Goal: Task Accomplishment & Management: Complete application form

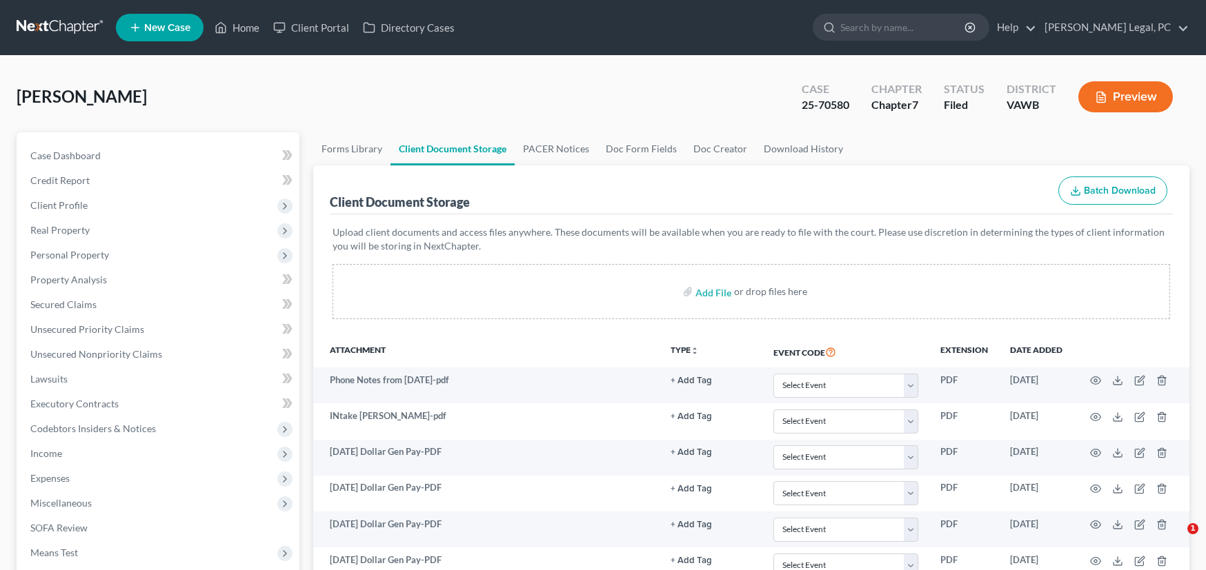
select select "0"
drag, startPoint x: 66, startPoint y: 26, endPoint x: 97, endPoint y: 23, distance: 30.4
click at [66, 26] on link at bounding box center [61, 27] width 88 height 25
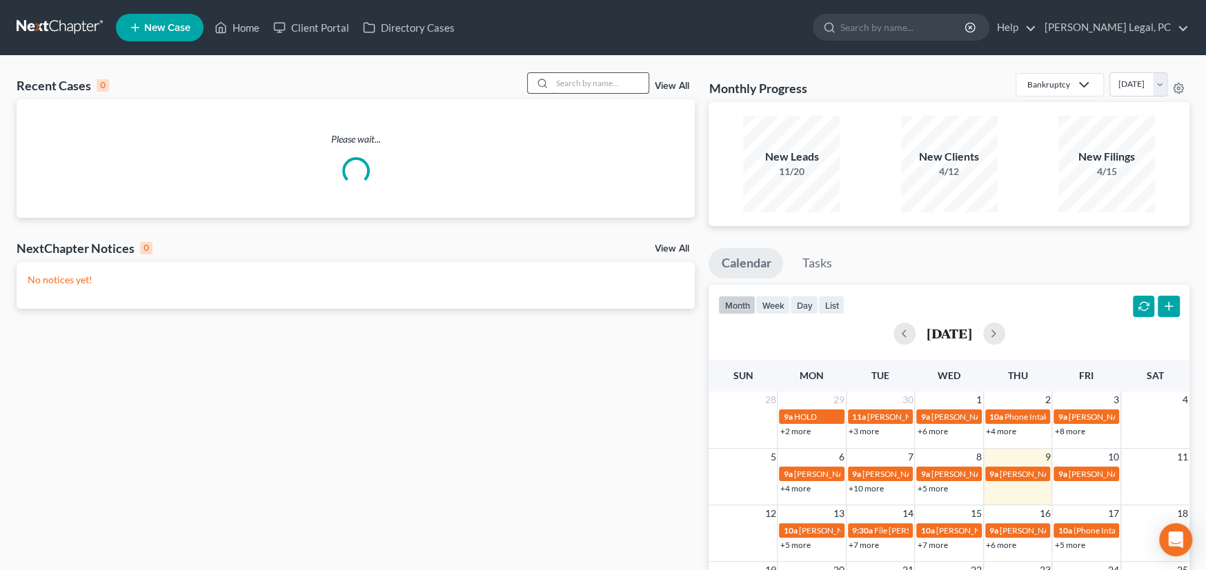
click at [568, 80] on input "search" at bounding box center [600, 83] width 97 height 20
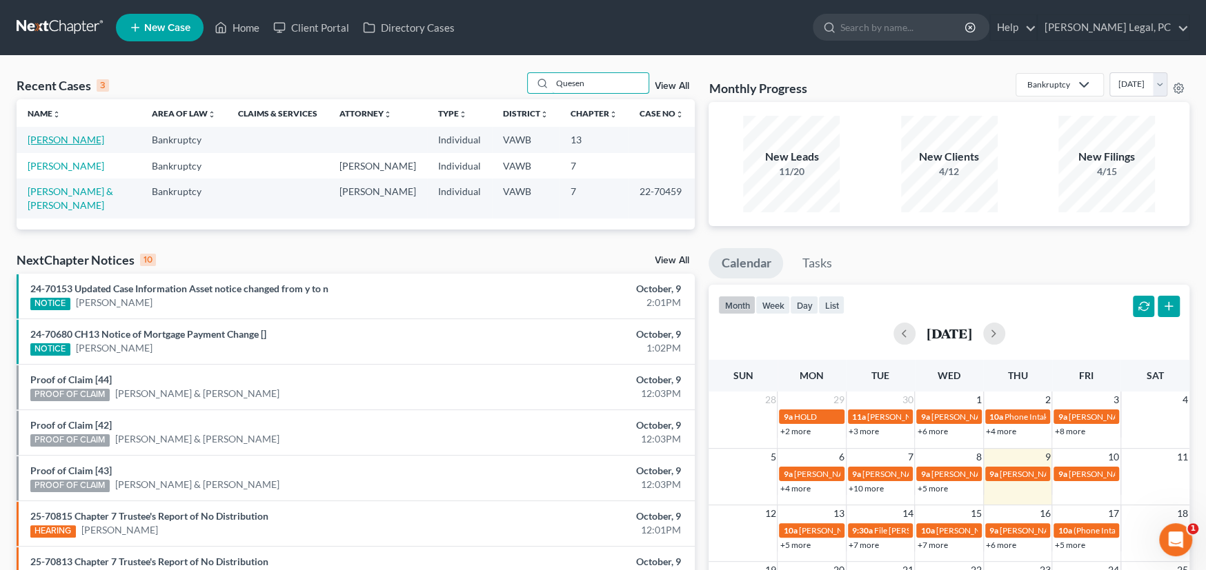
type input "Quesen"
click at [93, 138] on link "[PERSON_NAME]" at bounding box center [66, 140] width 77 height 12
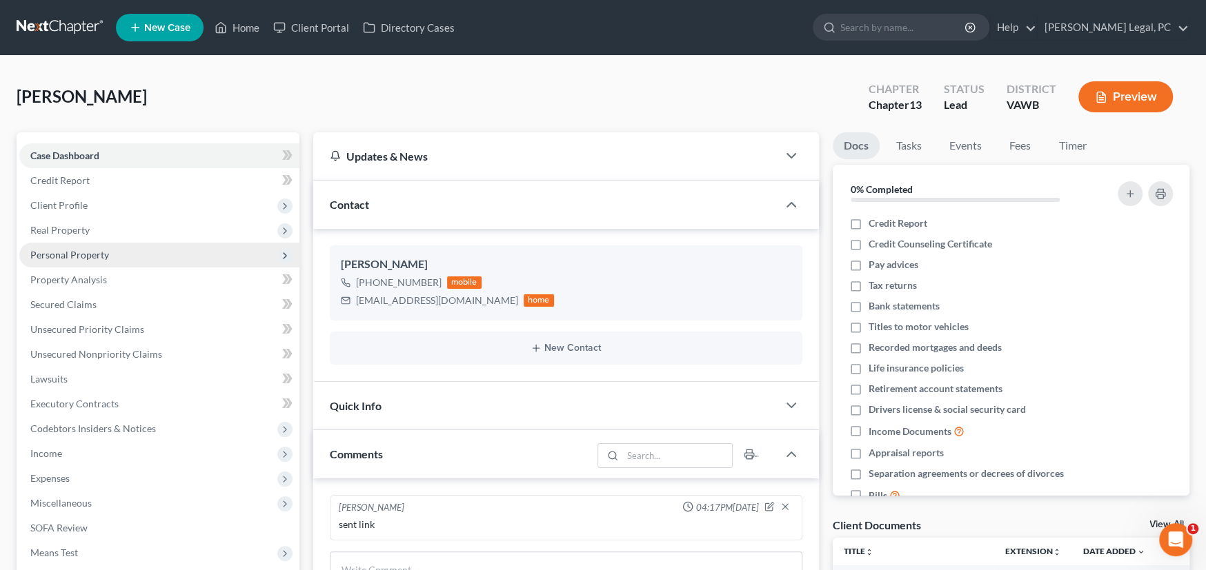
click at [81, 260] on span "Personal Property" at bounding box center [159, 255] width 280 height 25
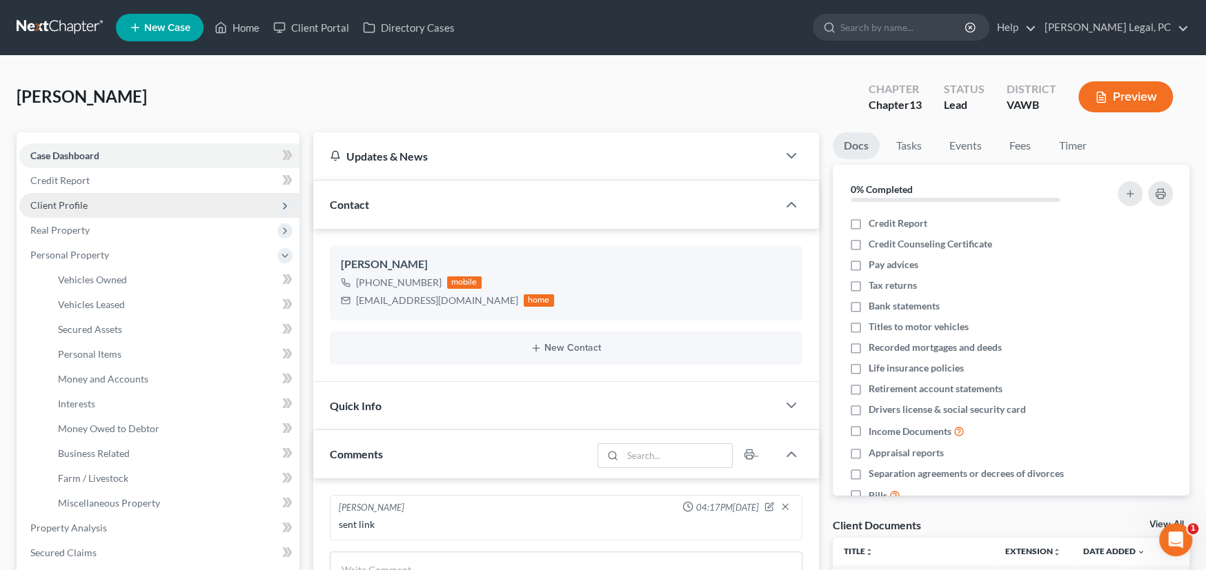
click at [66, 203] on span "Client Profile" at bounding box center [58, 205] width 57 height 12
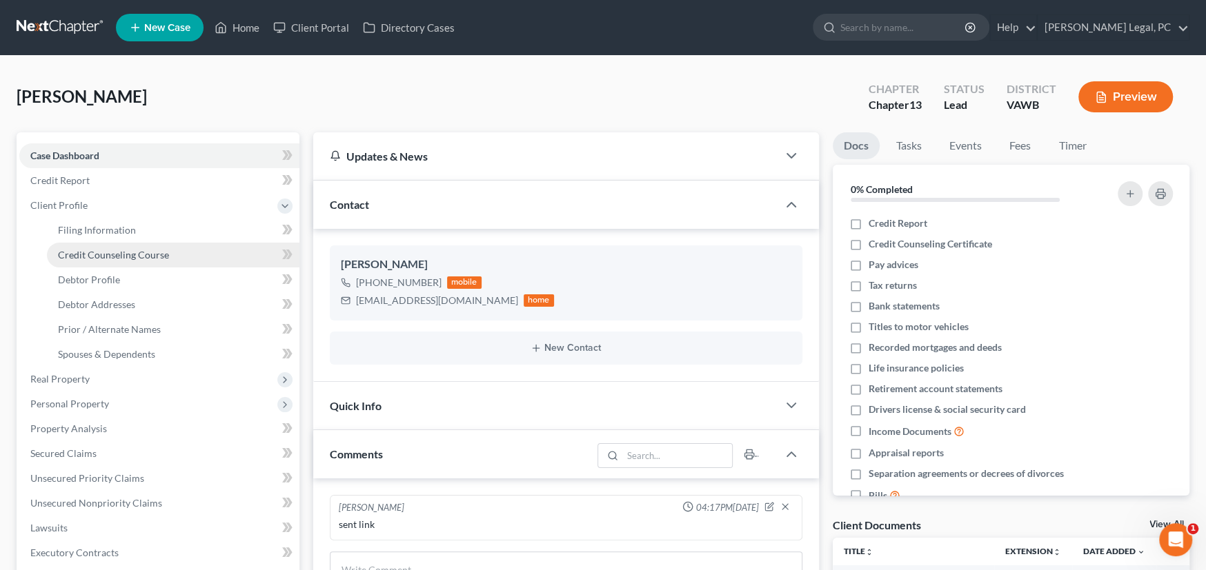
click at [96, 253] on span "Credit Counseling Course" at bounding box center [113, 255] width 111 height 12
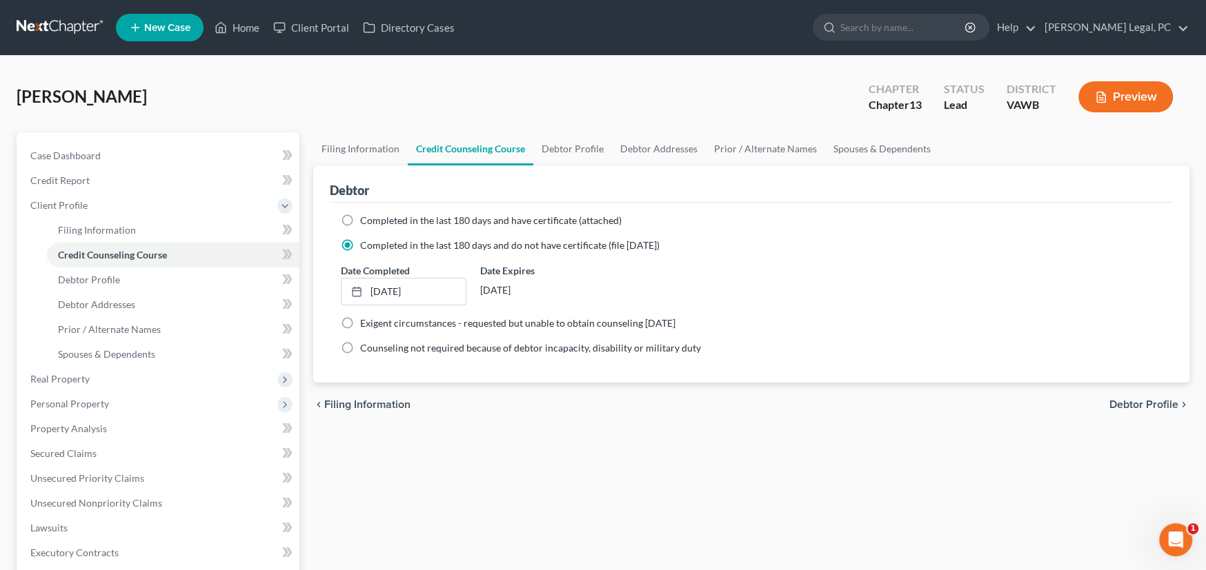
click at [64, 30] on link at bounding box center [61, 27] width 88 height 25
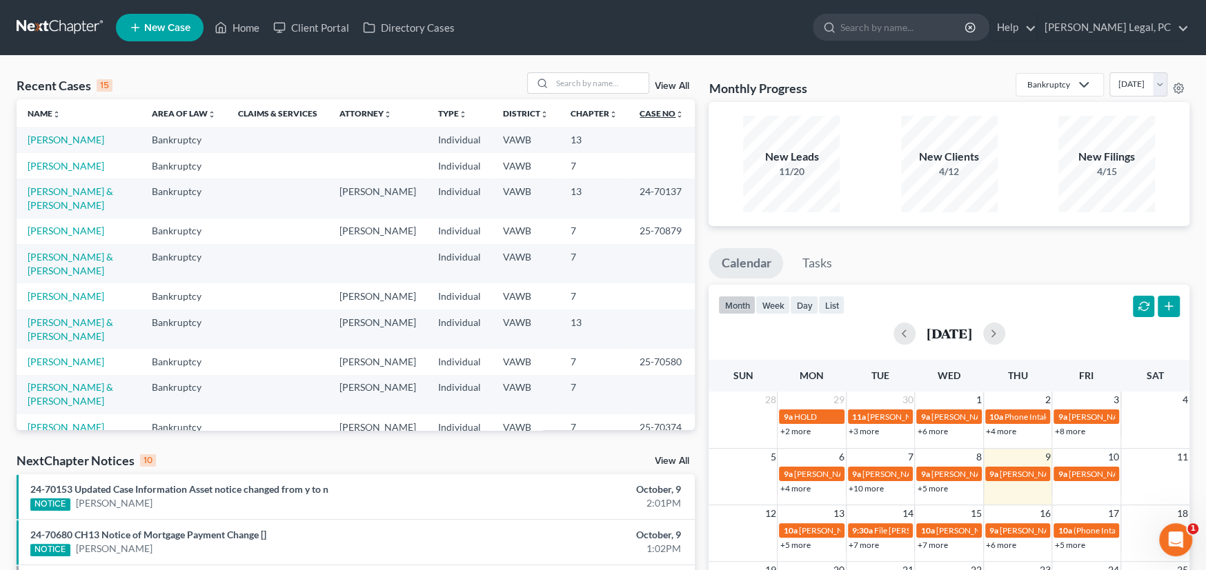
click at [653, 108] on link "Case No unfold_more expand_more expand_less" at bounding box center [661, 113] width 44 height 10
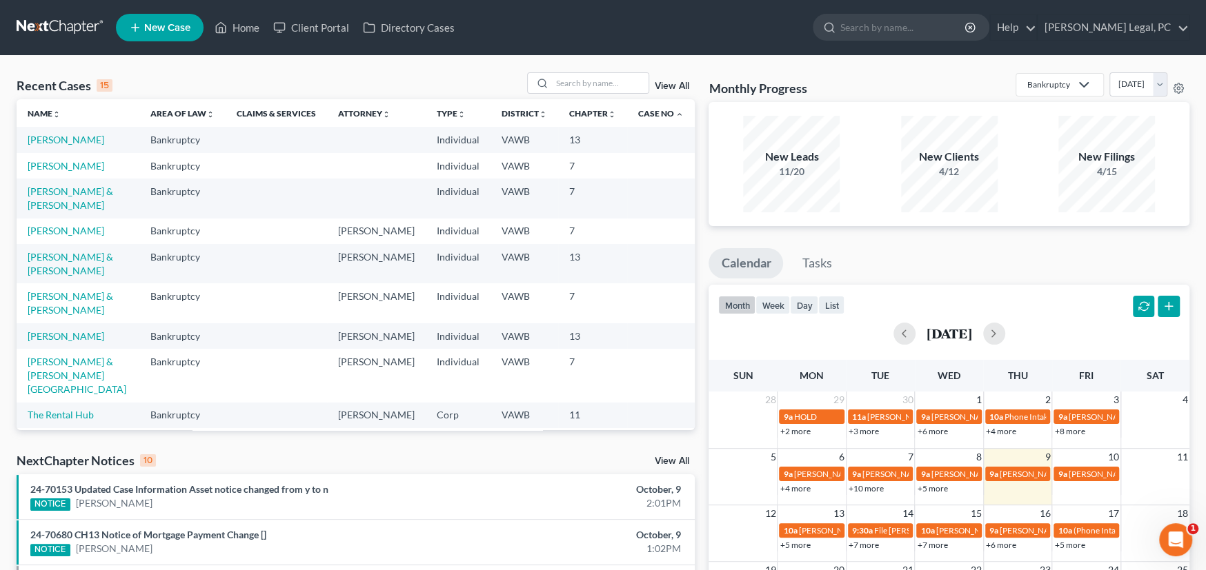
click at [653, 106] on th "Case No unfold_more expand_more expand_less" at bounding box center [661, 113] width 68 height 28
click at [644, 115] on link "Case No unfold_more expand_more expand_less" at bounding box center [661, 113] width 46 height 10
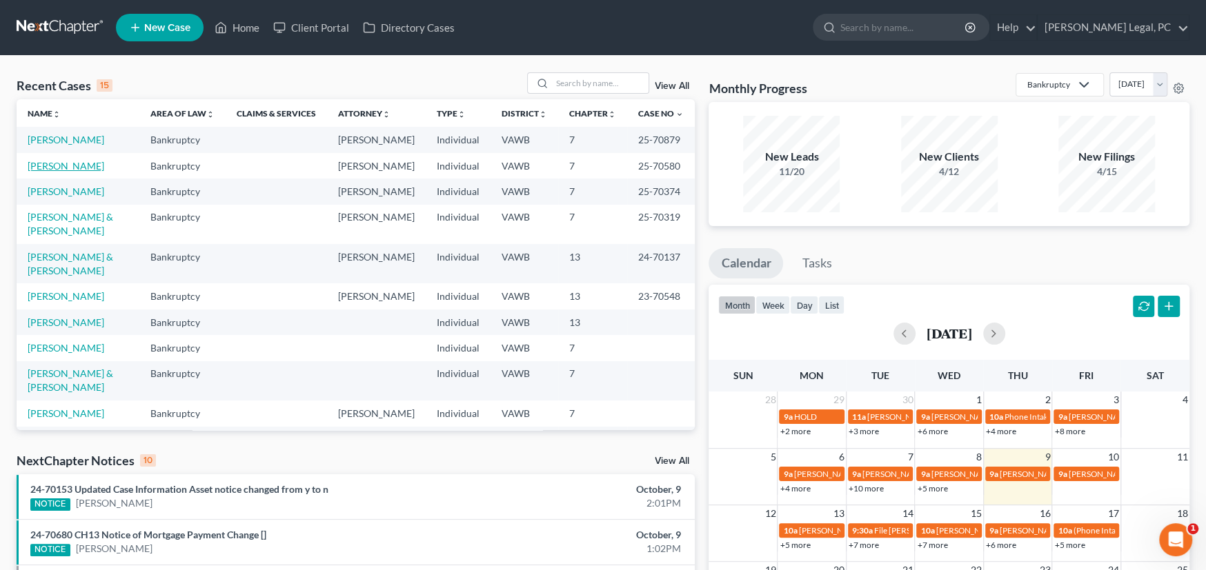
click at [59, 168] on link "[PERSON_NAME]" at bounding box center [66, 166] width 77 height 12
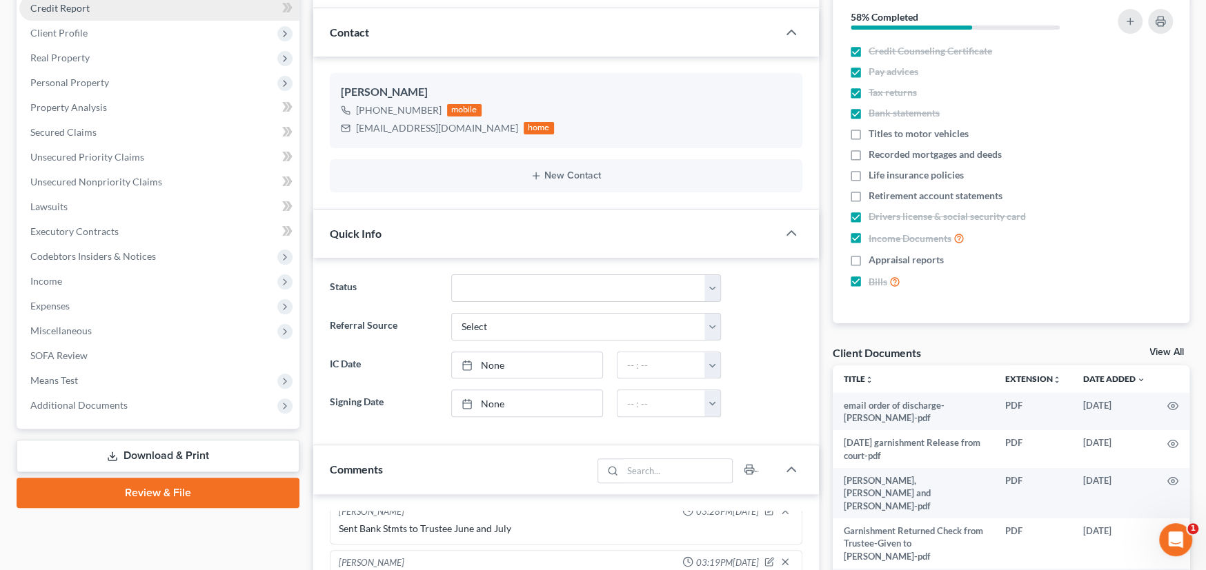
scroll to position [207, 0]
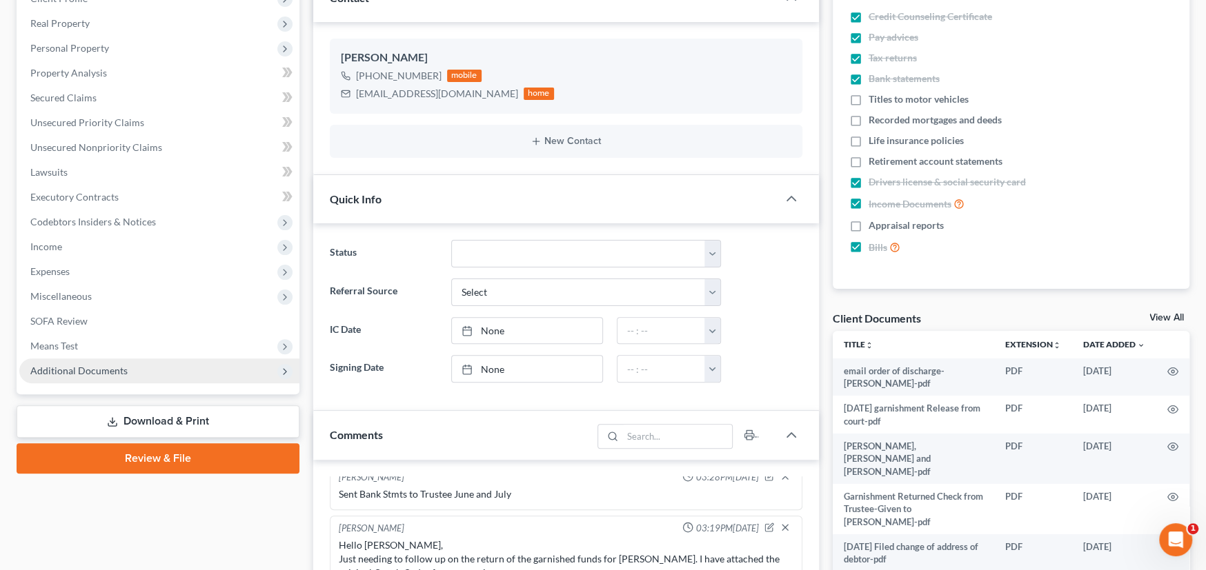
click at [90, 372] on span "Additional Documents" at bounding box center [78, 371] width 97 height 12
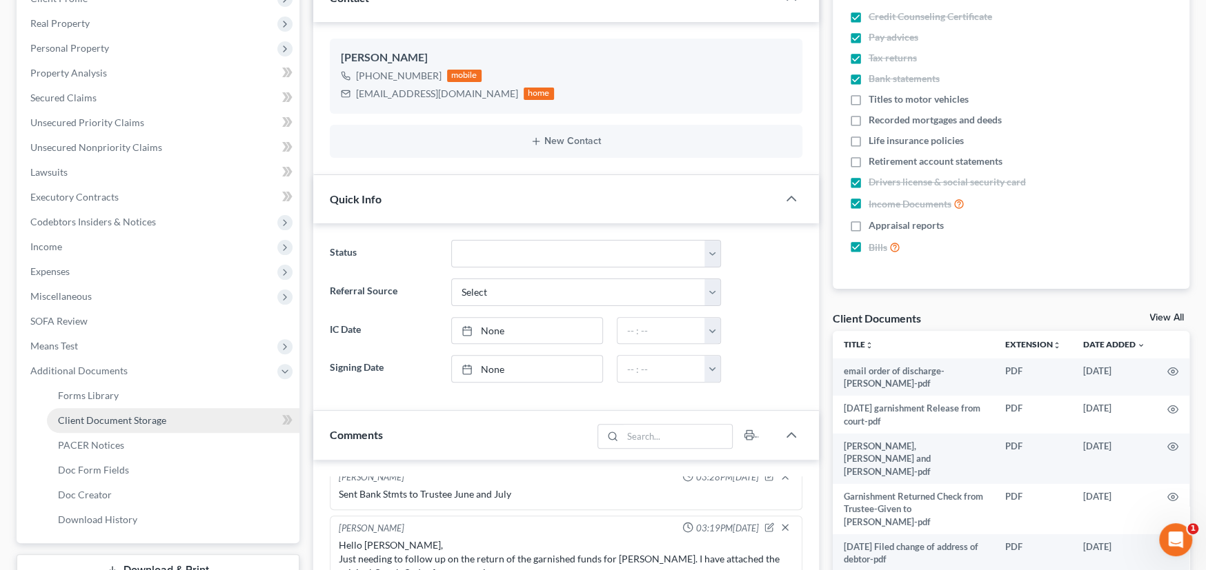
click at [119, 422] on span "Client Document Storage" at bounding box center [112, 421] width 108 height 12
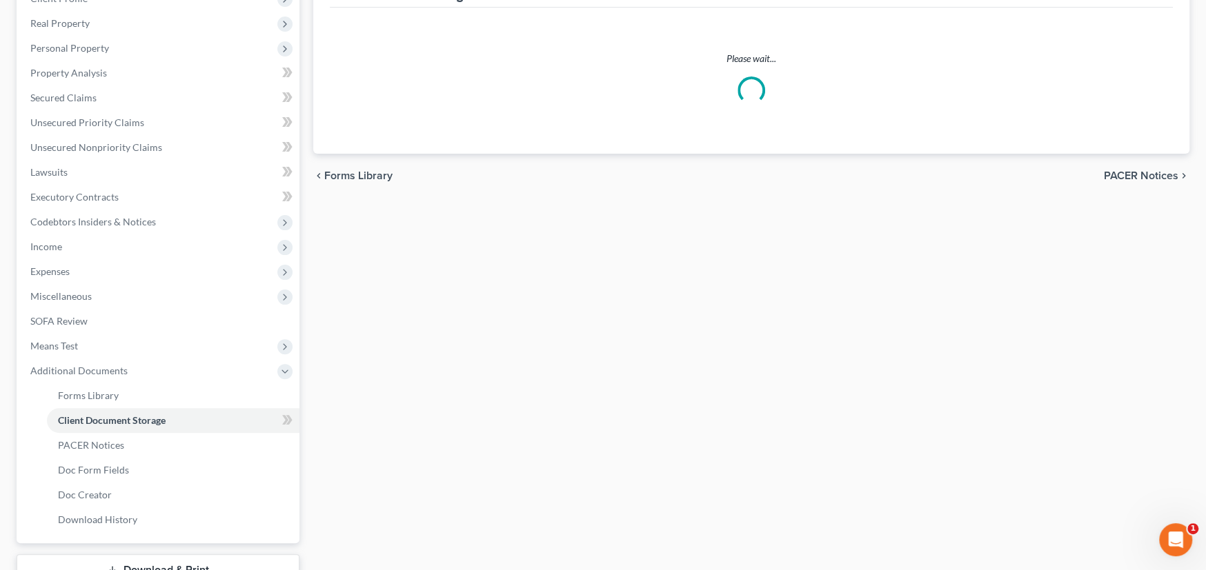
scroll to position [53, 0]
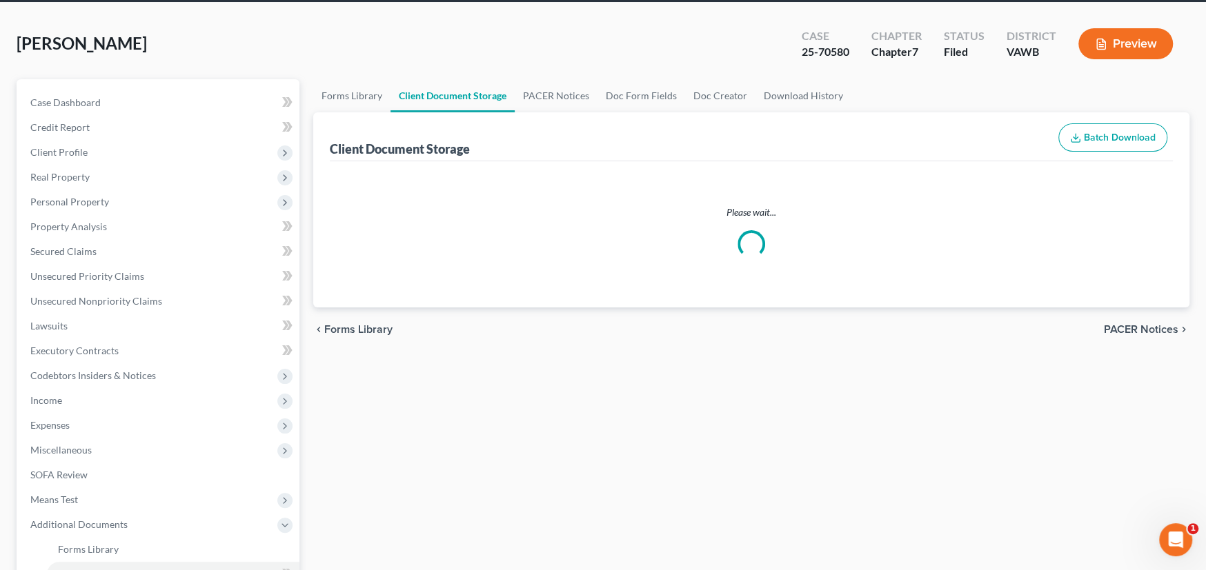
select select "0"
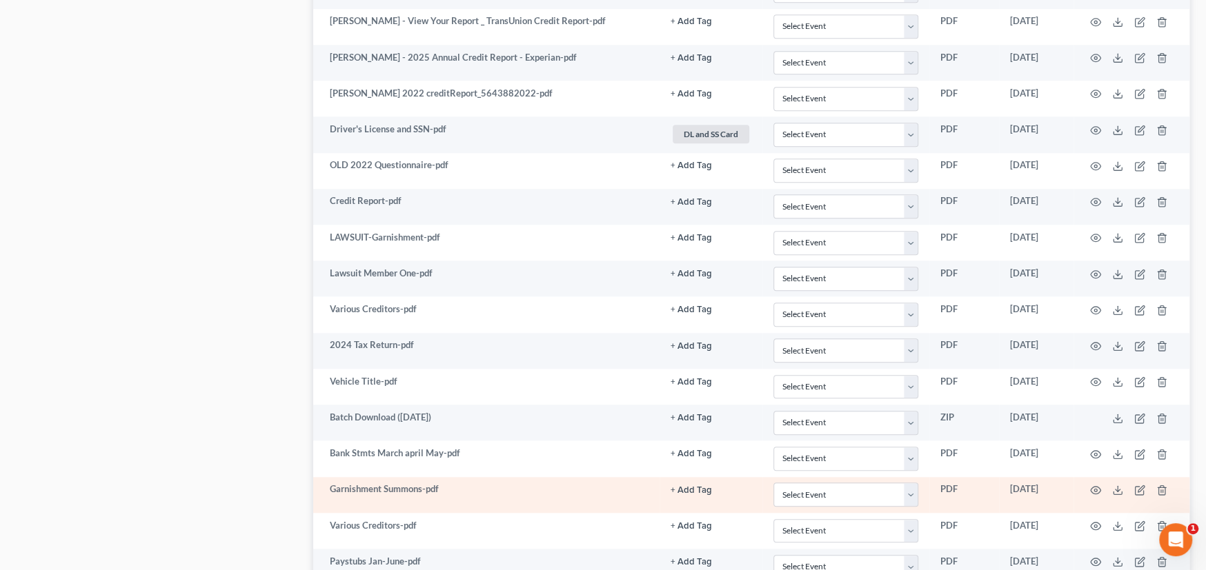
scroll to position [831, 0]
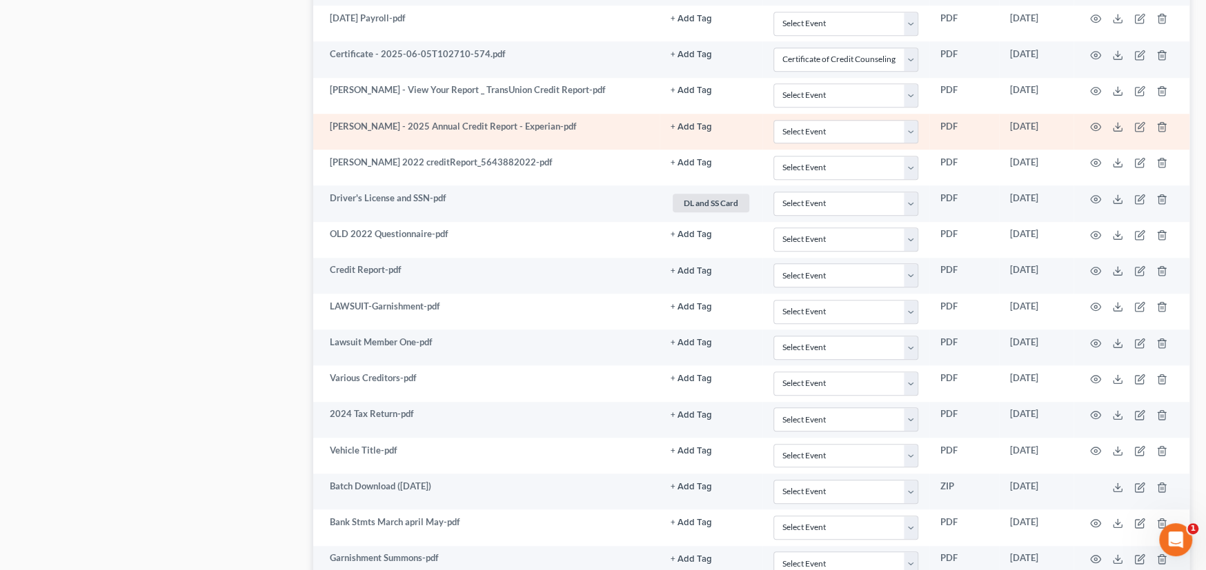
click at [701, 123] on button "+ Add Tag" at bounding box center [690, 127] width 41 height 9
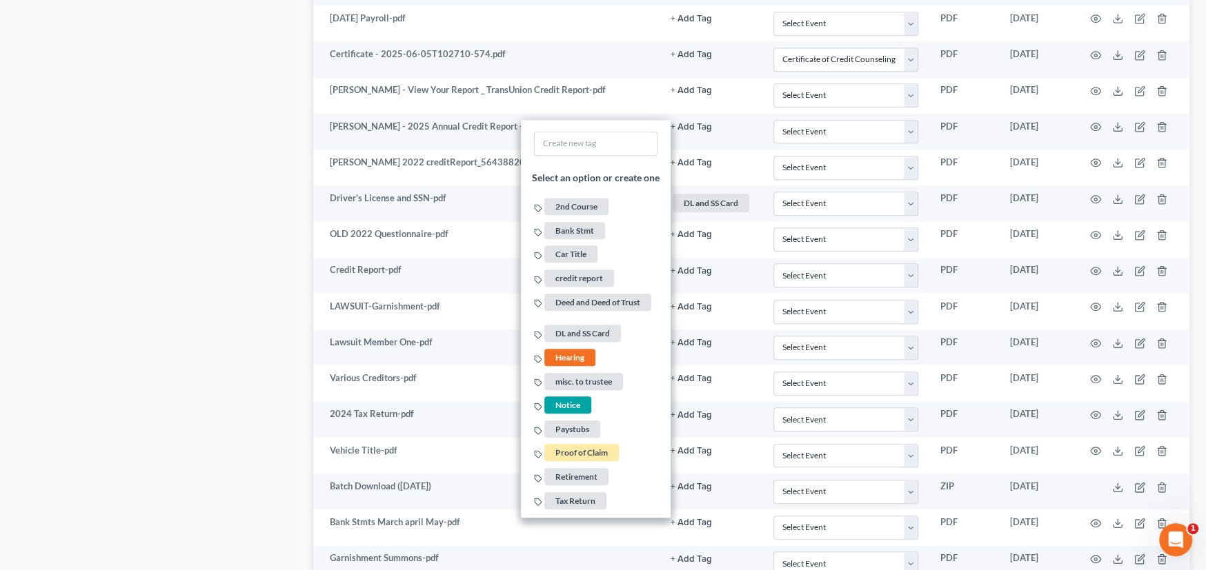
click at [224, 180] on div "Case Dashboard Payments Invoices Payments Payments Credit Report Client Profile" at bounding box center [158, 258] width 297 height 1913
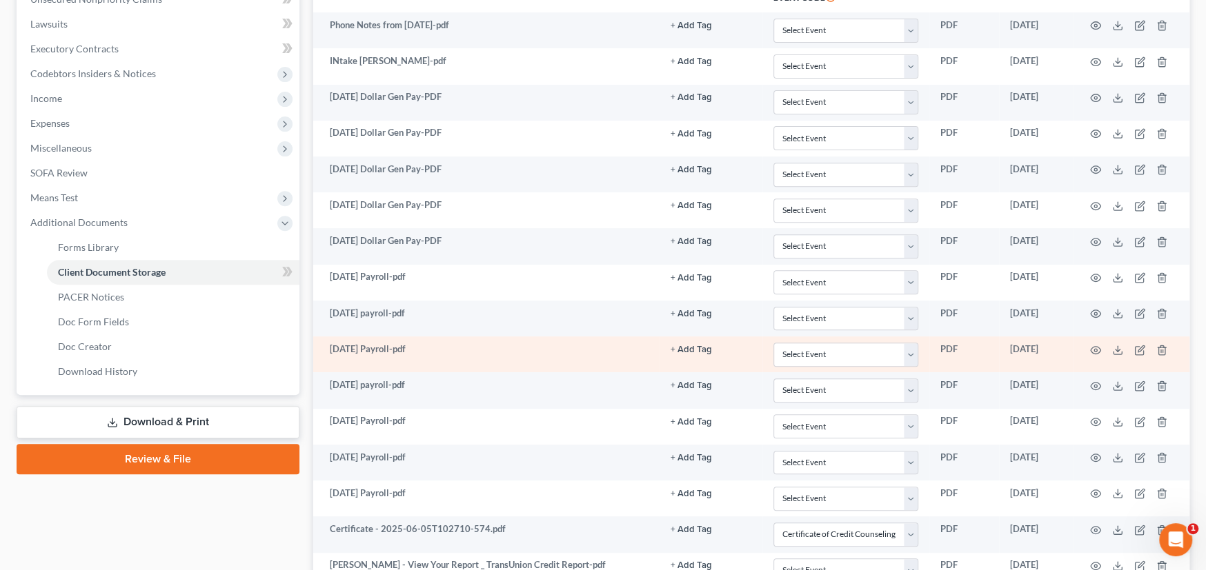
scroll to position [279, 0]
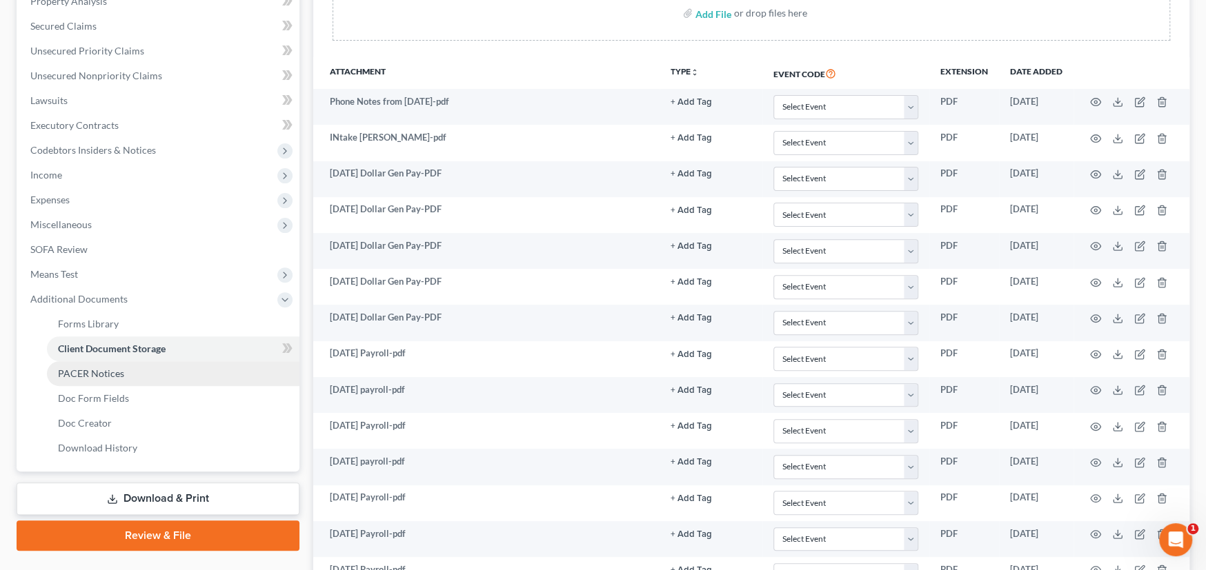
click at [97, 368] on span "PACER Notices" at bounding box center [91, 374] width 66 height 12
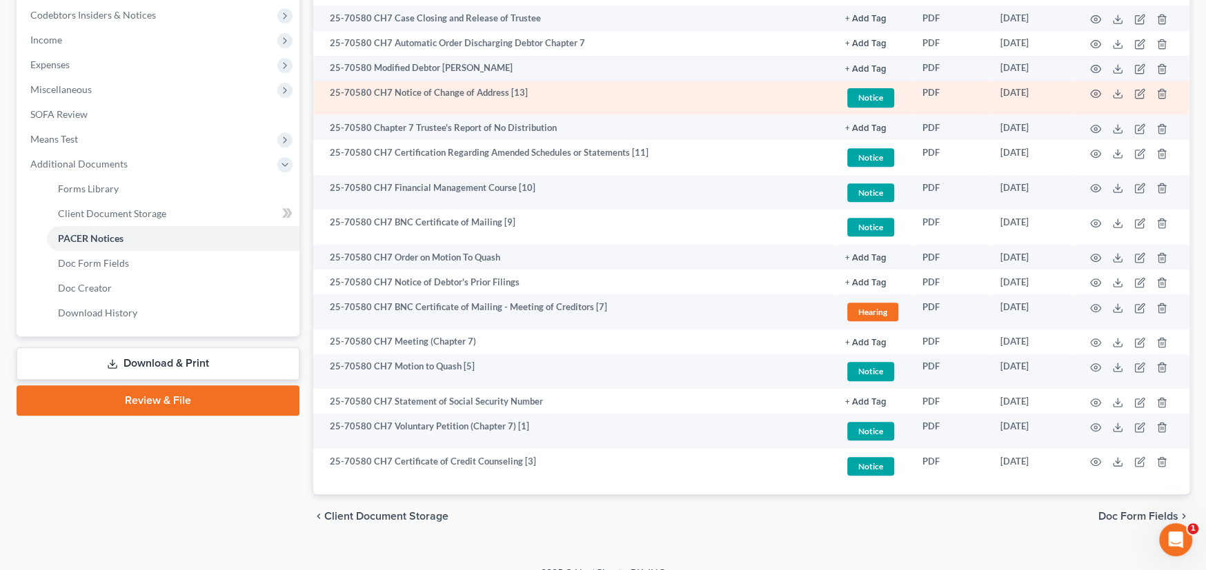
scroll to position [433, 0]
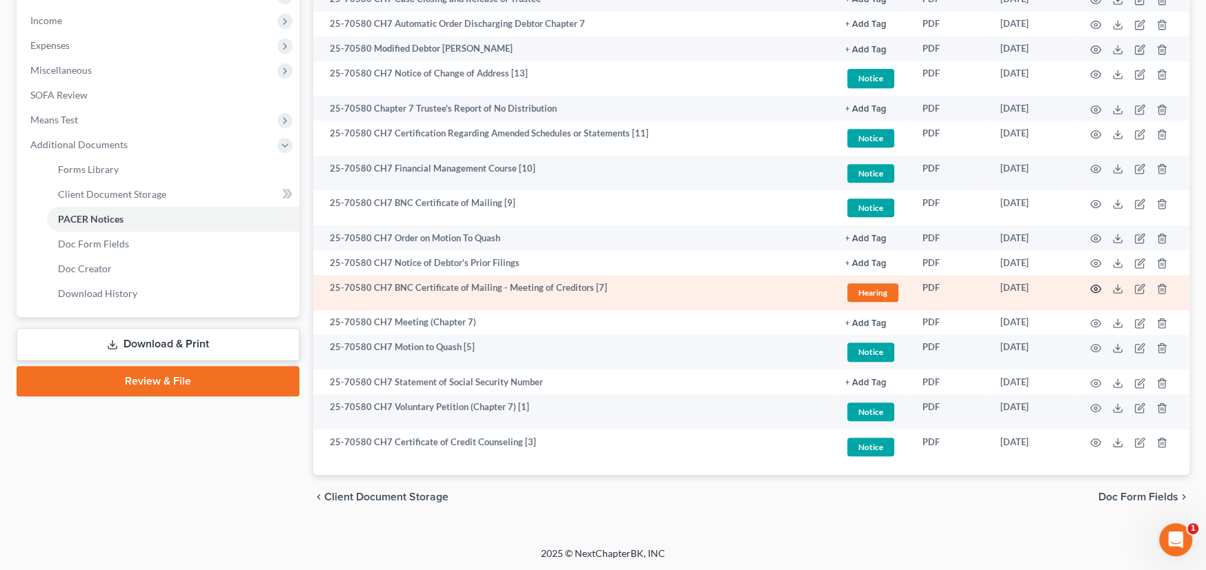
click at [1093, 290] on icon "button" at bounding box center [1096, 289] width 10 height 8
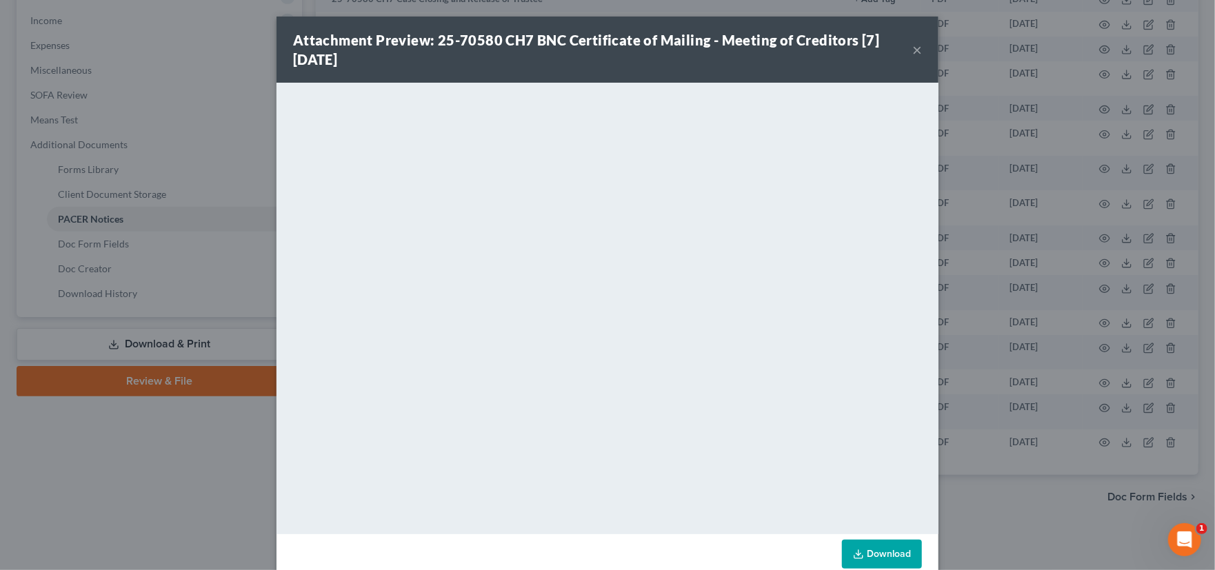
drag, startPoint x: 911, startPoint y: 50, endPoint x: 892, endPoint y: 68, distance: 26.4
click at [913, 50] on button "×" at bounding box center [918, 49] width 10 height 17
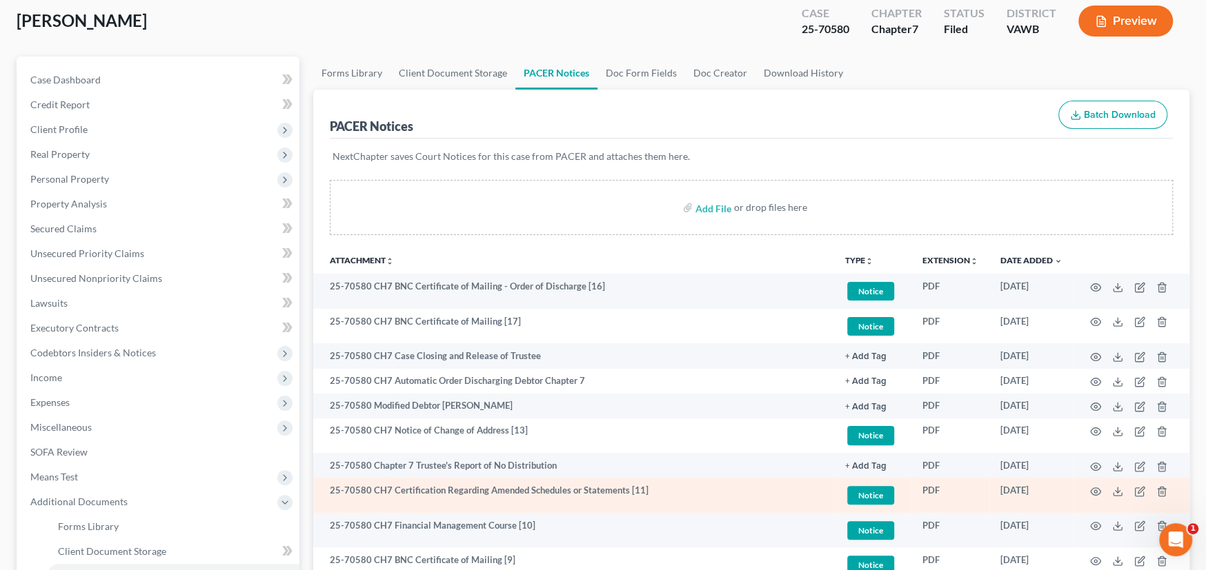
scroll to position [19, 0]
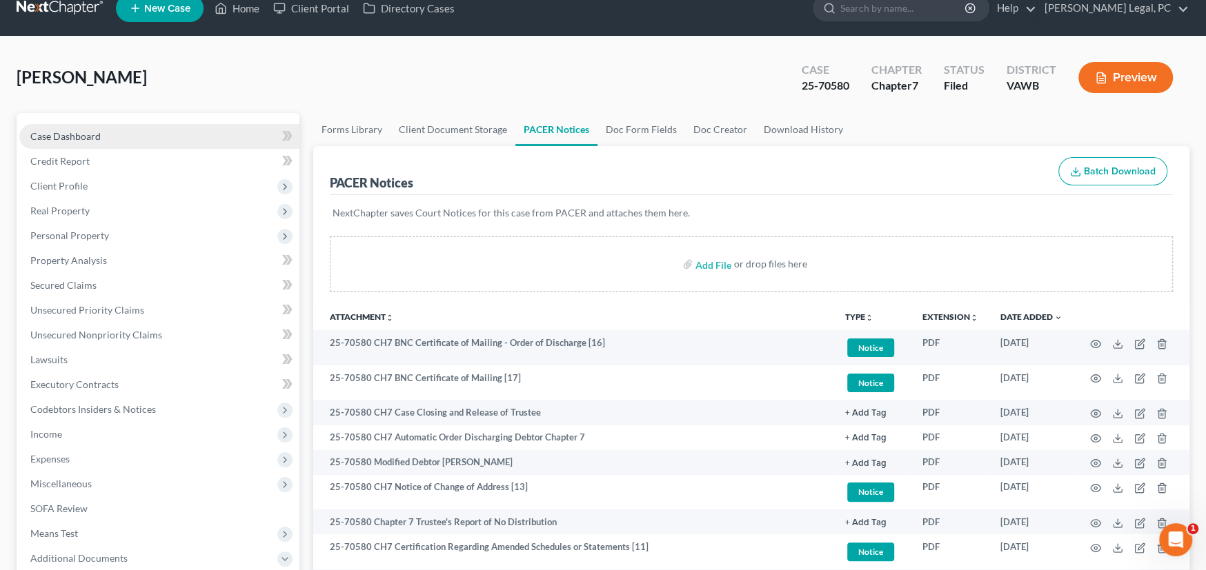
click at [69, 135] on span "Case Dashboard" at bounding box center [65, 136] width 70 height 12
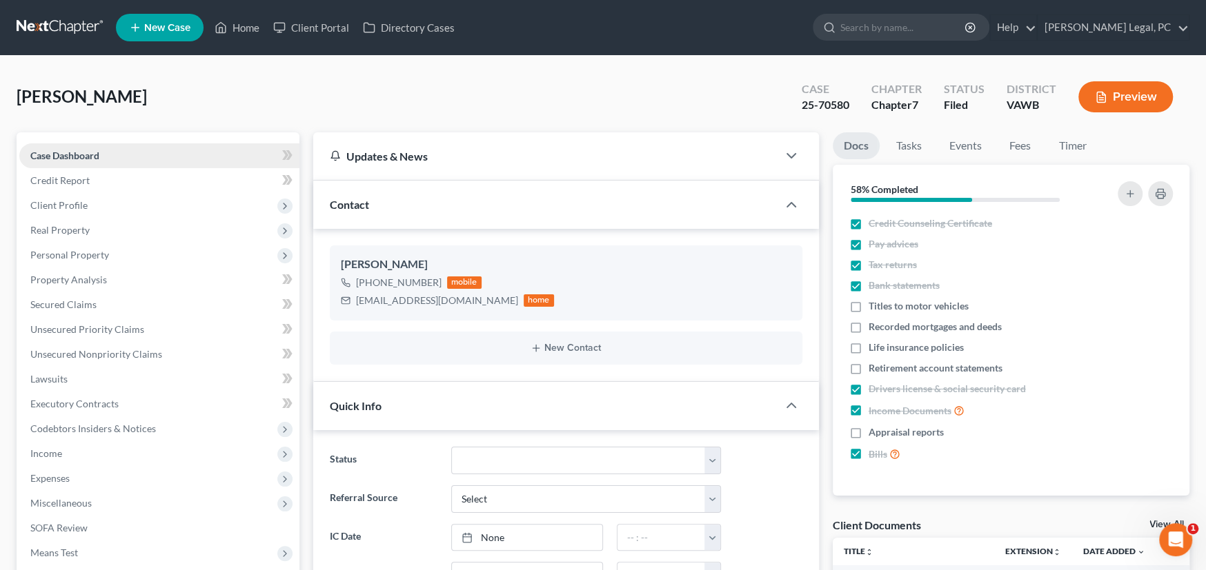
scroll to position [1408, 0]
click at [77, 183] on span "Credit Report" at bounding box center [59, 181] width 59 height 12
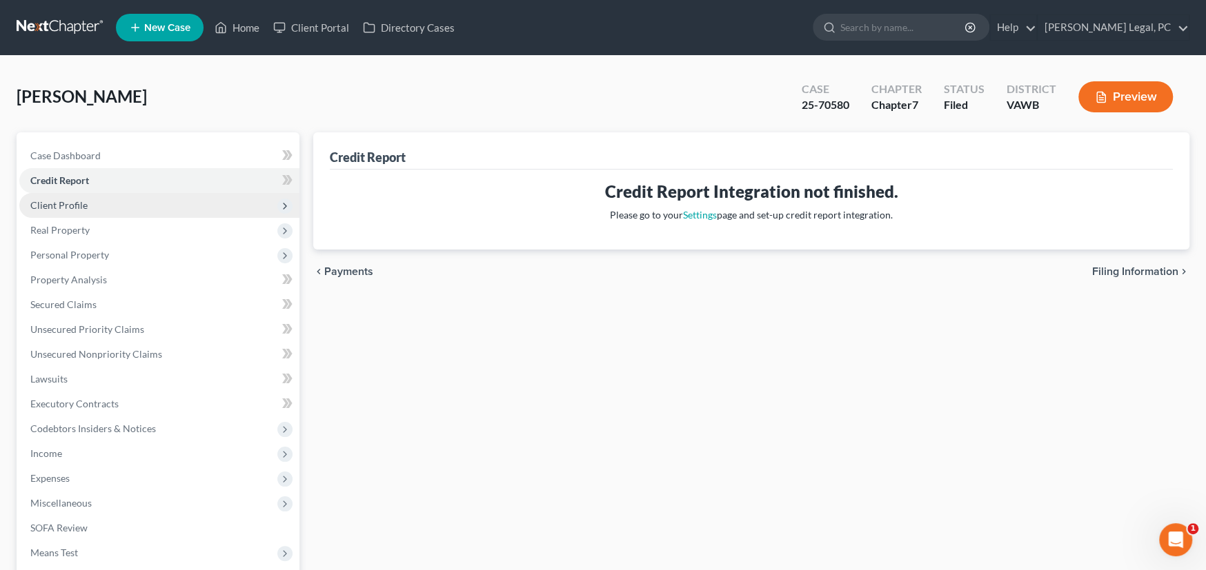
click at [76, 206] on span "Client Profile" at bounding box center [58, 205] width 57 height 12
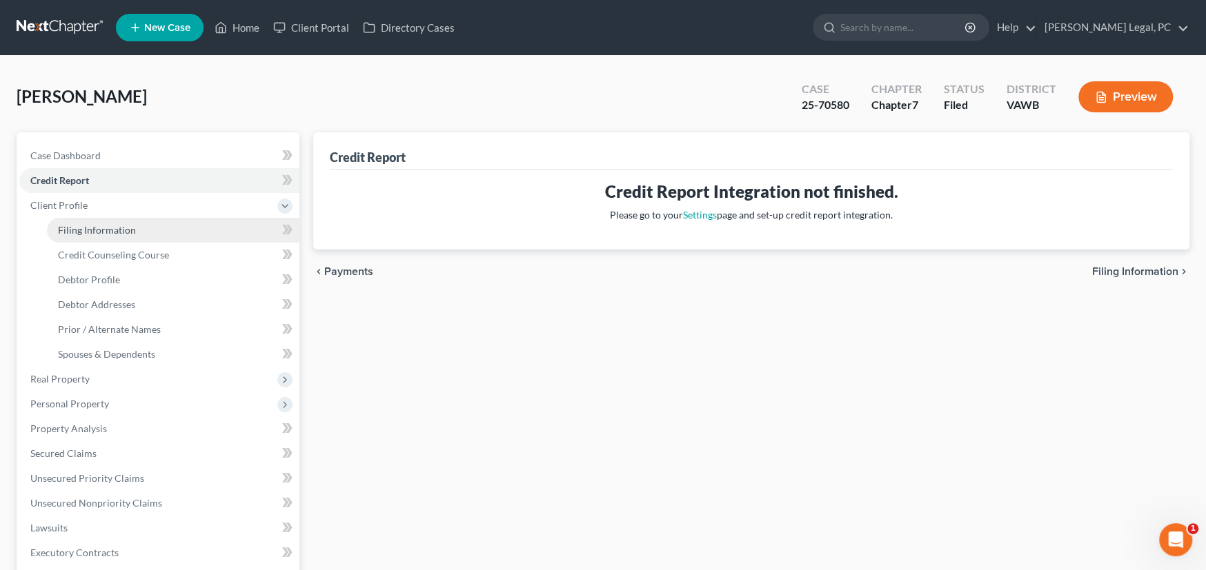
click at [68, 230] on span "Filing Information" at bounding box center [97, 230] width 78 height 12
select select "1"
select select "0"
select select "48"
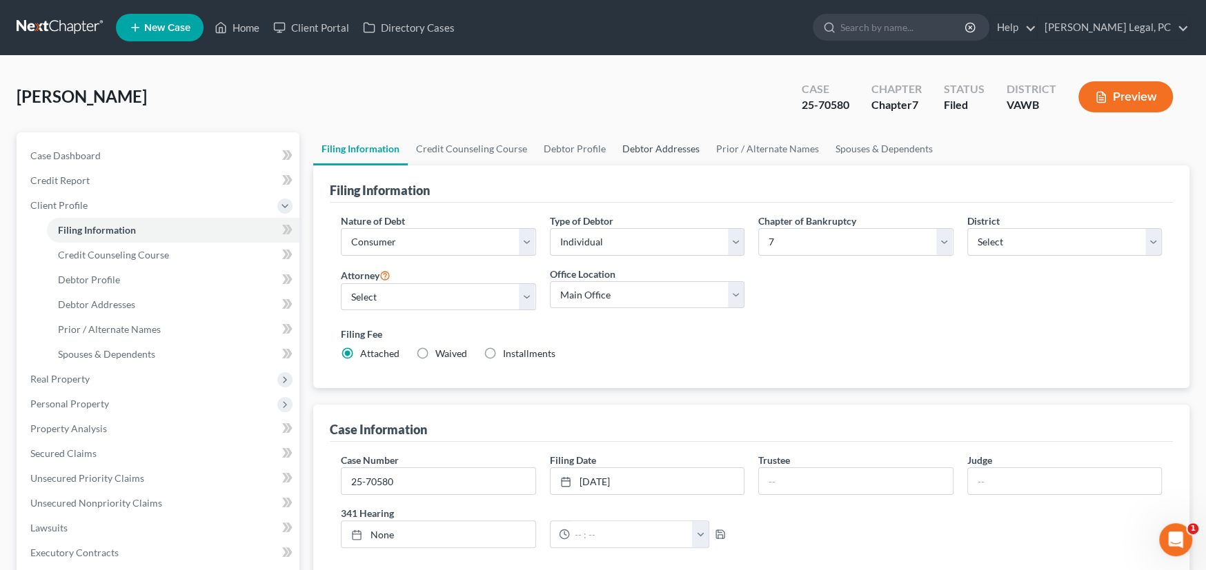
click at [639, 141] on link "Debtor Addresses" at bounding box center [661, 148] width 94 height 33
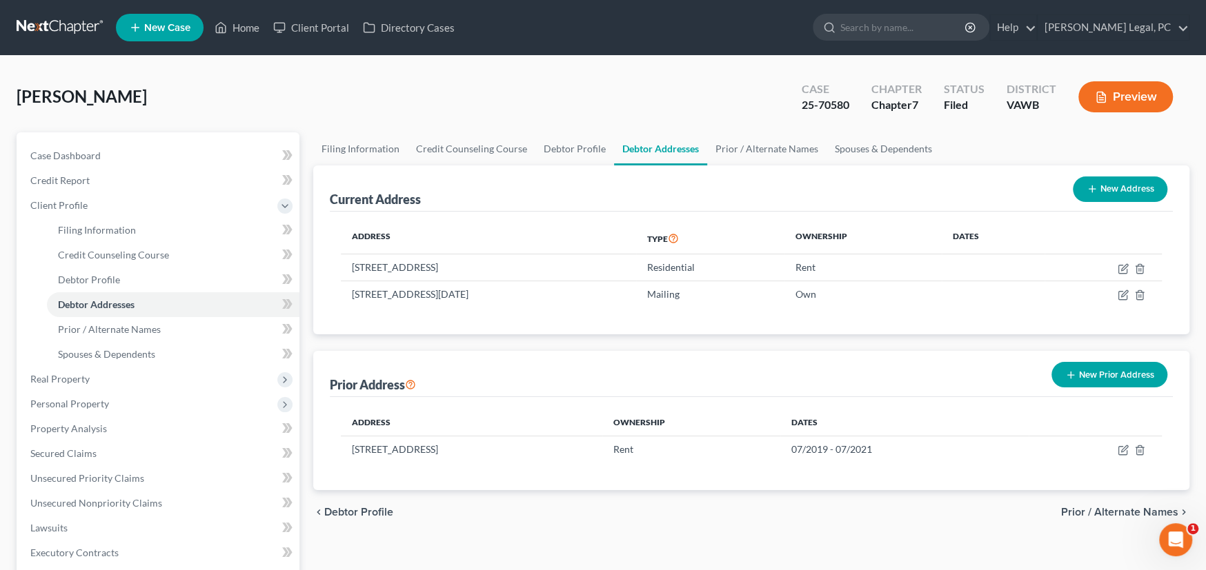
scroll to position [69, 0]
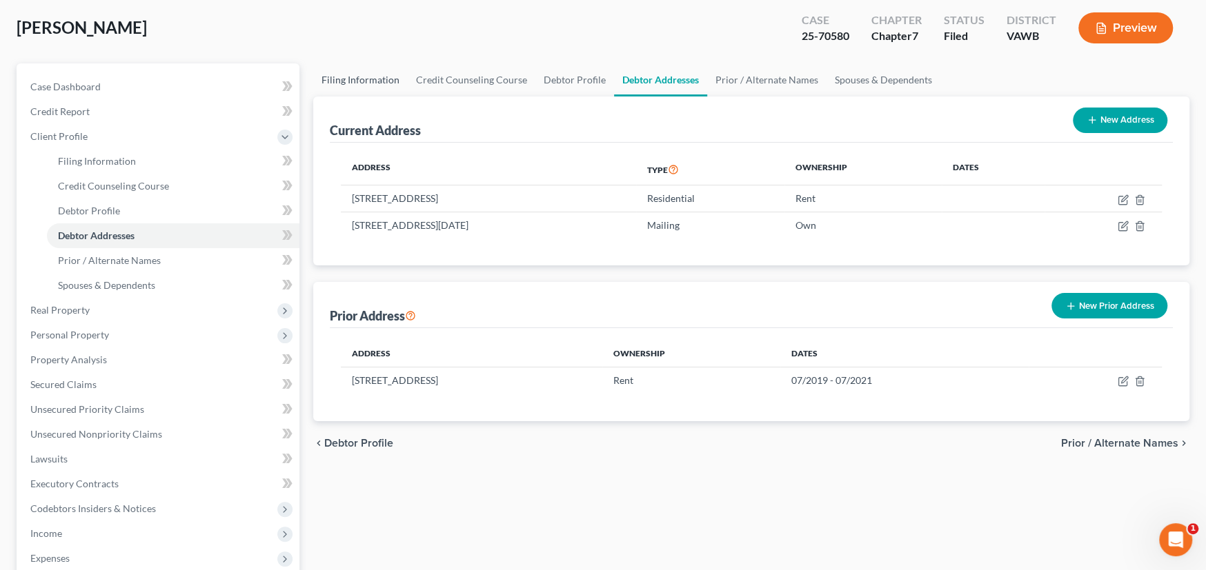
click at [339, 70] on link "Filing Information" at bounding box center [360, 79] width 95 height 33
select select "1"
select select "0"
select select "84"
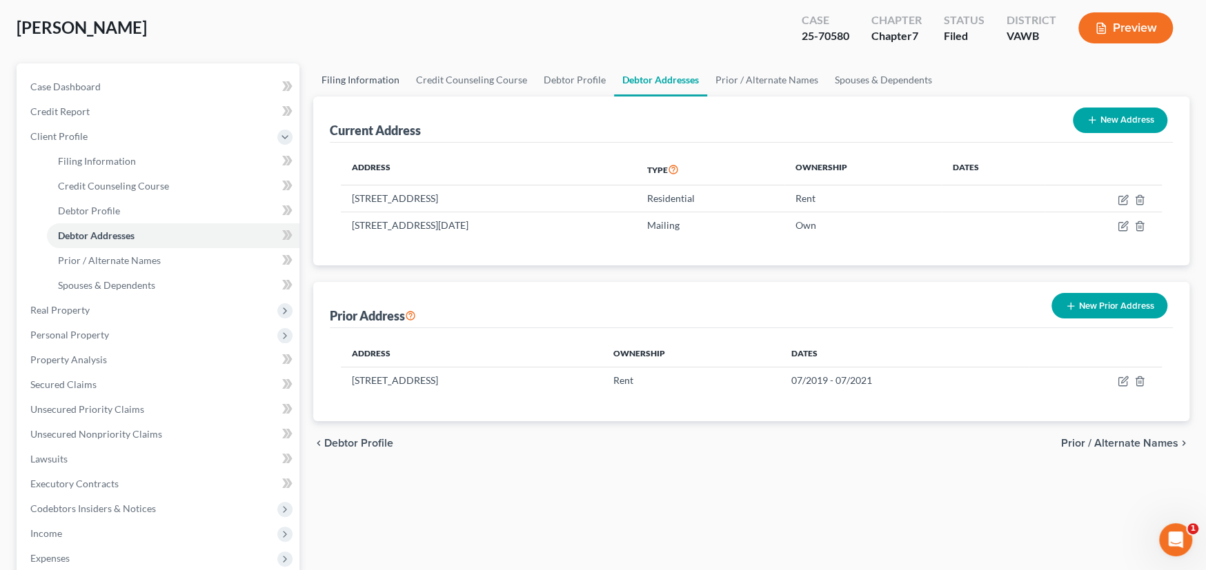
select select "0"
select select "48"
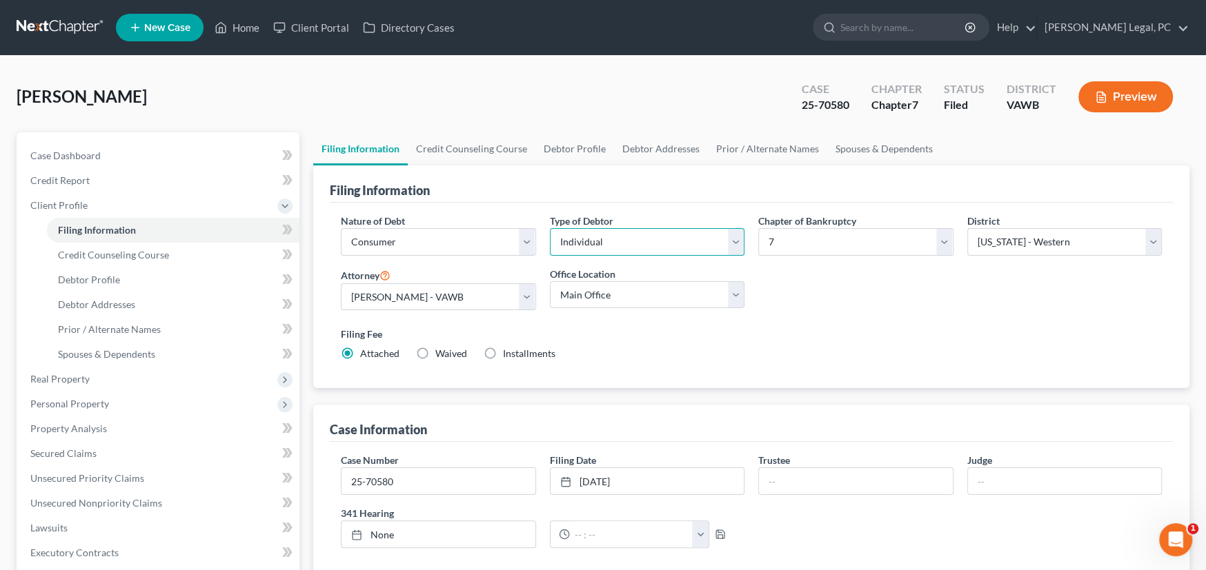
click at [733, 243] on select "Select Individual Joint" at bounding box center [647, 242] width 195 height 28
click at [855, 315] on div "Nature of Debt Select Business Consumer Other Nature of Business Select Clearin…" at bounding box center [751, 293] width 835 height 159
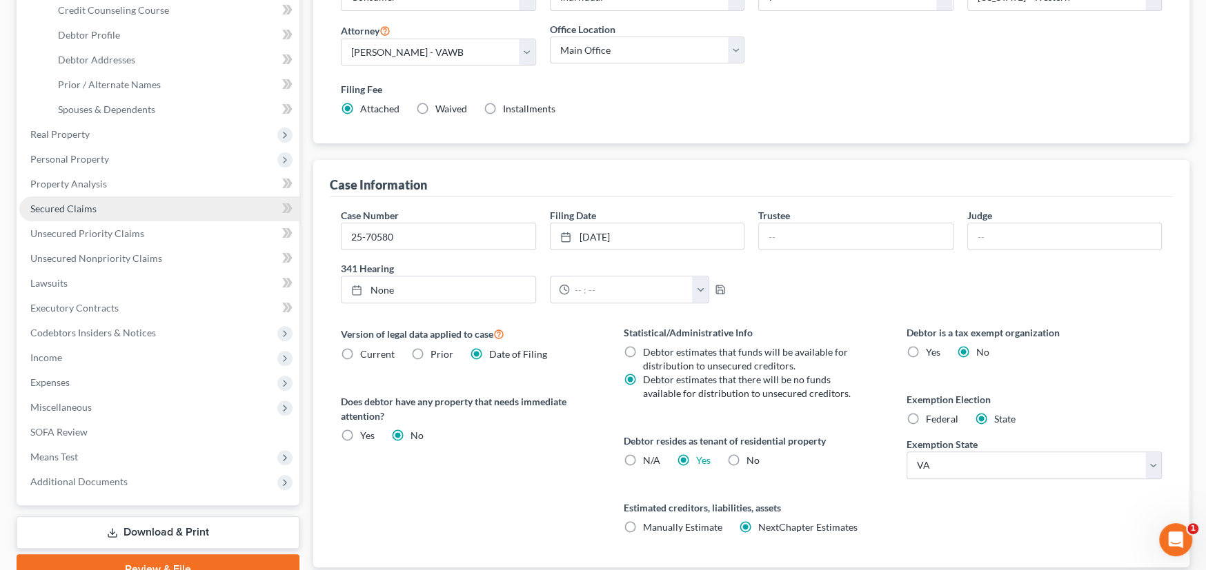
scroll to position [276, 0]
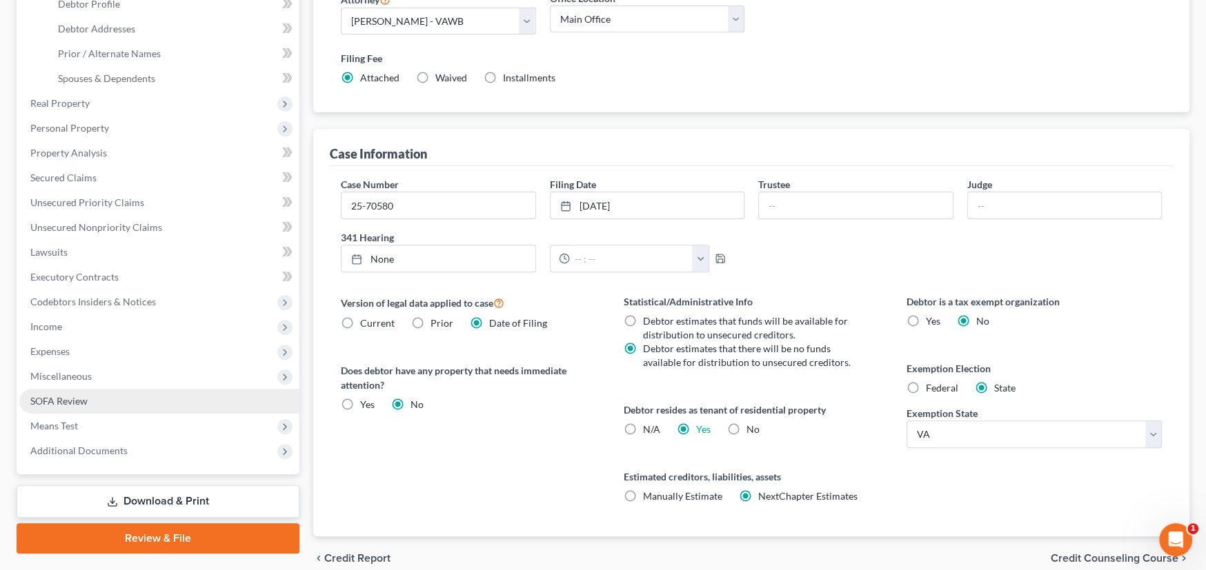
click at [126, 405] on link "SOFA Review" at bounding box center [159, 401] width 280 height 25
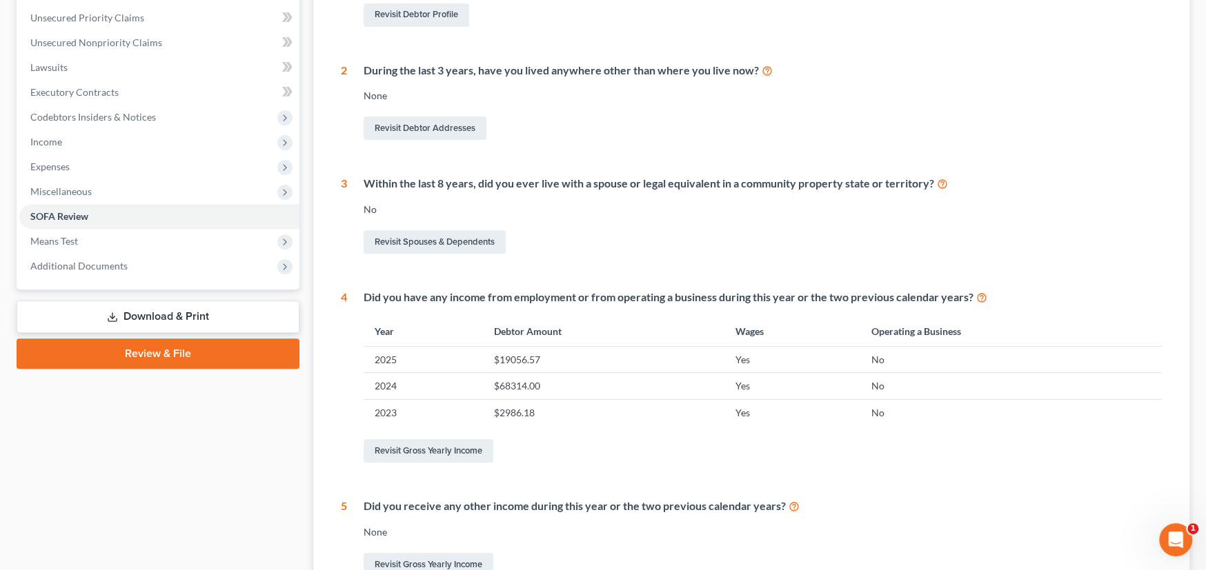
scroll to position [344, 0]
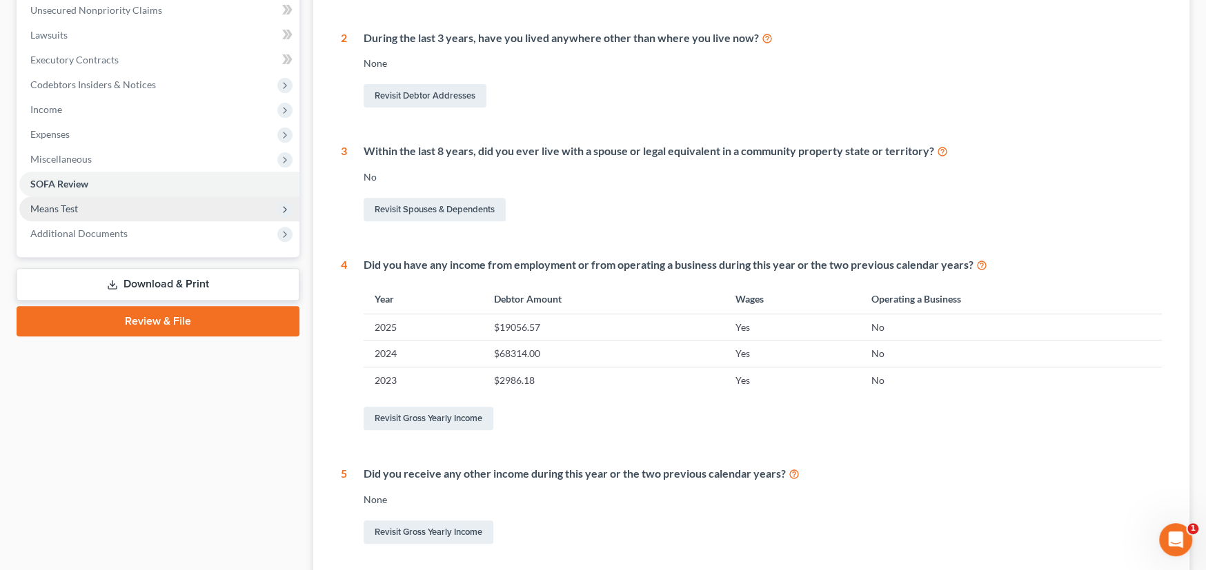
click at [75, 209] on span "Means Test" at bounding box center [54, 209] width 48 height 12
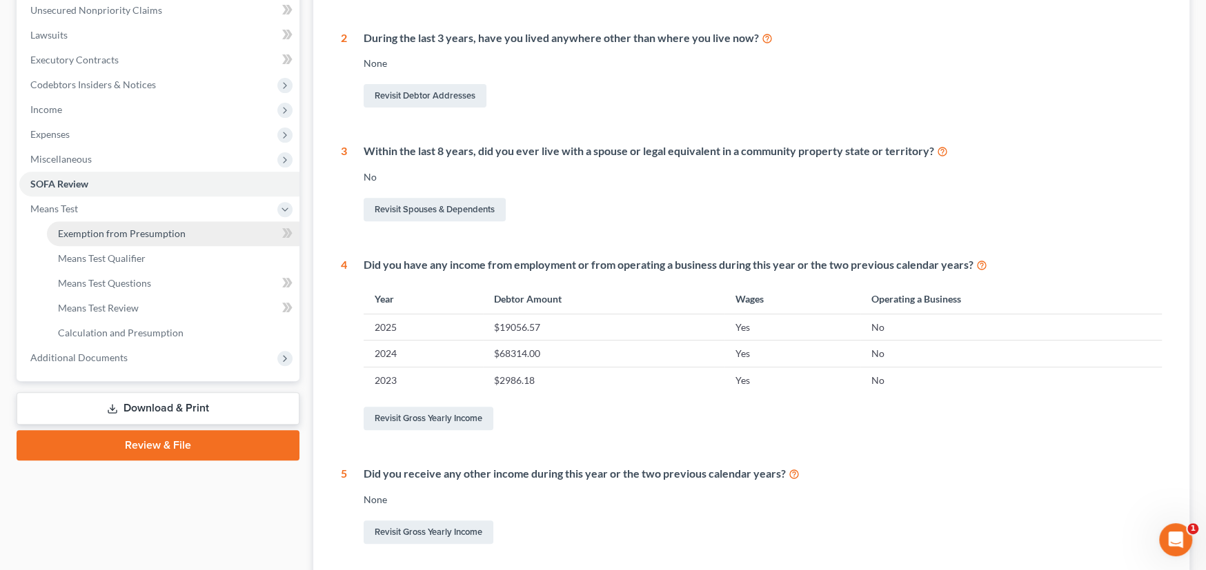
click at [103, 235] on span "Exemption from Presumption" at bounding box center [122, 234] width 128 height 12
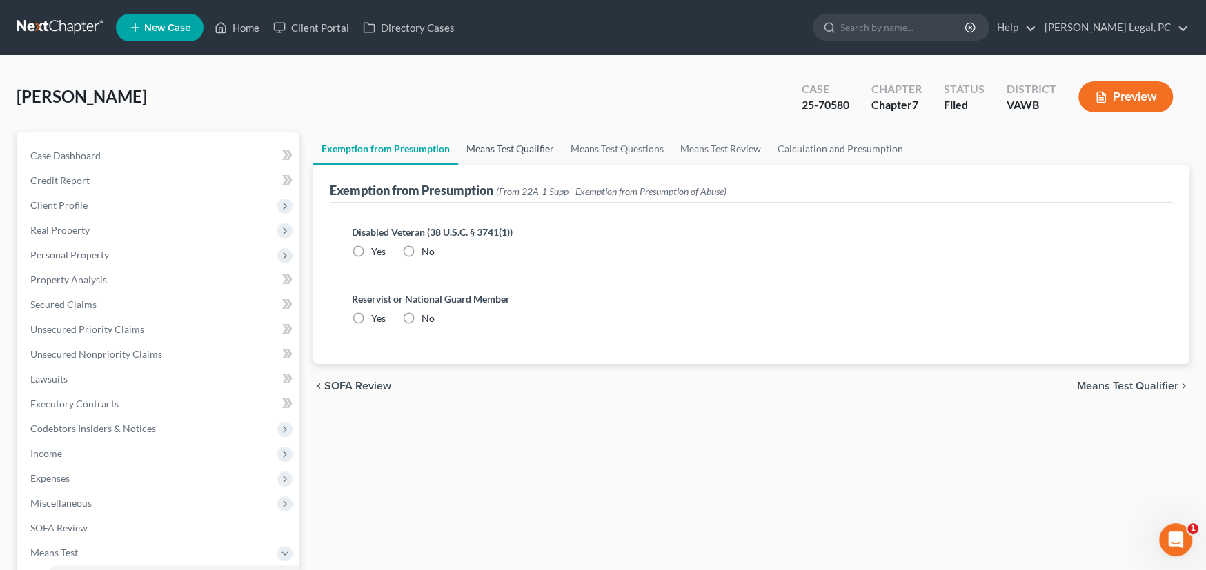
click at [508, 148] on link "Means Test Qualifier" at bounding box center [510, 148] width 104 height 33
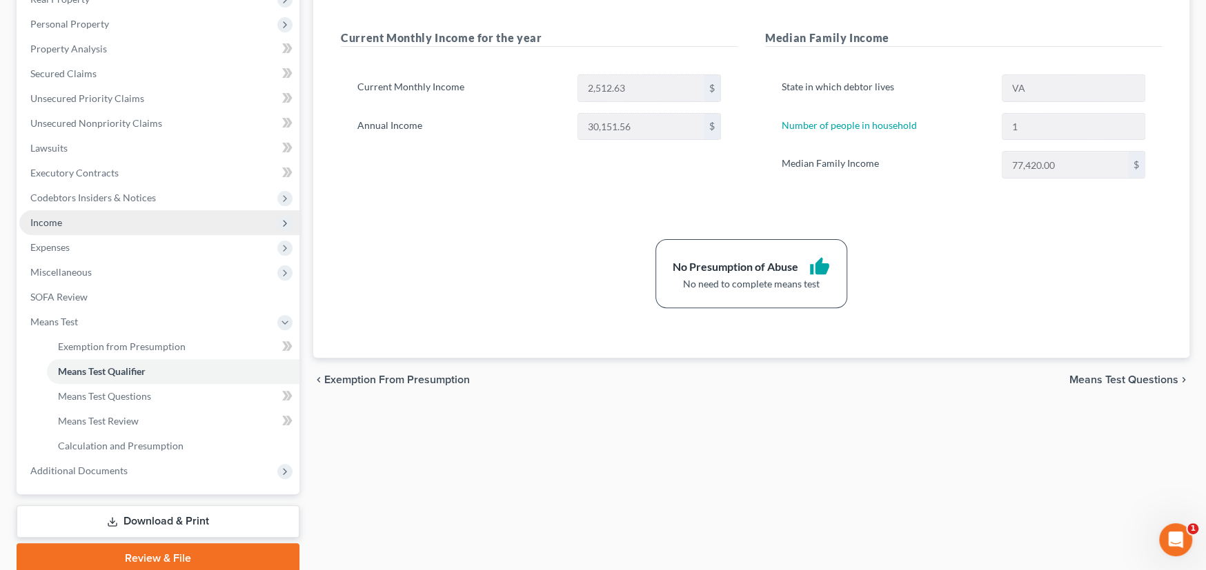
scroll to position [207, 0]
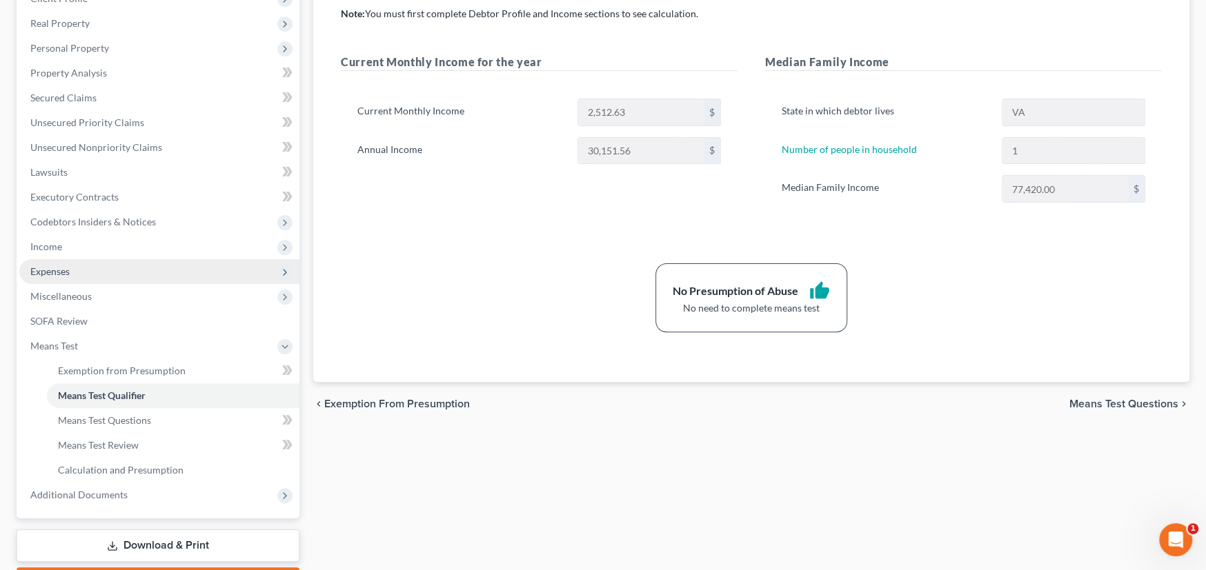
click at [74, 273] on span "Expenses" at bounding box center [159, 271] width 280 height 25
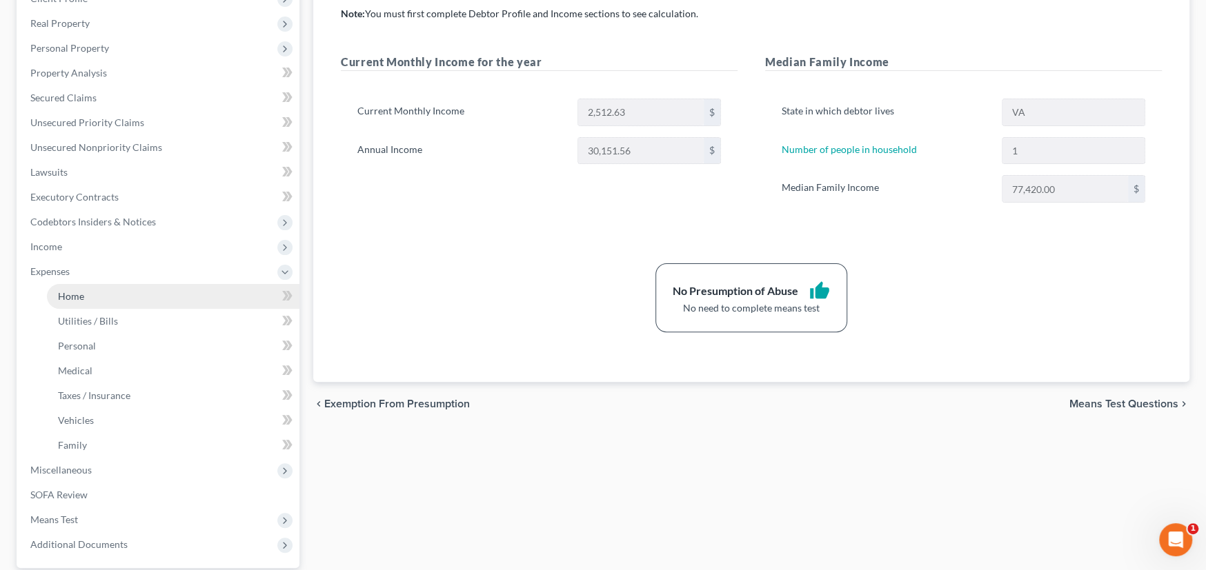
click at [79, 293] on span "Home" at bounding box center [71, 296] width 26 height 12
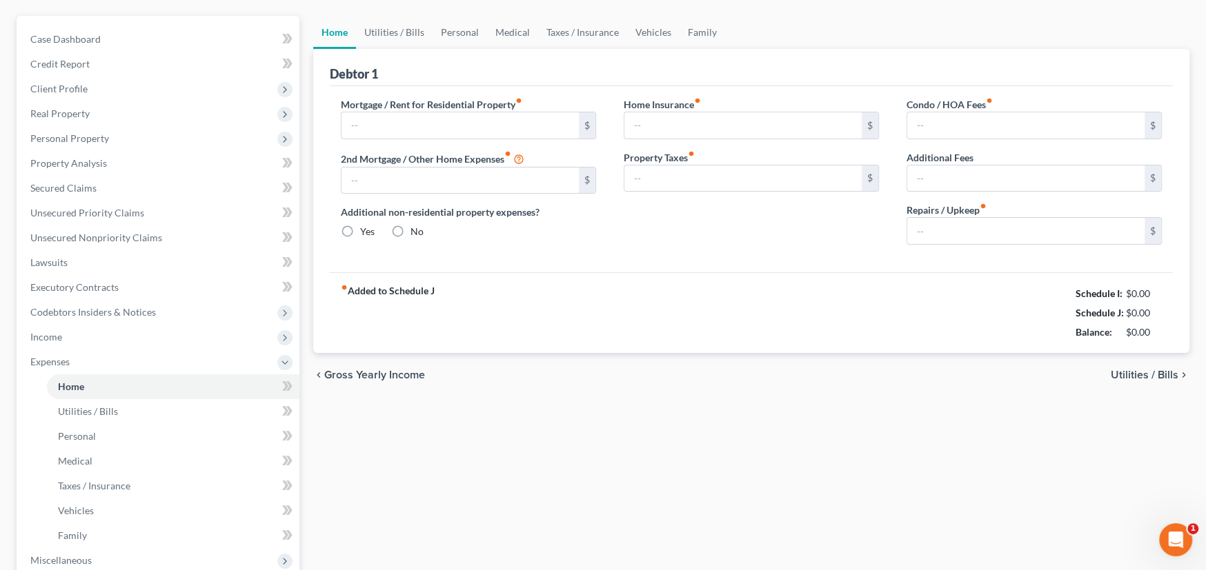
type input "657.98"
type input "0.00"
radio input "true"
type input "0.00"
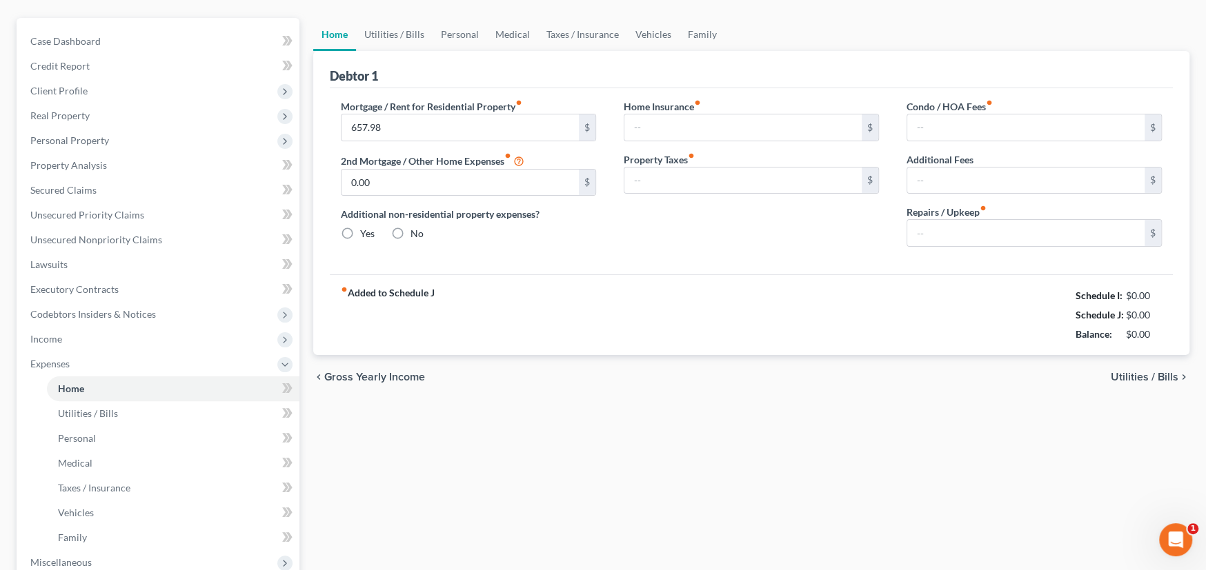
type input "0.00"
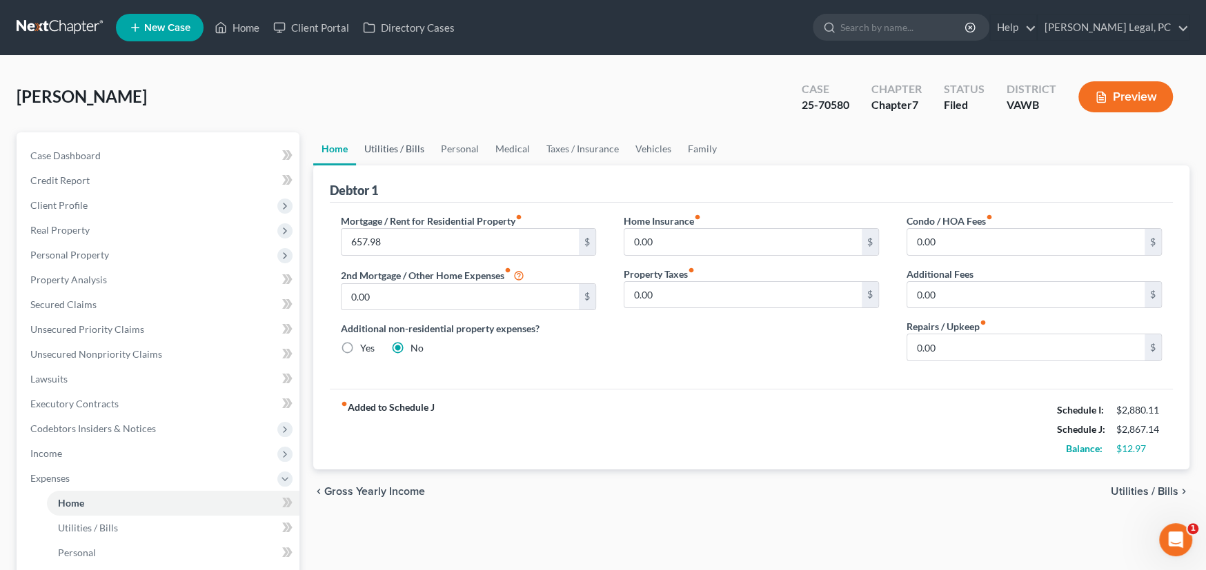
click at [401, 150] on link "Utilities / Bills" at bounding box center [394, 148] width 77 height 33
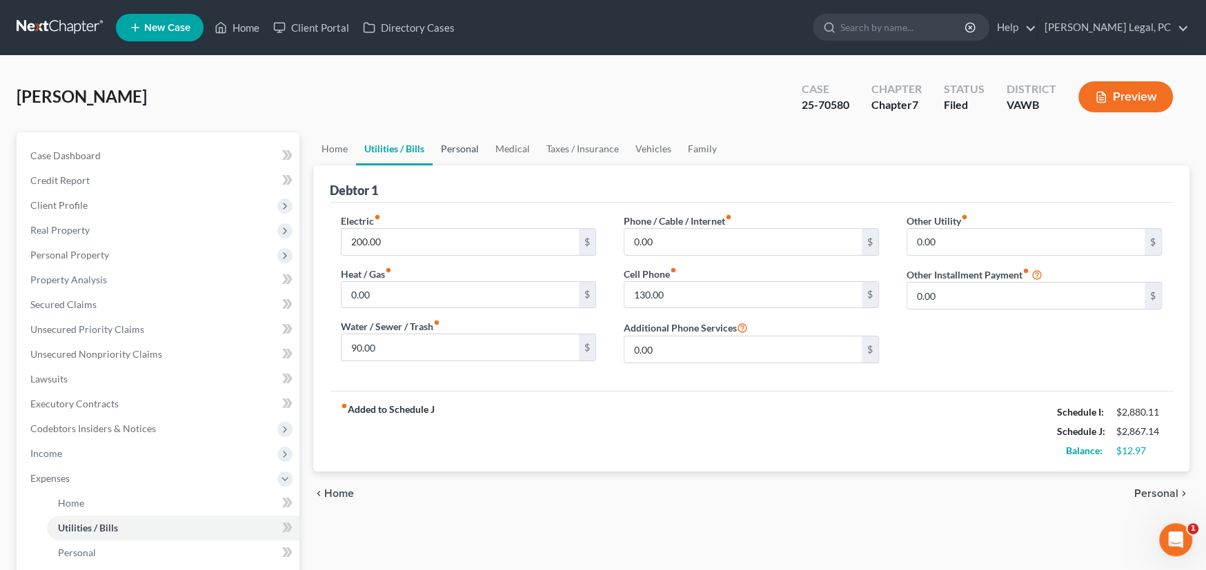
click at [463, 146] on link "Personal" at bounding box center [460, 148] width 54 height 33
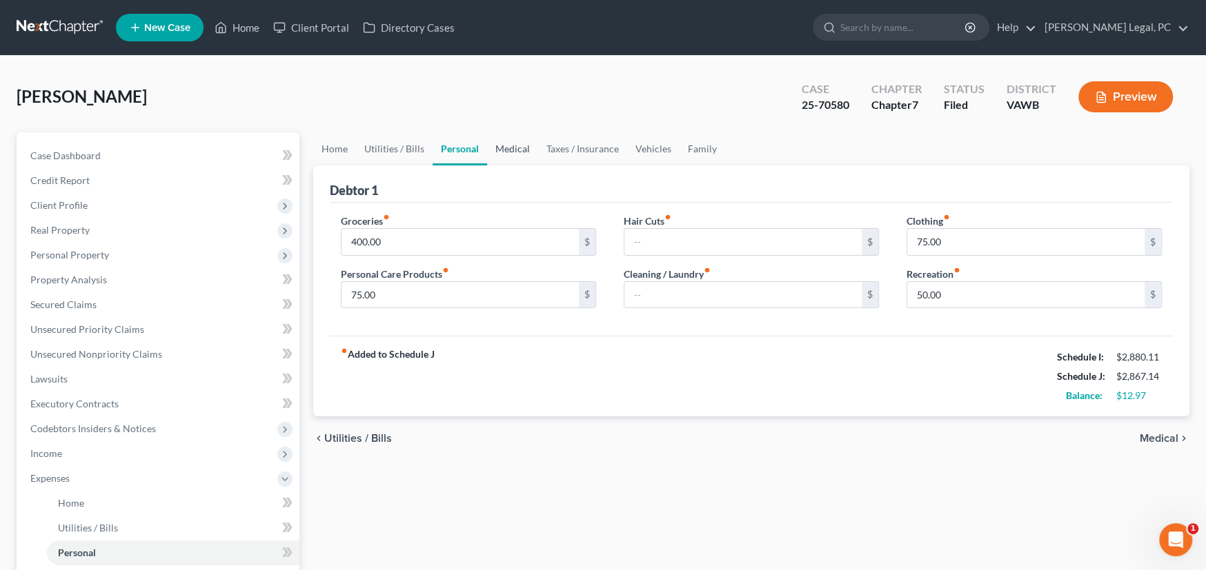
click at [517, 147] on link "Medical" at bounding box center [512, 148] width 51 height 33
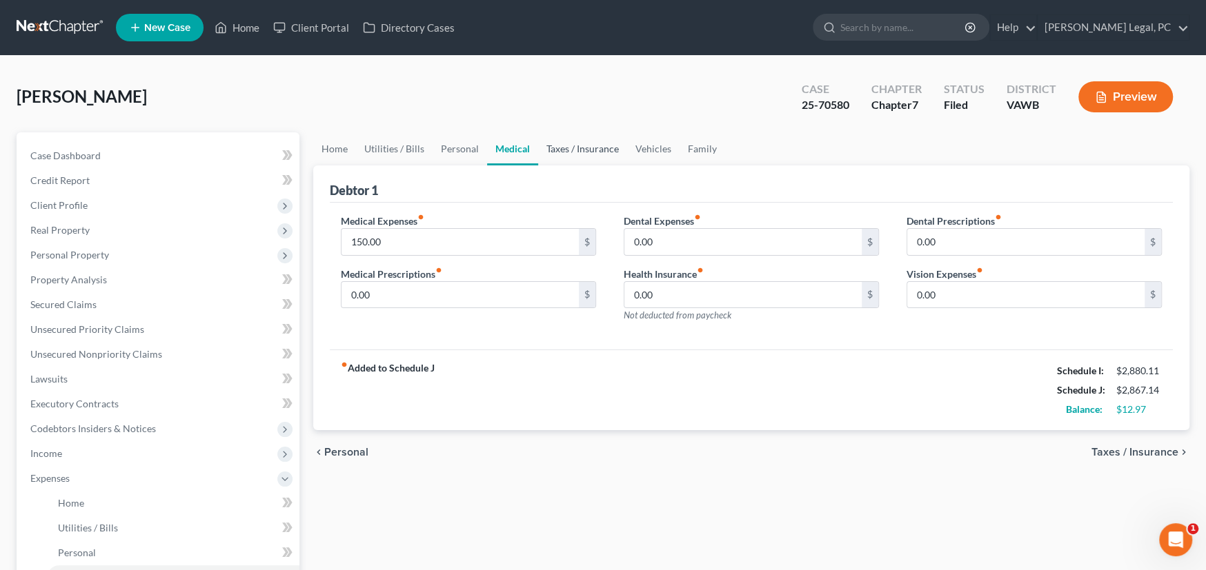
click at [573, 149] on link "Taxes / Insurance" at bounding box center [582, 148] width 89 height 33
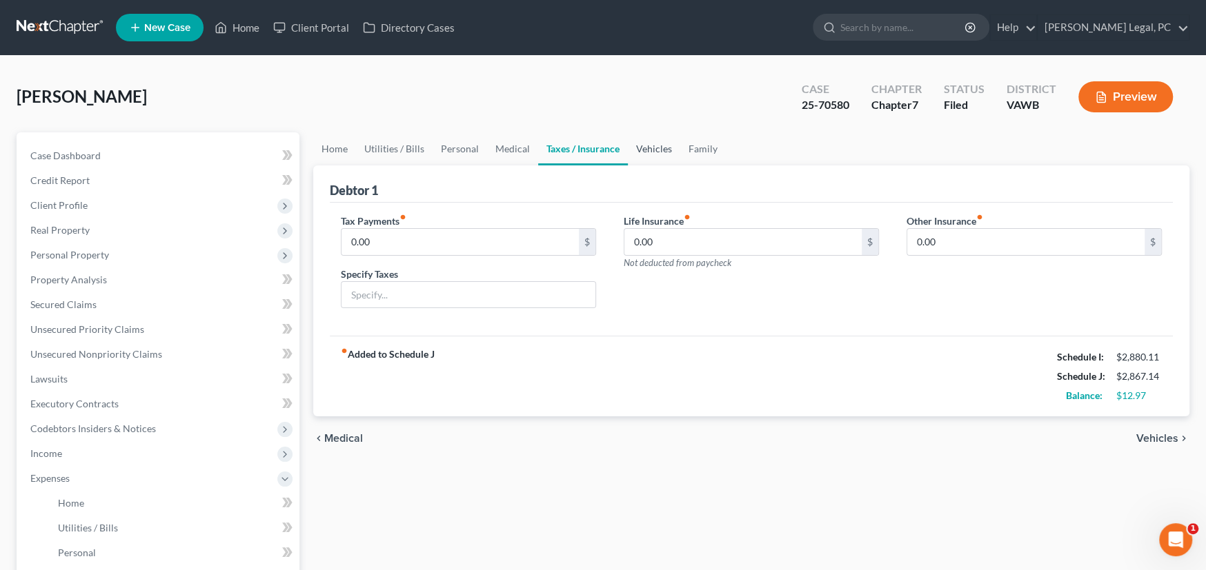
click at [641, 147] on link "Vehicles" at bounding box center [654, 148] width 52 height 33
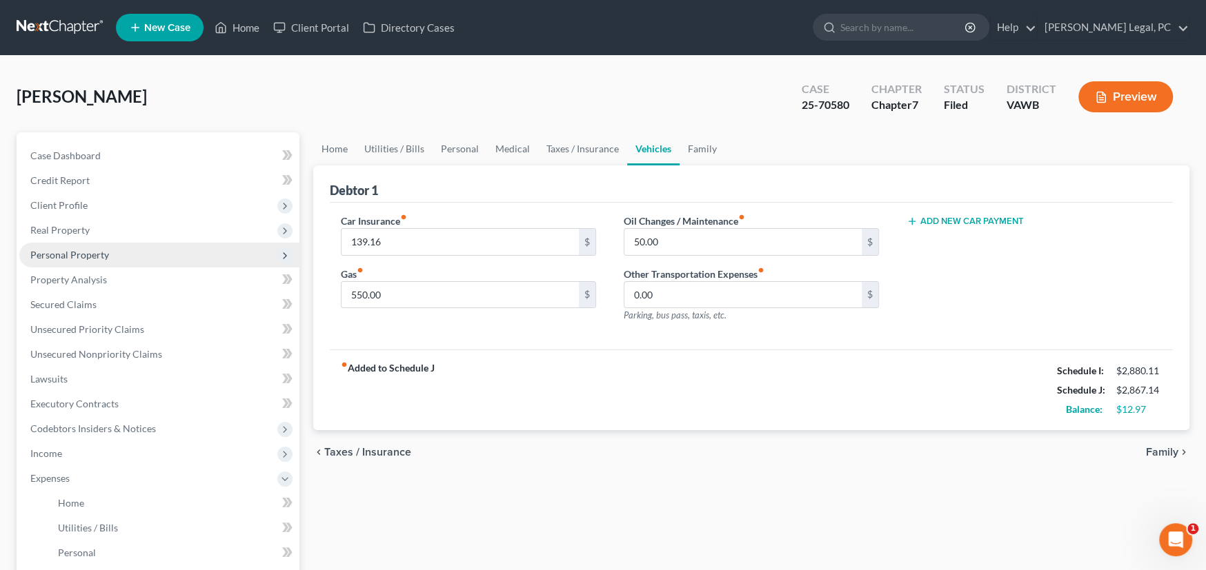
click at [101, 254] on span "Personal Property" at bounding box center [69, 255] width 79 height 12
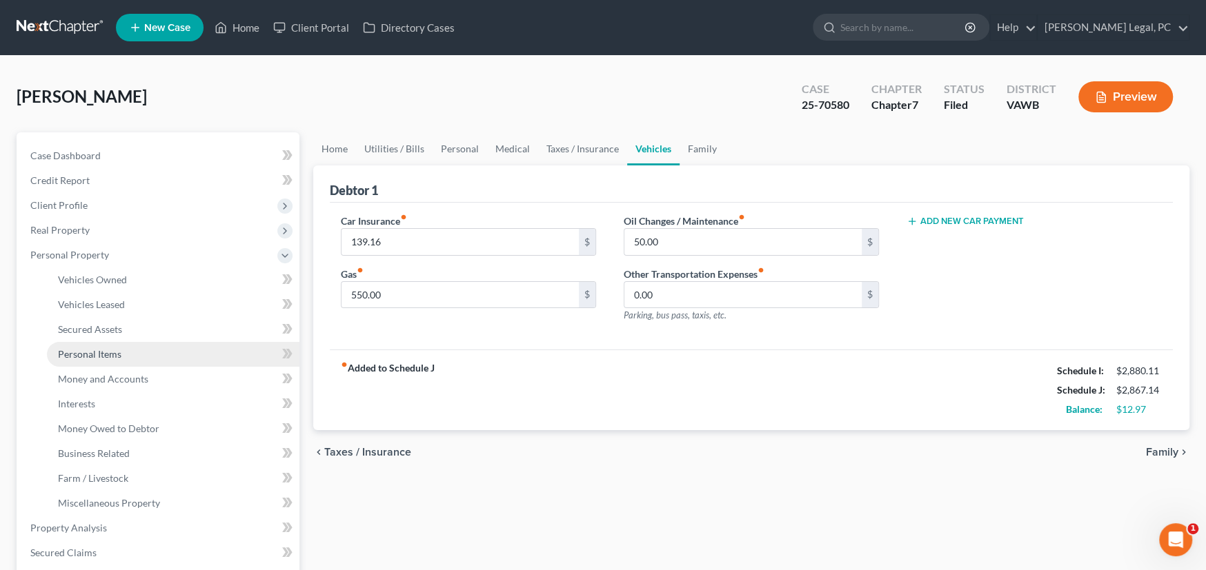
click at [87, 353] on span "Personal Items" at bounding box center [89, 354] width 63 height 12
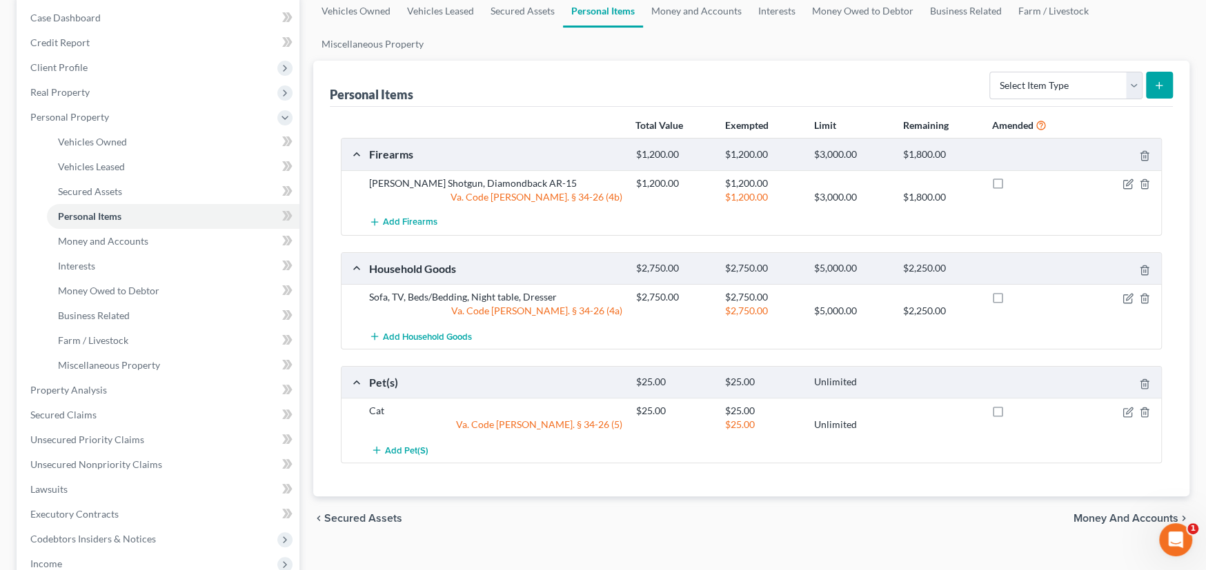
scroll to position [138, 0]
click at [1131, 88] on select "Select Item Type Clothing Collectibles Of Value Electronics Firearms Household …" at bounding box center [1065, 86] width 153 height 28
click at [589, 226] on div "Add Firearms" at bounding box center [762, 223] width 800 height 26
click at [1126, 181] on icon "button" at bounding box center [1127, 184] width 11 height 11
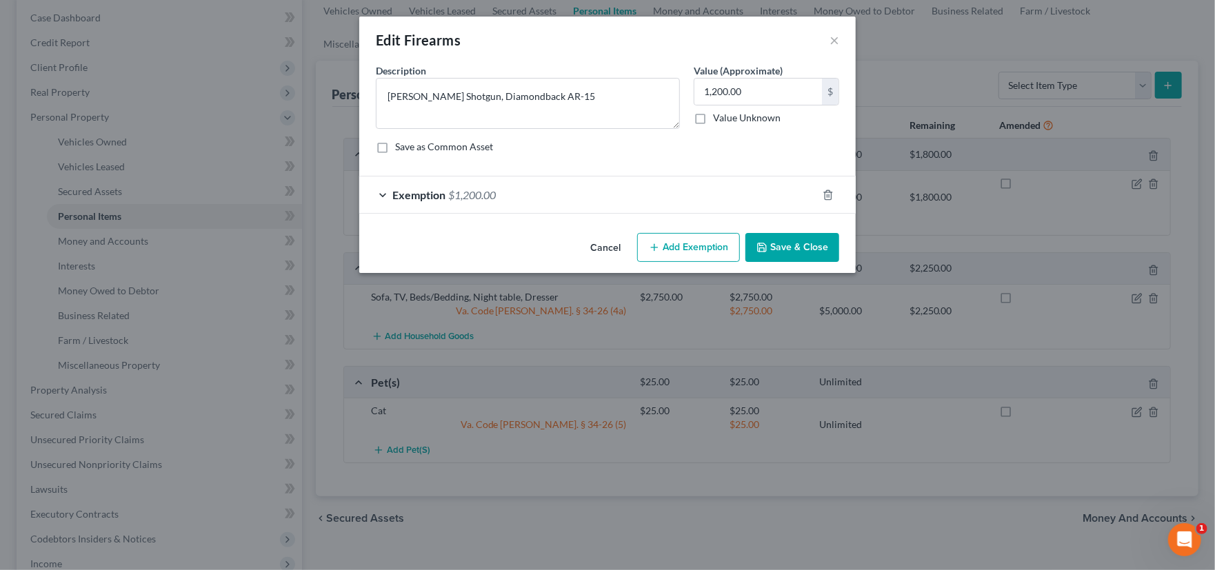
click at [538, 202] on div "Exemption $1,200.00" at bounding box center [588, 195] width 458 height 37
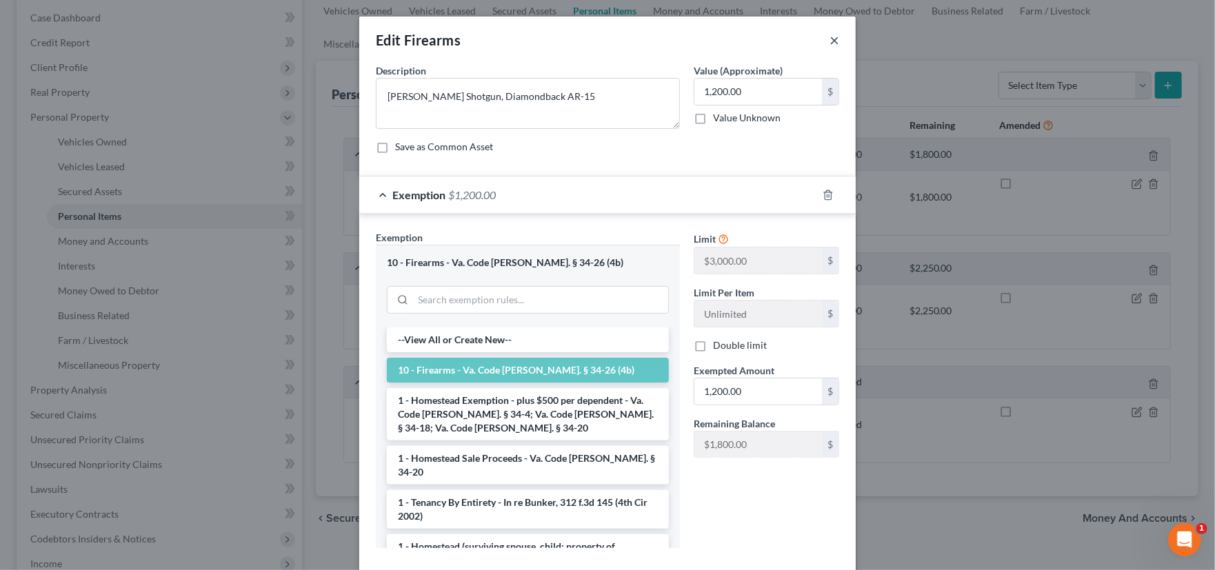
click at [830, 40] on button "×" at bounding box center [835, 40] width 10 height 17
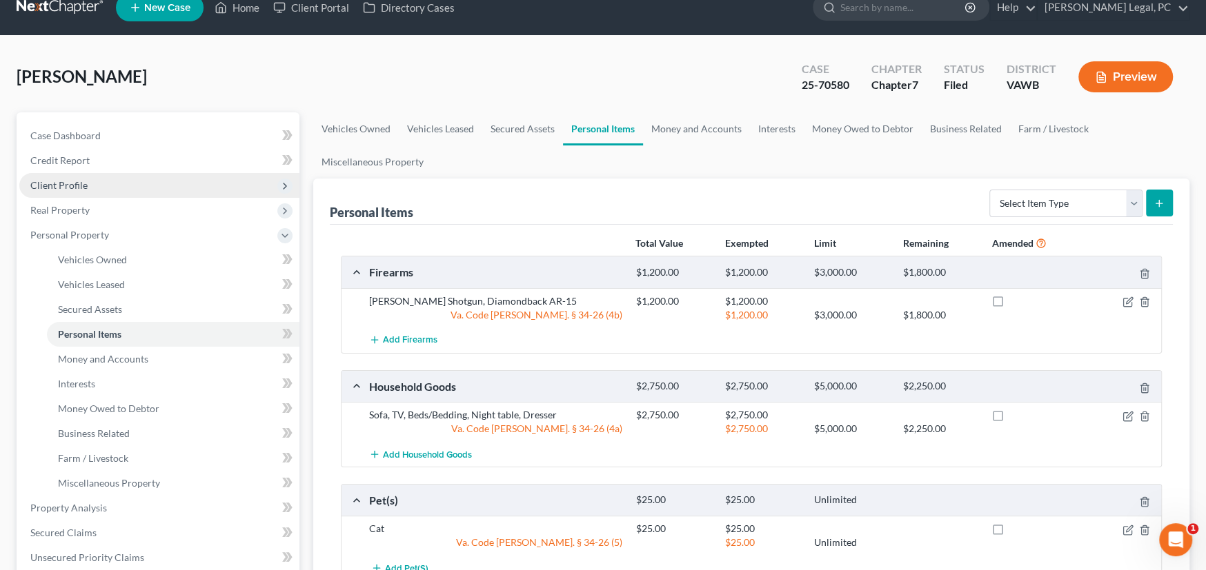
scroll to position [0, 0]
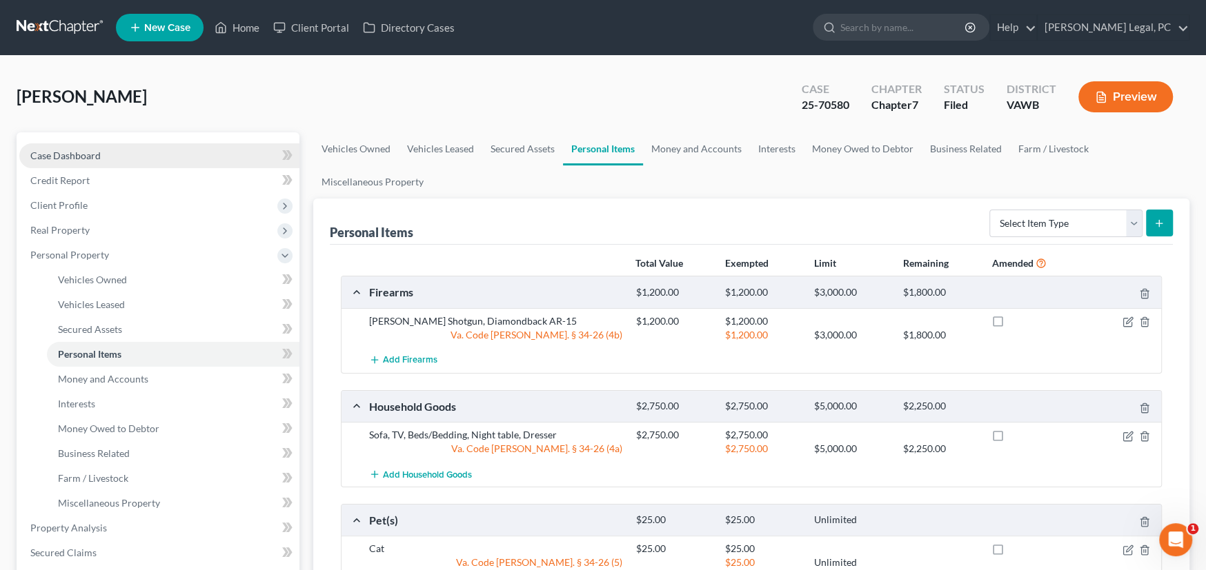
click at [72, 155] on span "Case Dashboard" at bounding box center [65, 156] width 70 height 12
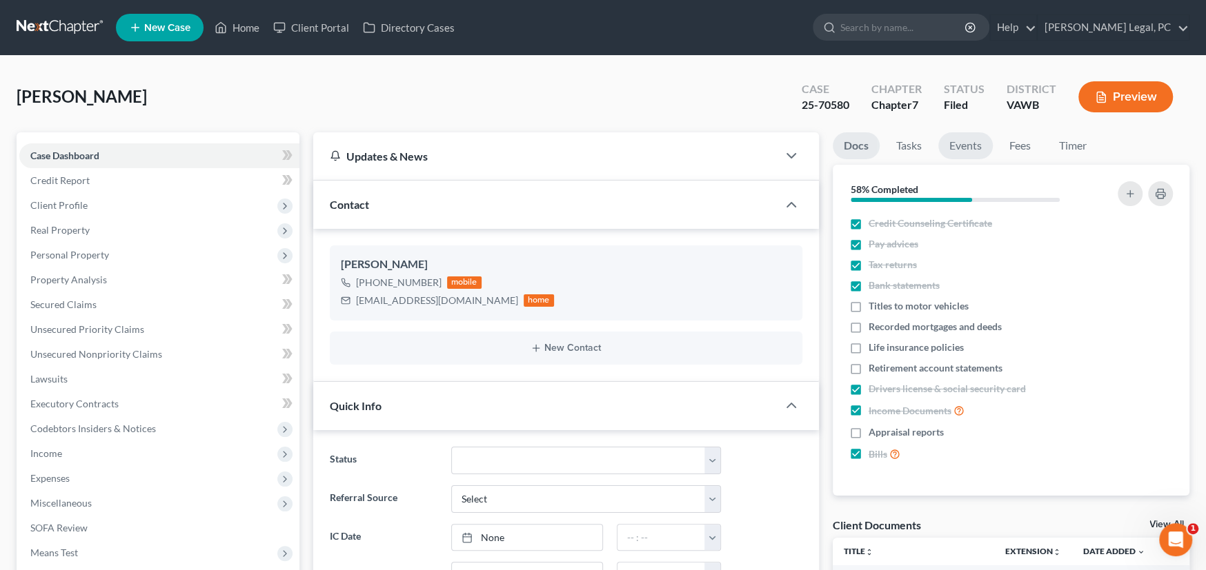
click at [973, 143] on link "Events" at bounding box center [965, 145] width 54 height 27
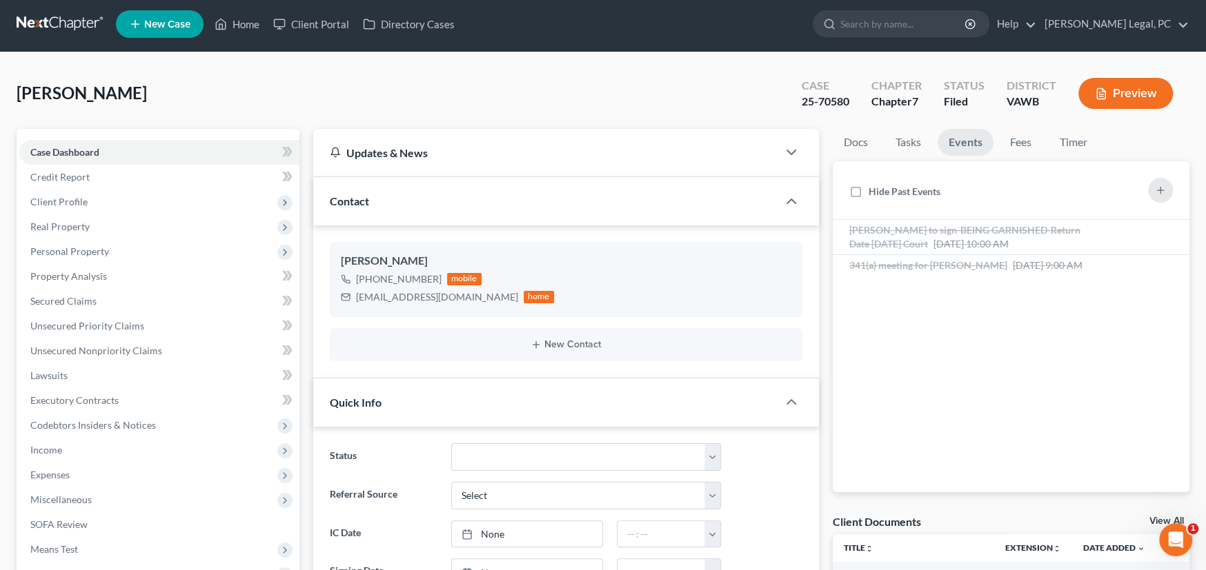
scroll to position [276, 0]
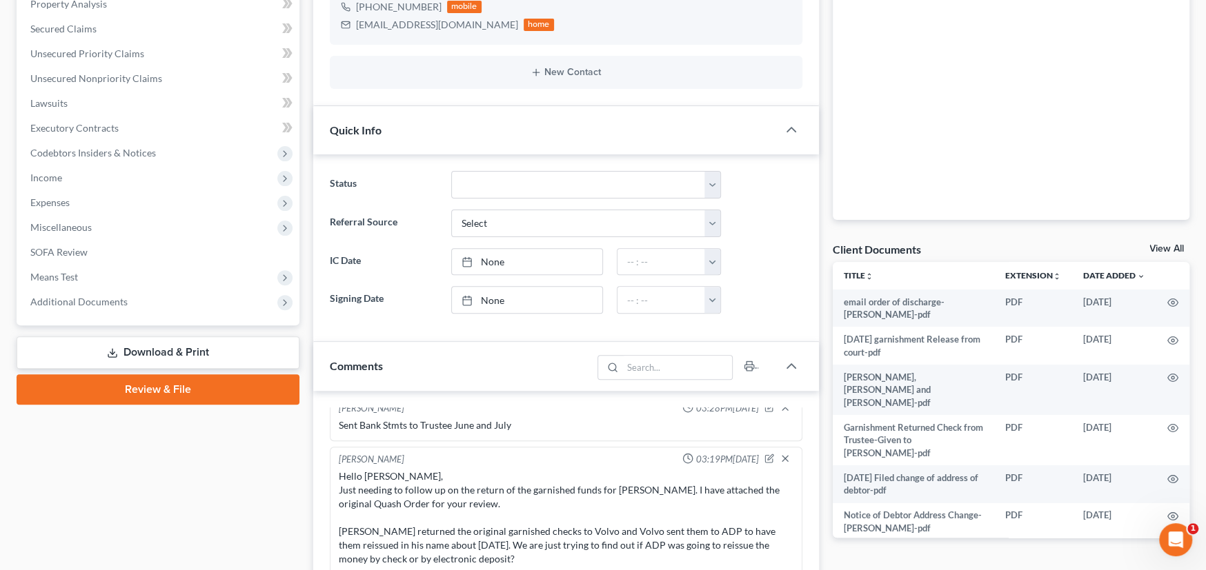
click at [152, 393] on link "Review & File" at bounding box center [158, 390] width 283 height 30
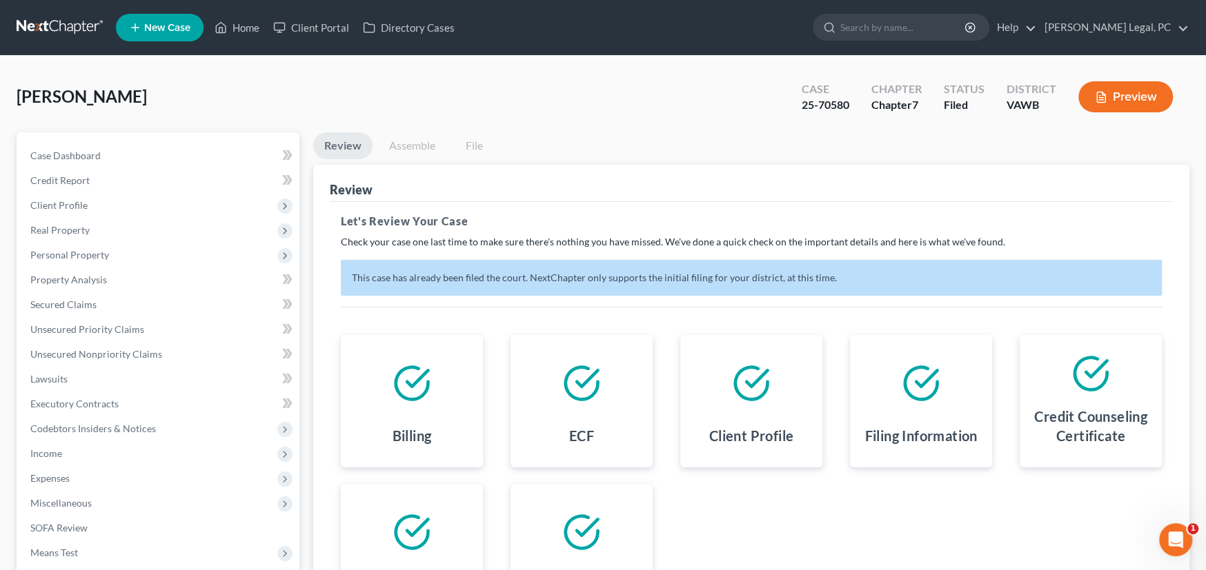
click at [52, 18] on link at bounding box center [61, 27] width 88 height 25
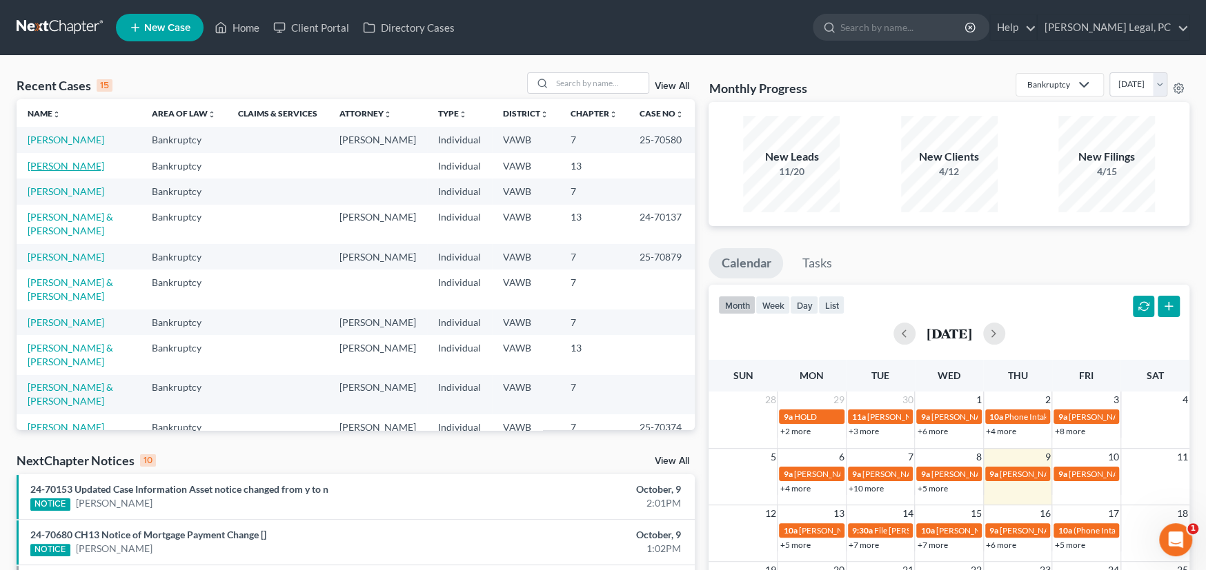
click at [66, 169] on link "[PERSON_NAME]" at bounding box center [66, 166] width 77 height 12
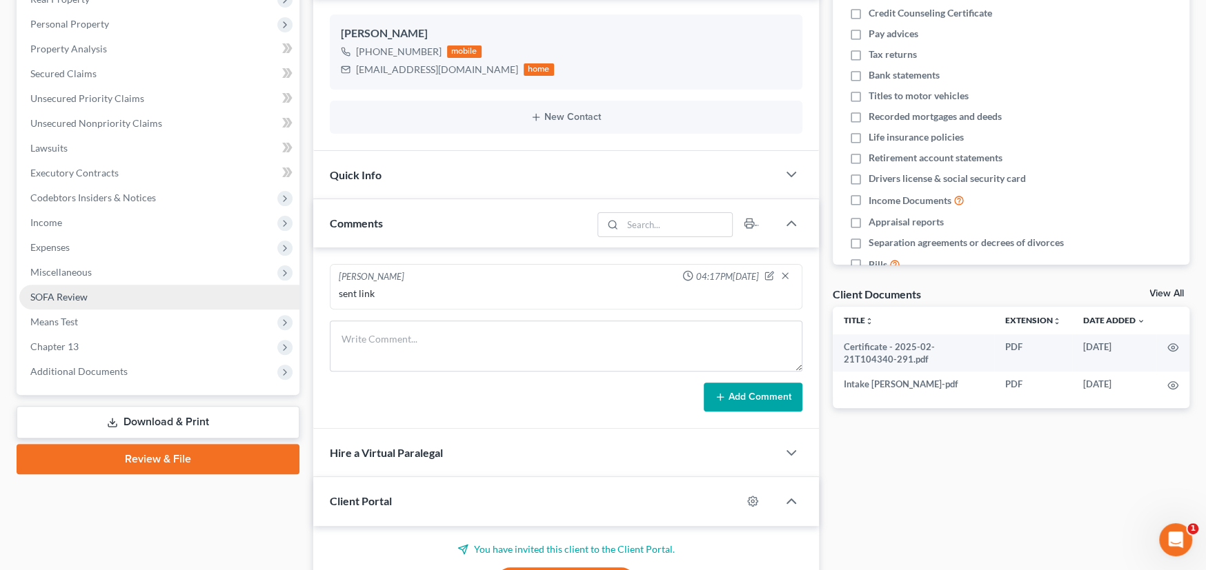
scroll to position [344, 0]
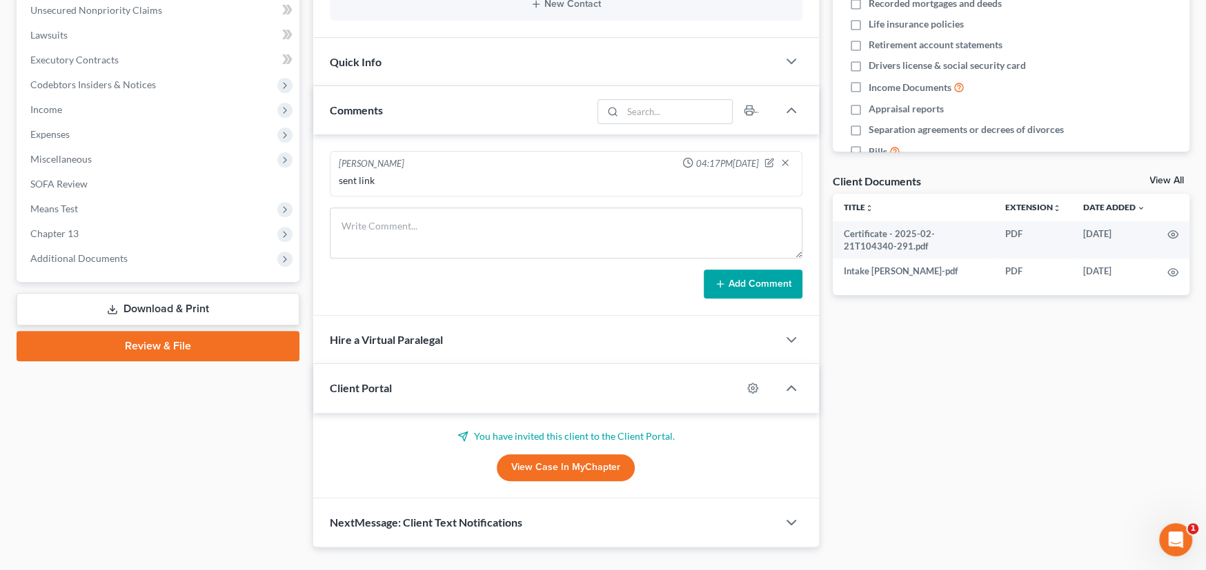
click at [116, 342] on link "Review & File" at bounding box center [158, 346] width 283 height 30
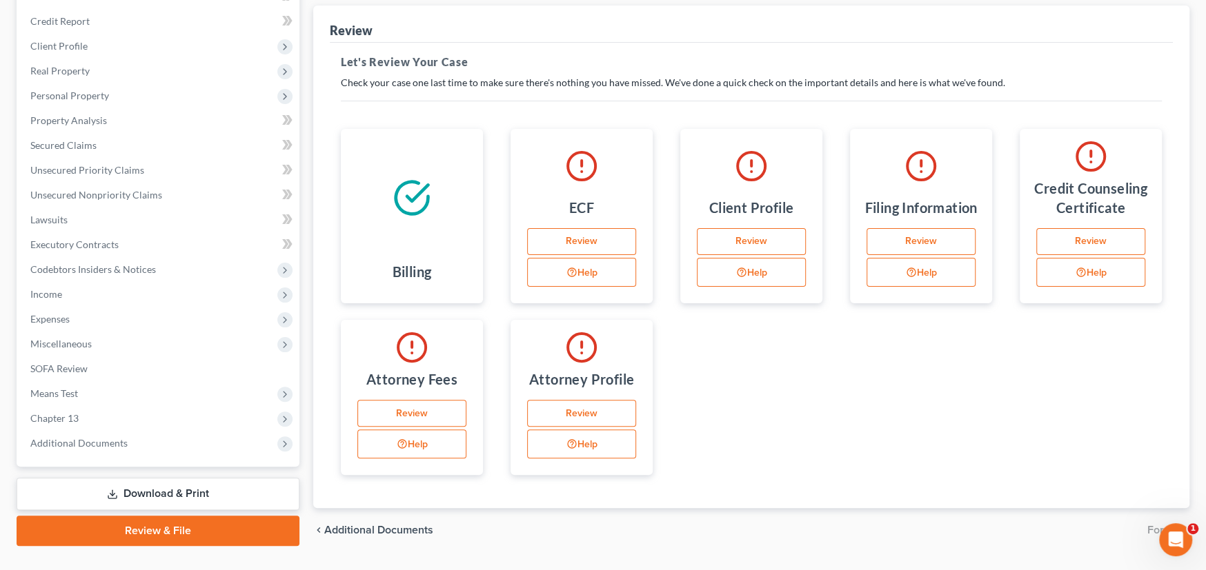
scroll to position [192, 0]
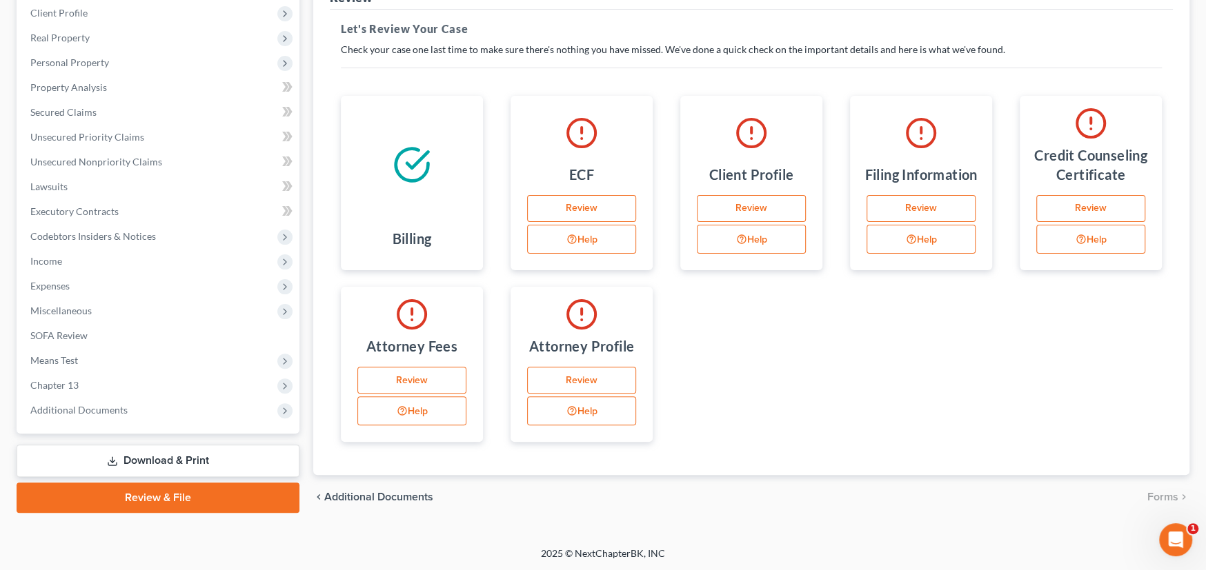
click at [154, 493] on link "Review & File" at bounding box center [158, 498] width 283 height 30
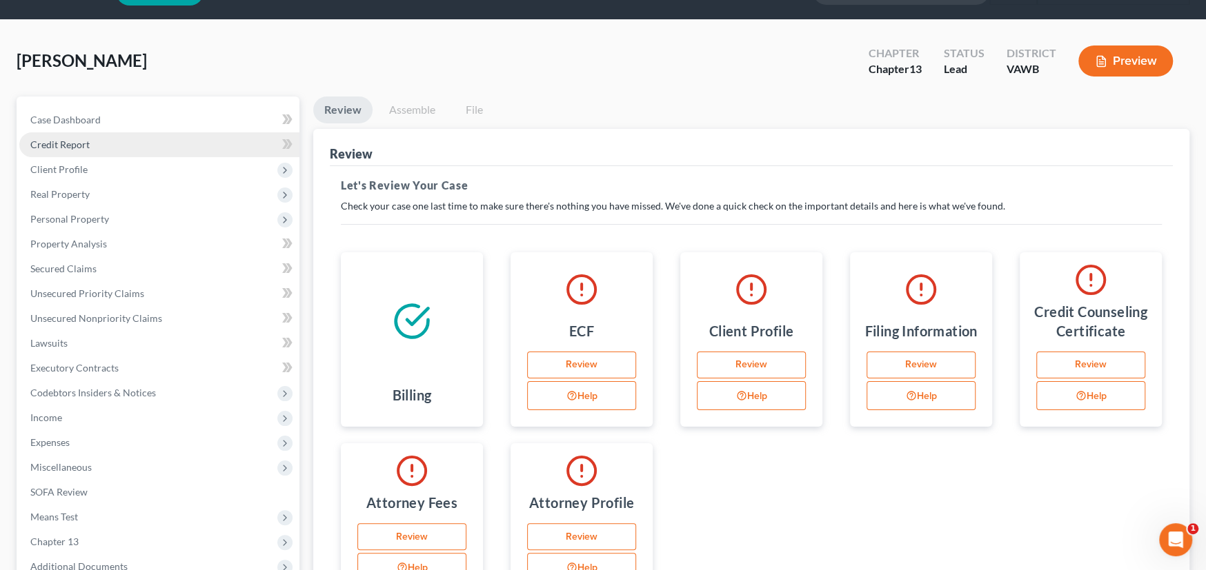
scroll to position [0, 0]
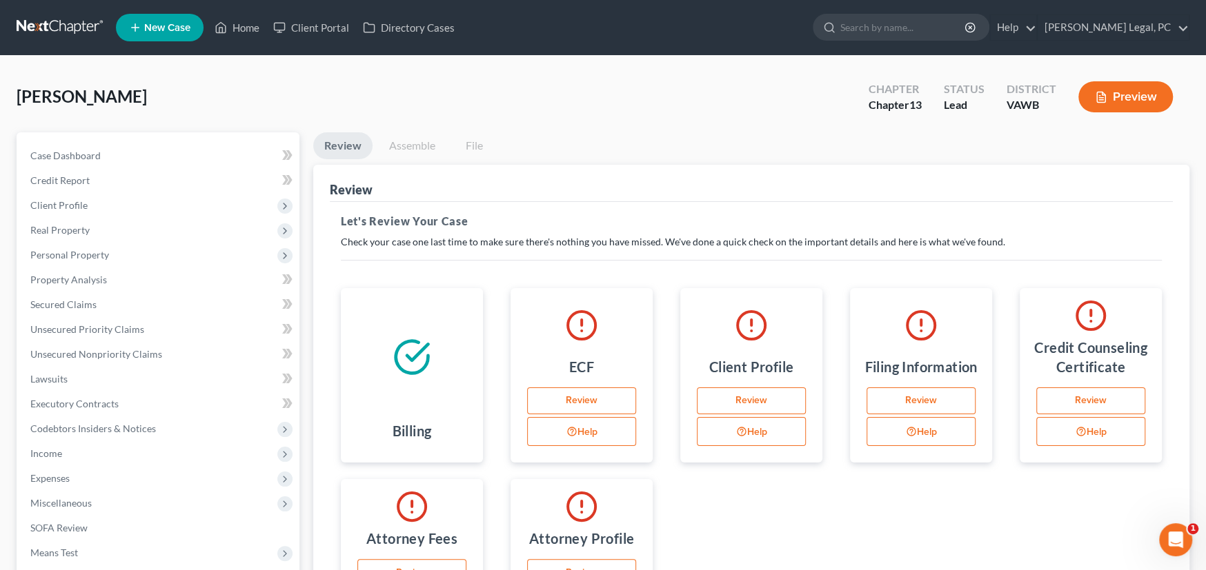
click at [52, 21] on link at bounding box center [61, 27] width 88 height 25
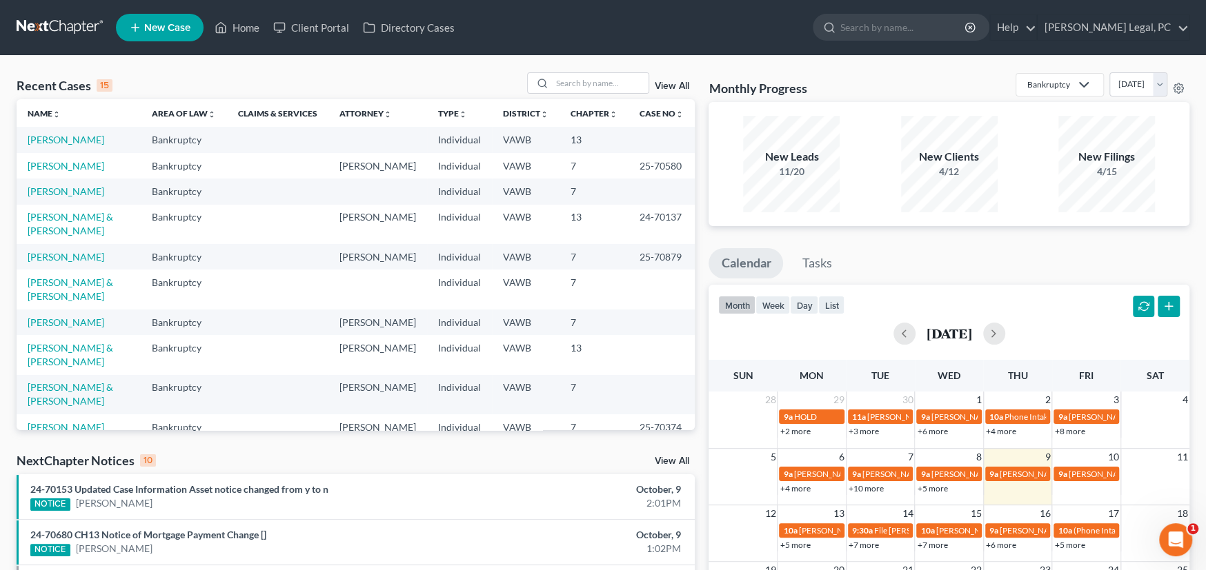
click at [78, 447] on link "[PERSON_NAME]" at bounding box center [66, 453] width 77 height 12
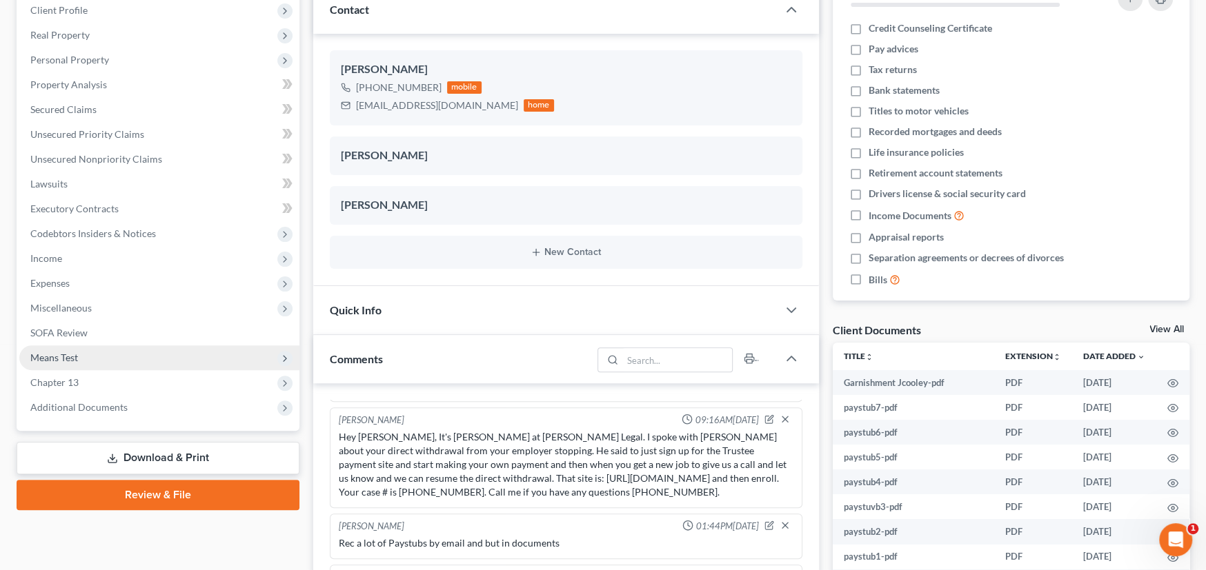
scroll to position [207, 0]
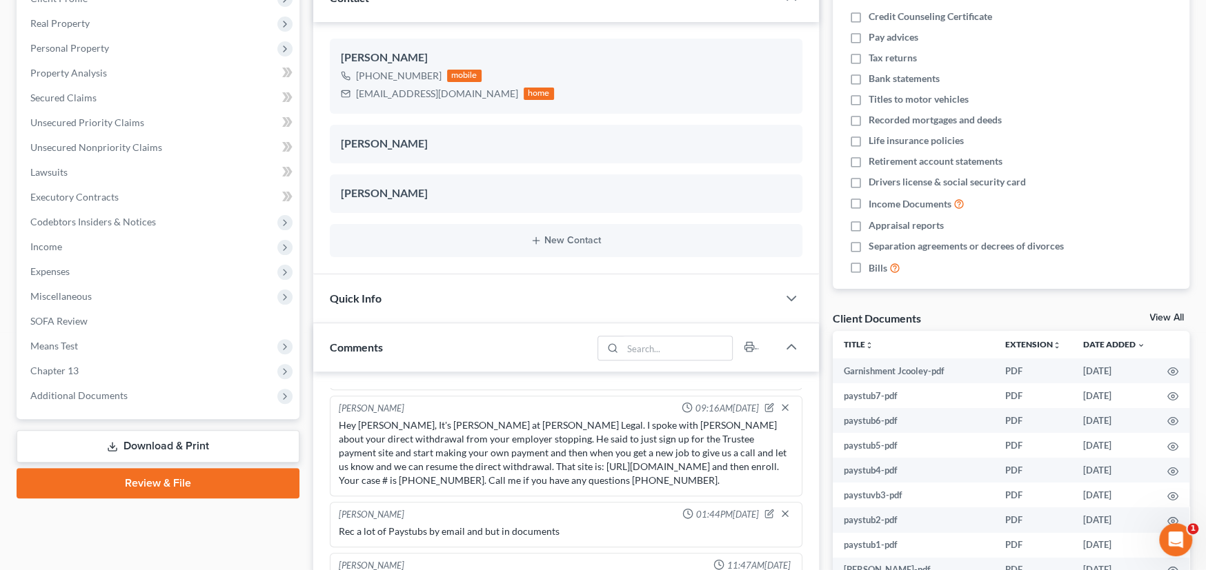
click at [138, 484] on link "Review & File" at bounding box center [158, 483] width 283 height 30
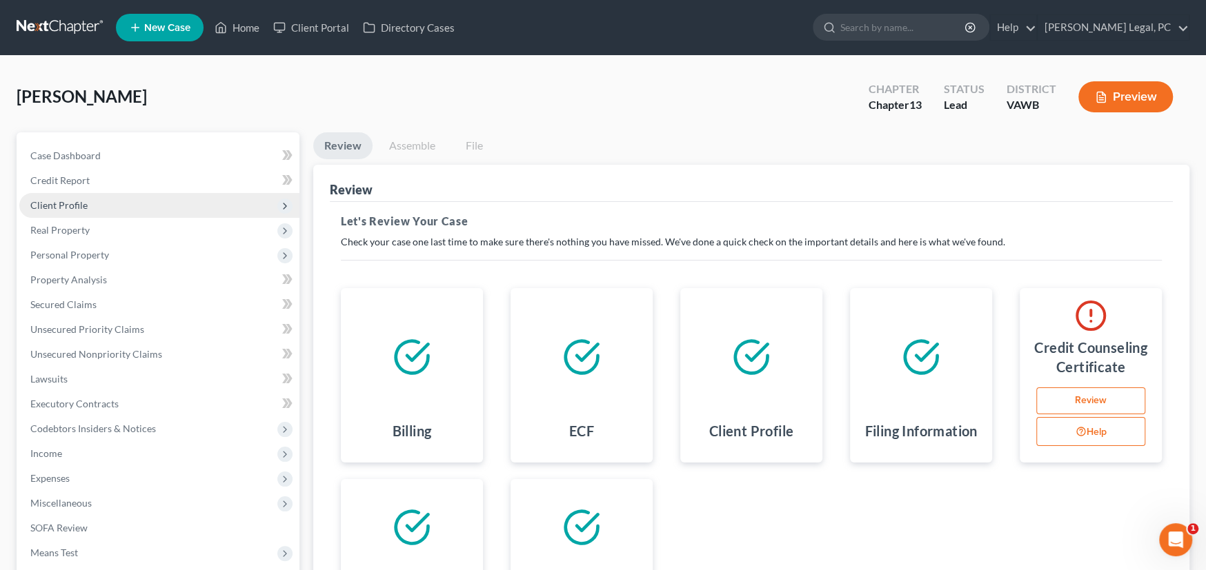
click at [65, 202] on span "Client Profile" at bounding box center [58, 205] width 57 height 12
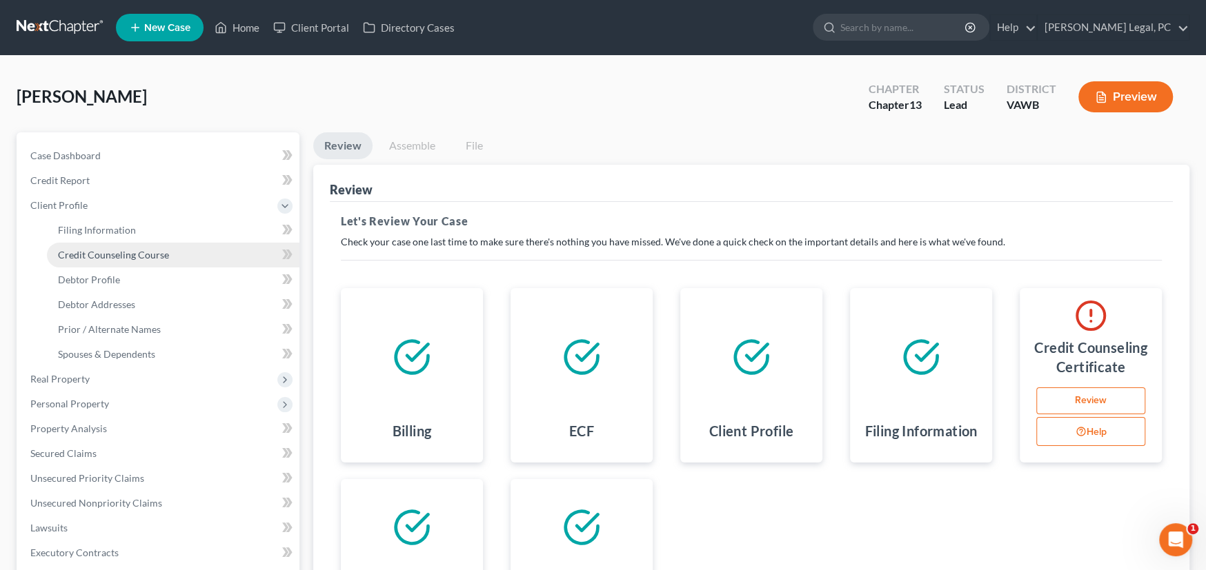
click at [92, 255] on span "Credit Counseling Course" at bounding box center [113, 255] width 111 height 12
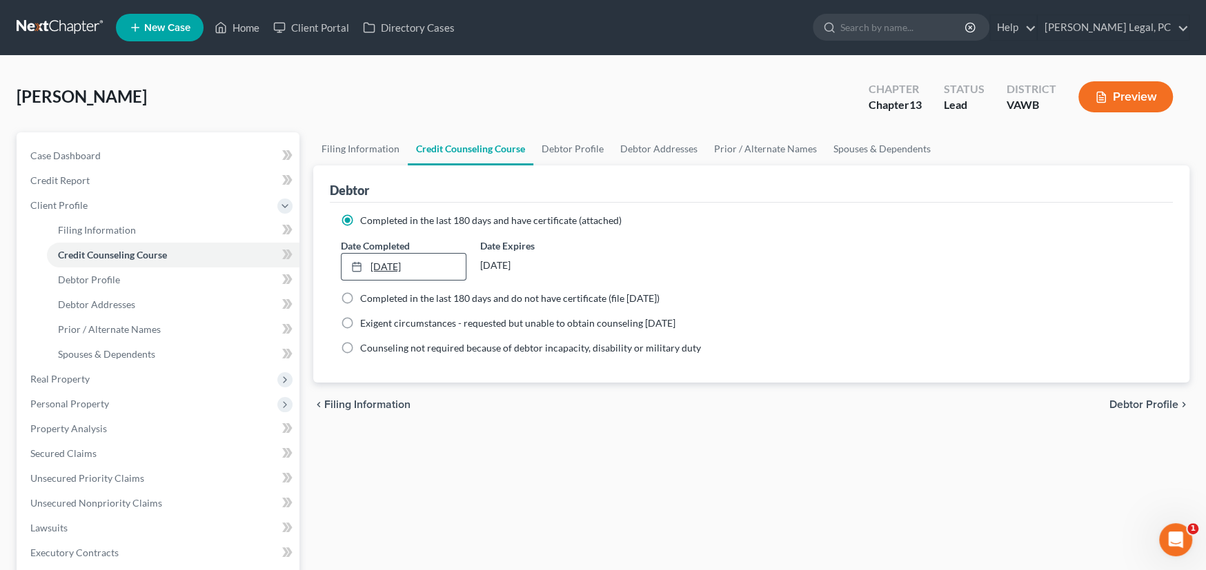
click at [435, 264] on link "[DATE]" at bounding box center [403, 267] width 124 height 26
click at [422, 264] on link "[DATE]" at bounding box center [403, 267] width 124 height 26
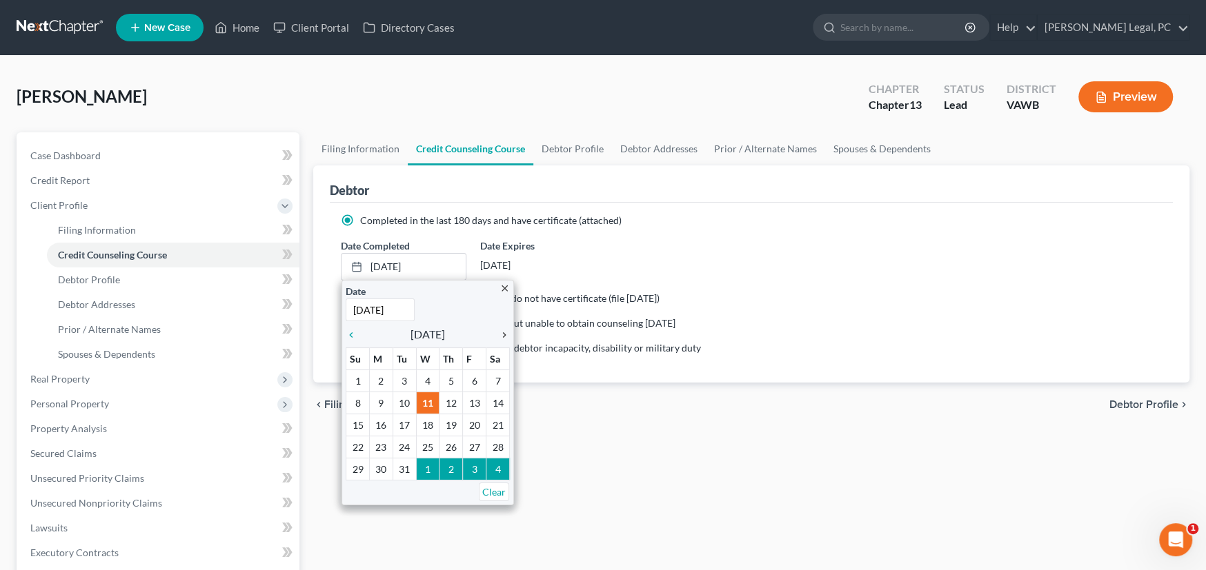
click at [501, 333] on icon "chevron_right" at bounding box center [501, 335] width 18 height 11
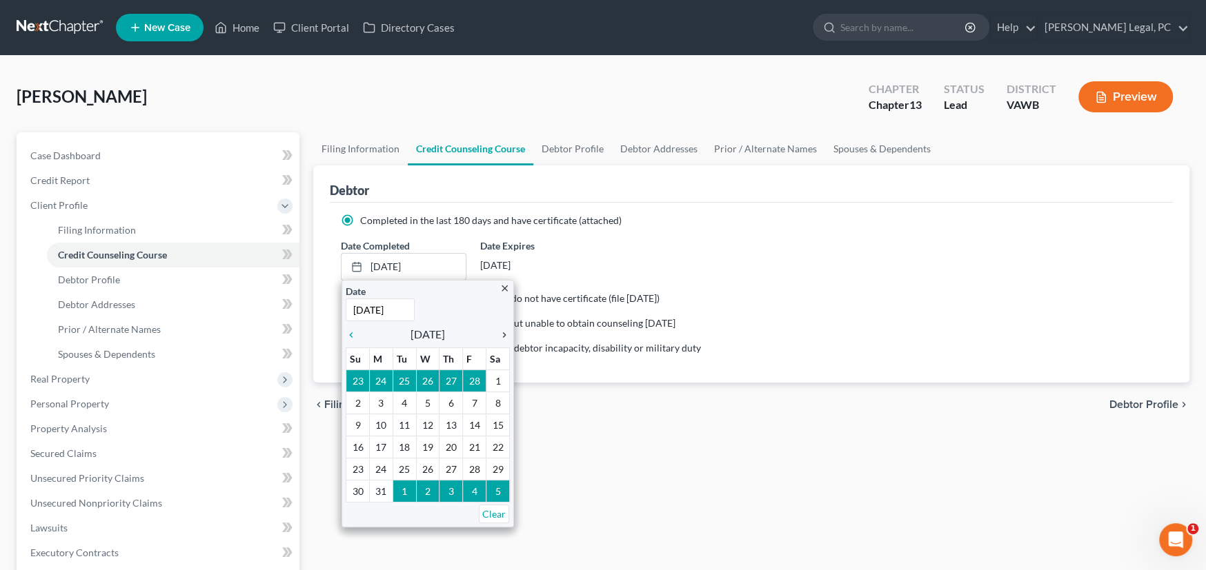
click at [501, 333] on icon "chevron_right" at bounding box center [501, 335] width 18 height 11
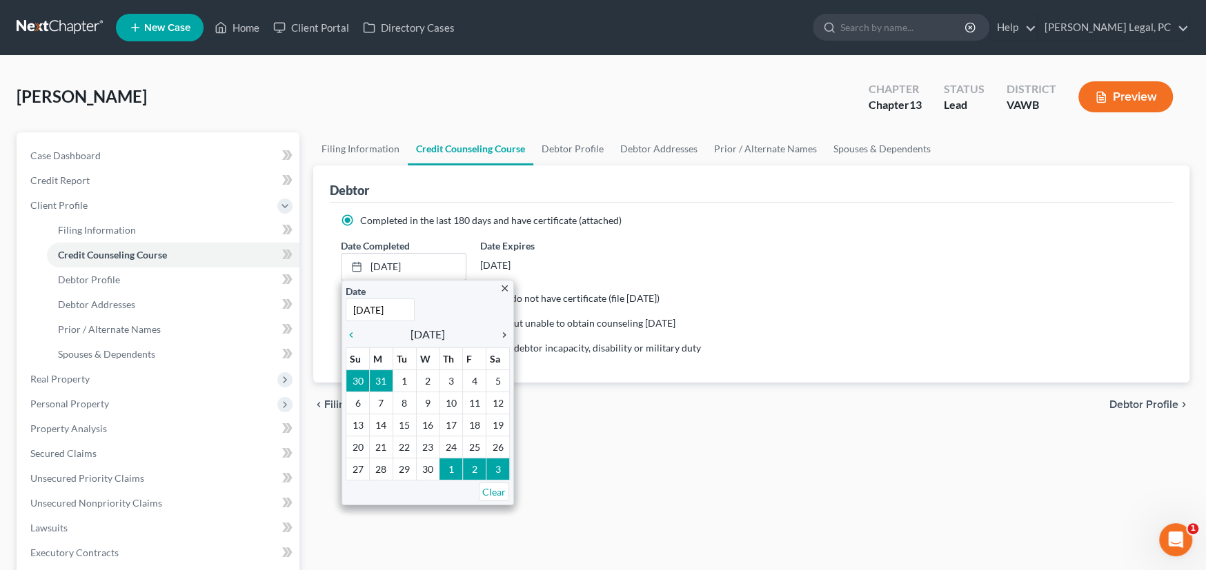
click at [501, 333] on icon "chevron_right" at bounding box center [501, 335] width 18 height 11
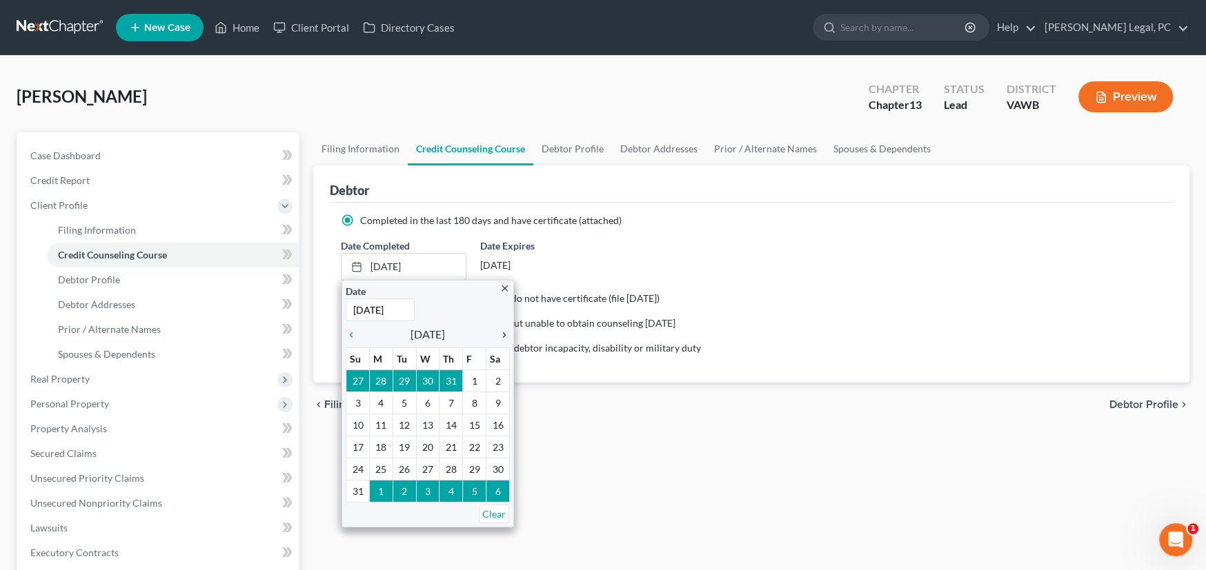
click at [501, 333] on icon "chevron_right" at bounding box center [501, 335] width 18 height 11
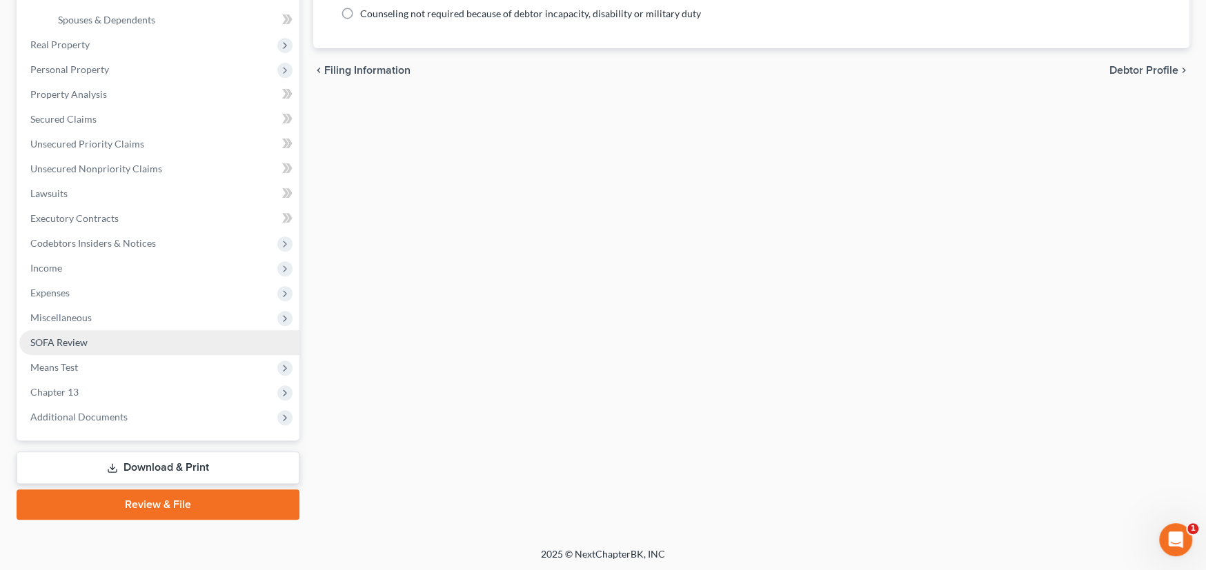
scroll to position [335, 0]
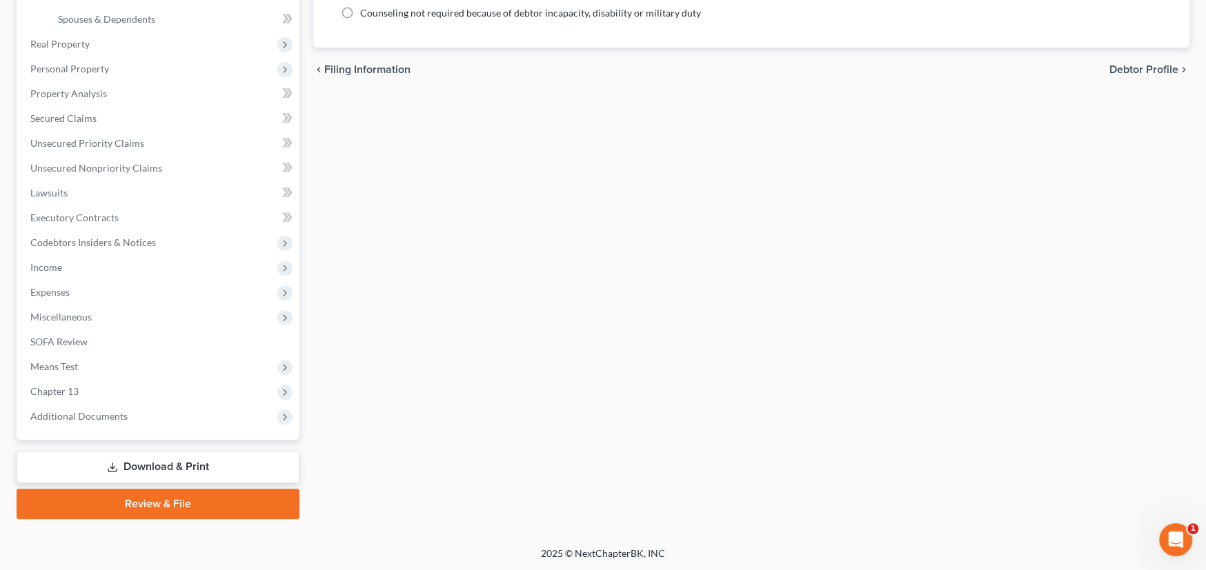
drag, startPoint x: 170, startPoint y: 503, endPoint x: 258, endPoint y: 484, distance: 90.4
click at [170, 502] on link "Review & File" at bounding box center [158, 504] width 283 height 30
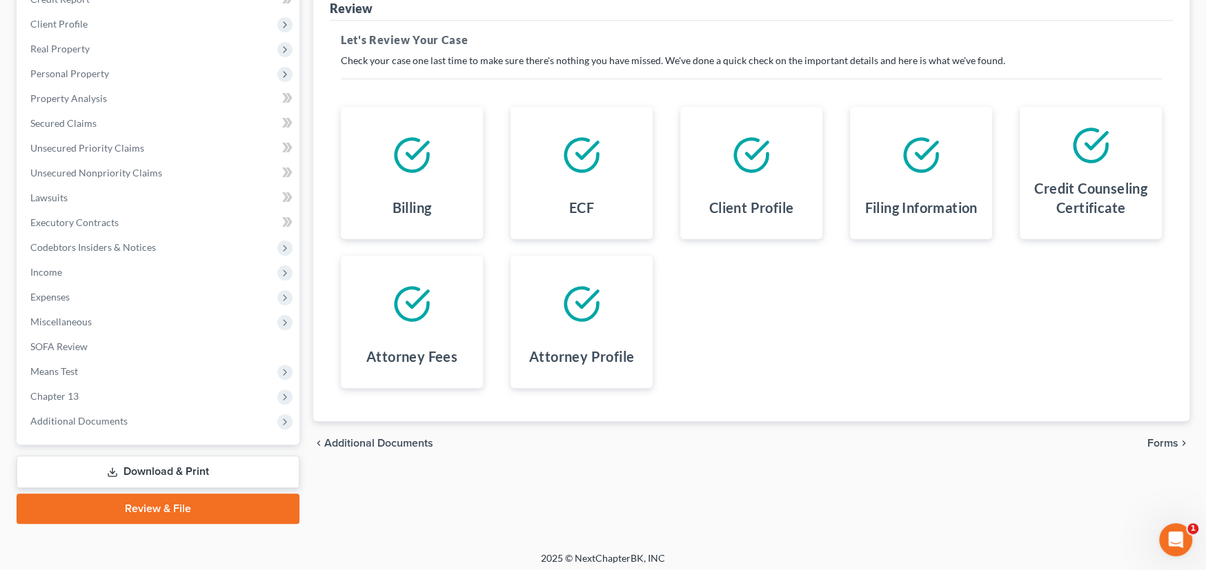
scroll to position [186, 0]
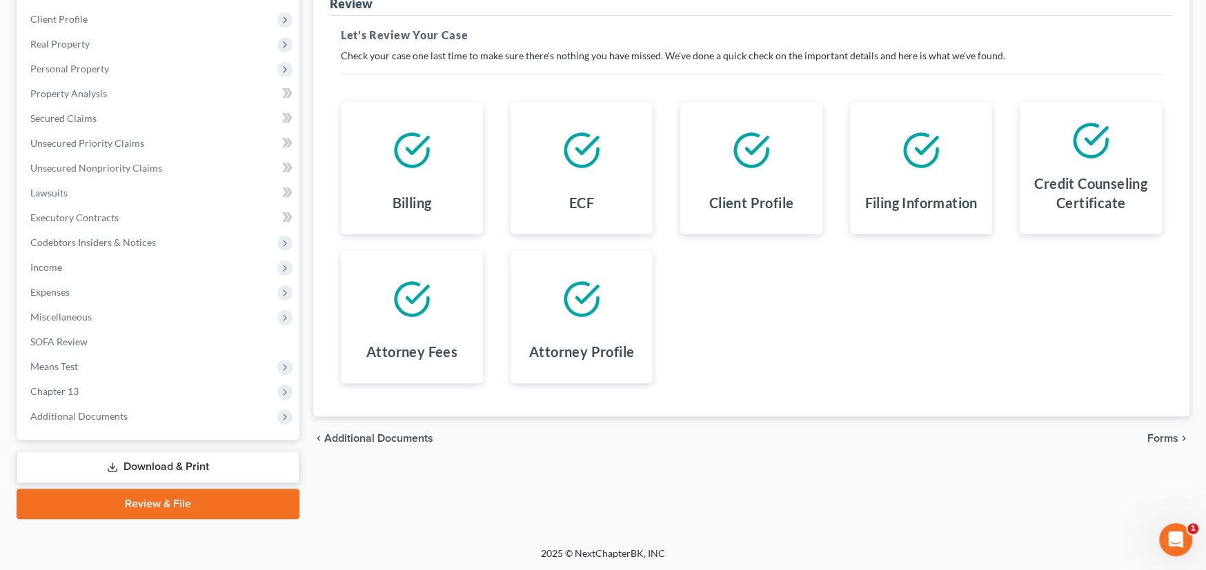
click at [1158, 435] on span "Forms" at bounding box center [1162, 438] width 31 height 11
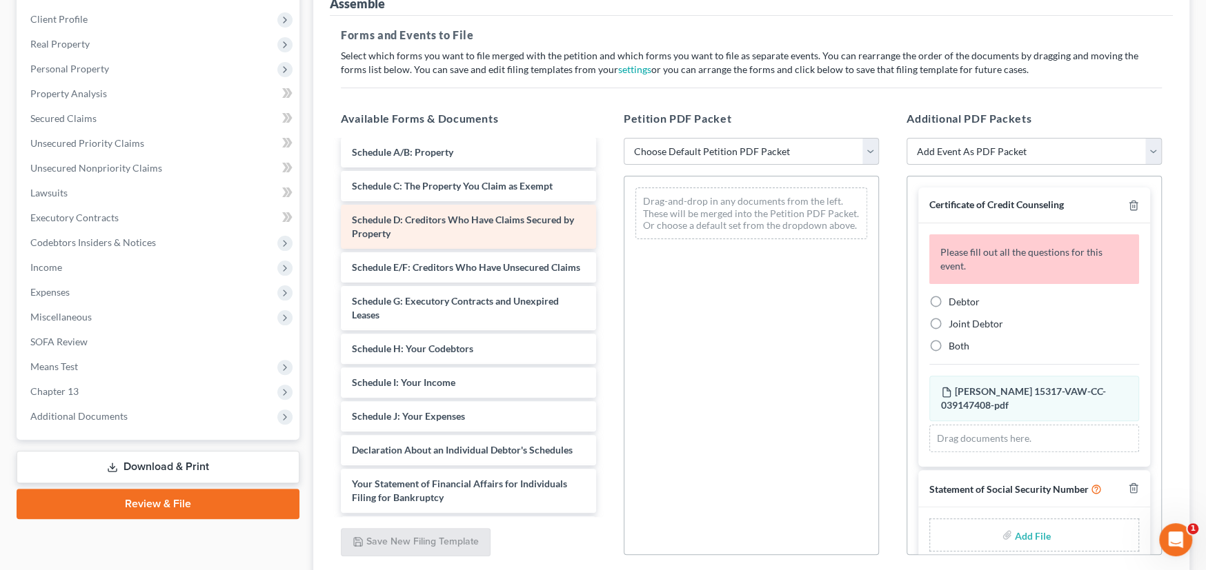
scroll to position [0, 0]
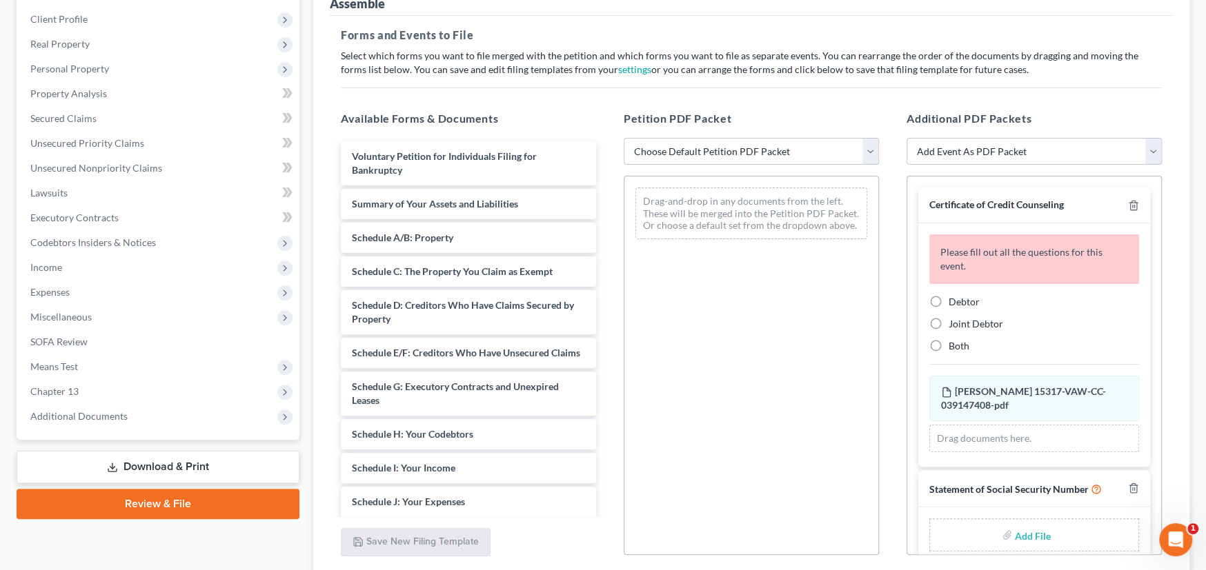
click at [871, 154] on select "Choose Default Petition PDF Packet Complete Bankruptcy Petition (all forms and …" at bounding box center [751, 152] width 255 height 28
select select "0"
click at [624, 138] on select "Choose Default Petition PDF Packet Complete Bankruptcy Petition (all forms and …" at bounding box center [751, 152] width 255 height 28
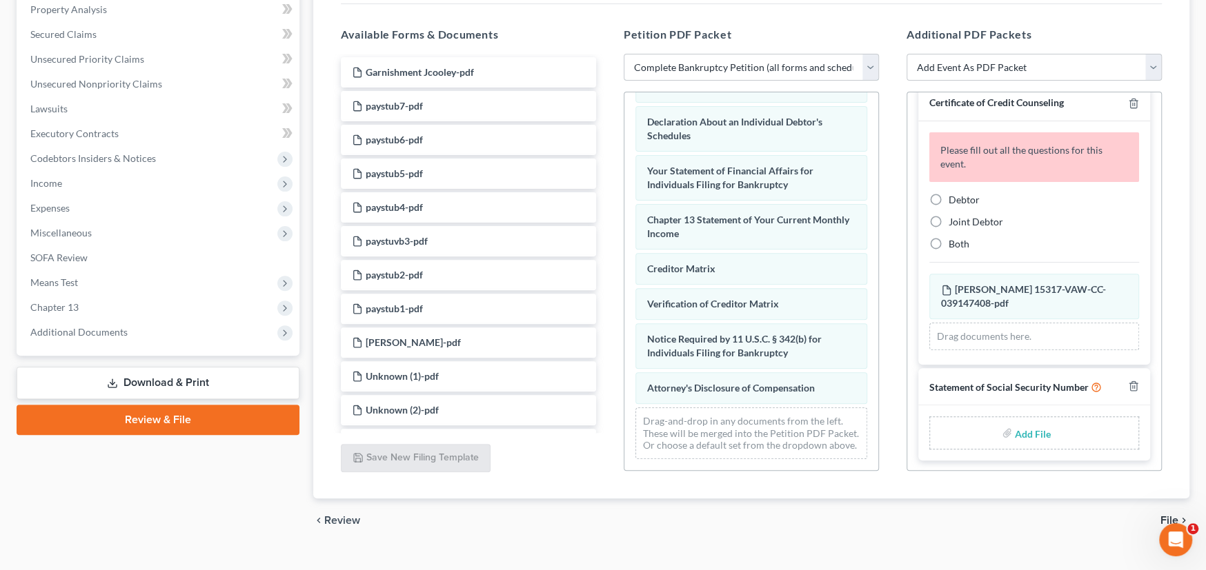
scroll to position [294, 0]
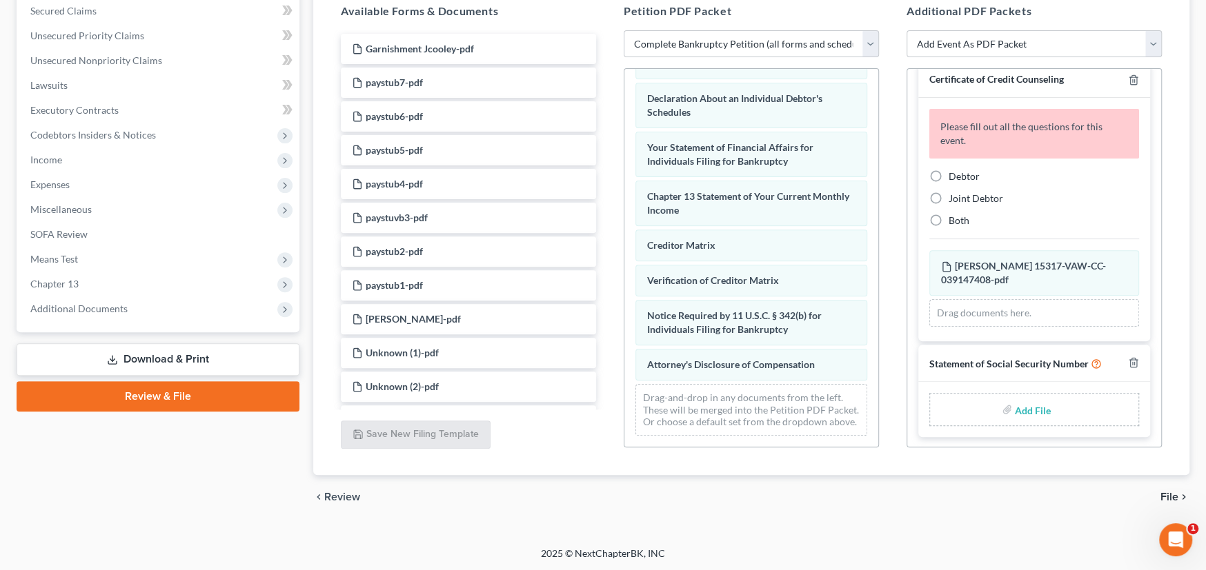
click at [948, 170] on label "Debtor" at bounding box center [963, 177] width 31 height 14
click at [954, 170] on input "Debtor" at bounding box center [958, 174] width 9 height 9
radio input "true"
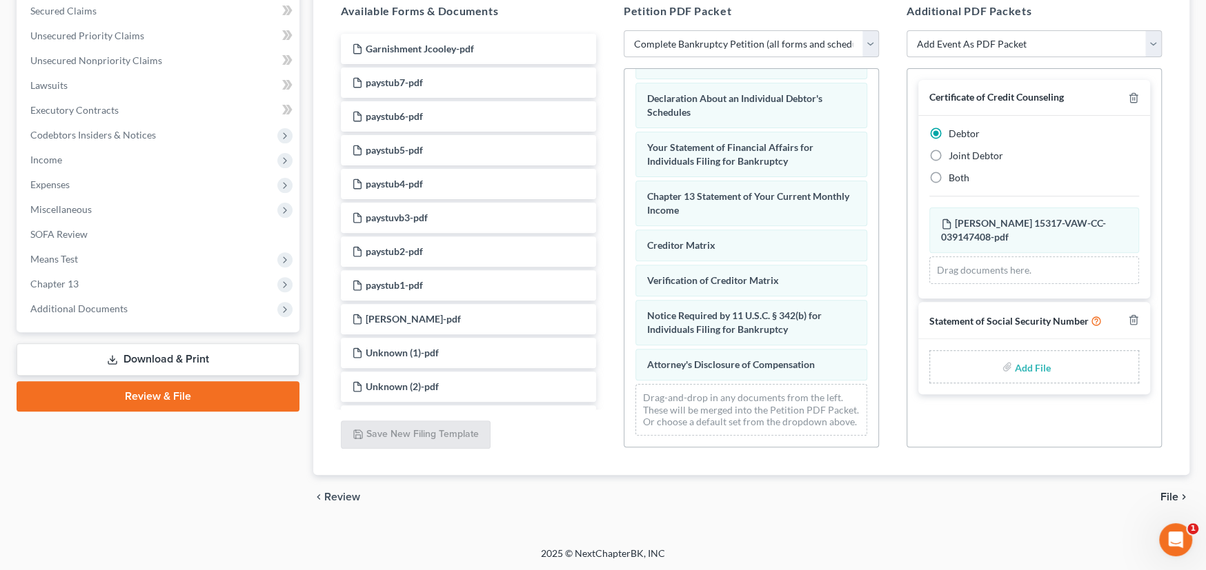
scroll to position [0, 0]
click at [1163, 495] on span "File" at bounding box center [1169, 497] width 18 height 11
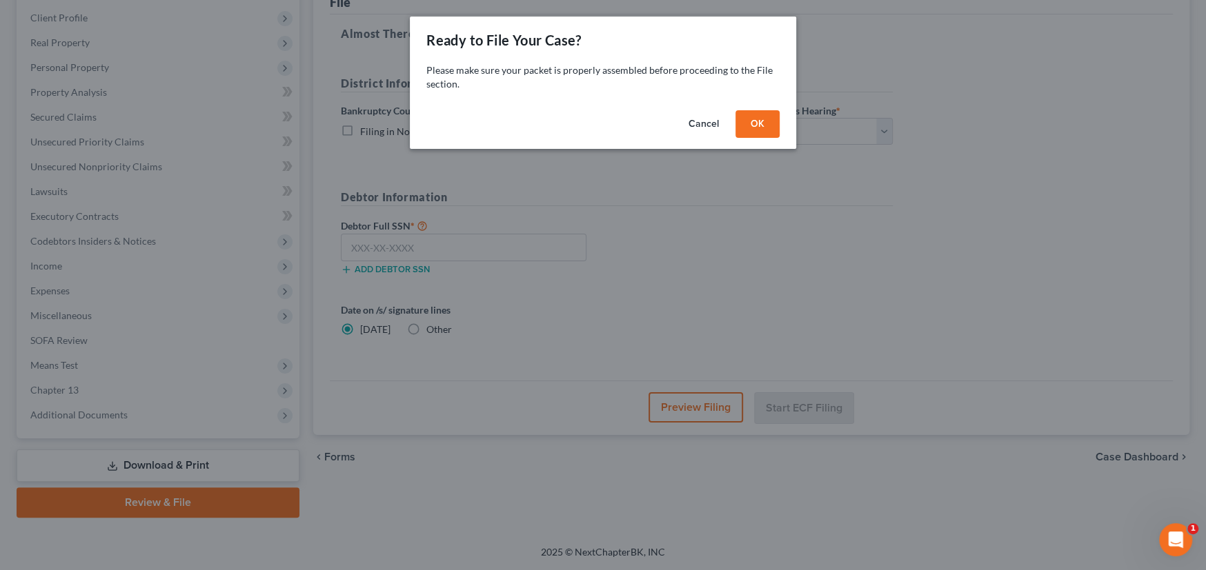
scroll to position [186, 0]
click at [779, 131] on button "OK" at bounding box center [762, 124] width 44 height 28
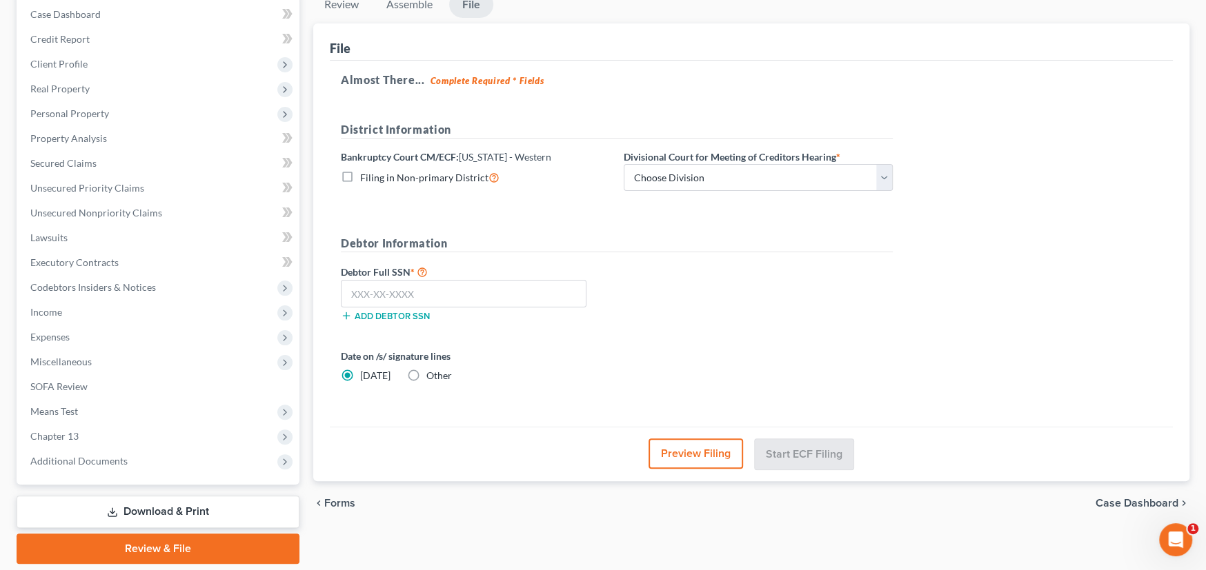
scroll to position [117, 0]
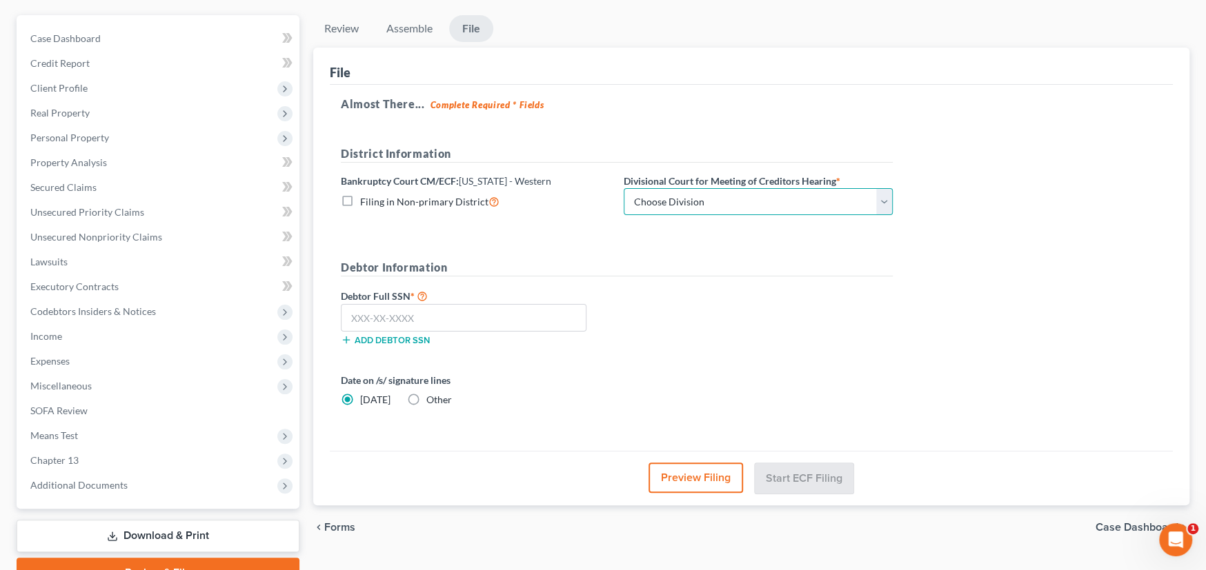
click at [884, 203] on select "Choose Division Roanoke Lynchburg Harrisonburg [GEOGRAPHIC_DATA]/ [GEOGRAPHIC_D…" at bounding box center [758, 202] width 269 height 28
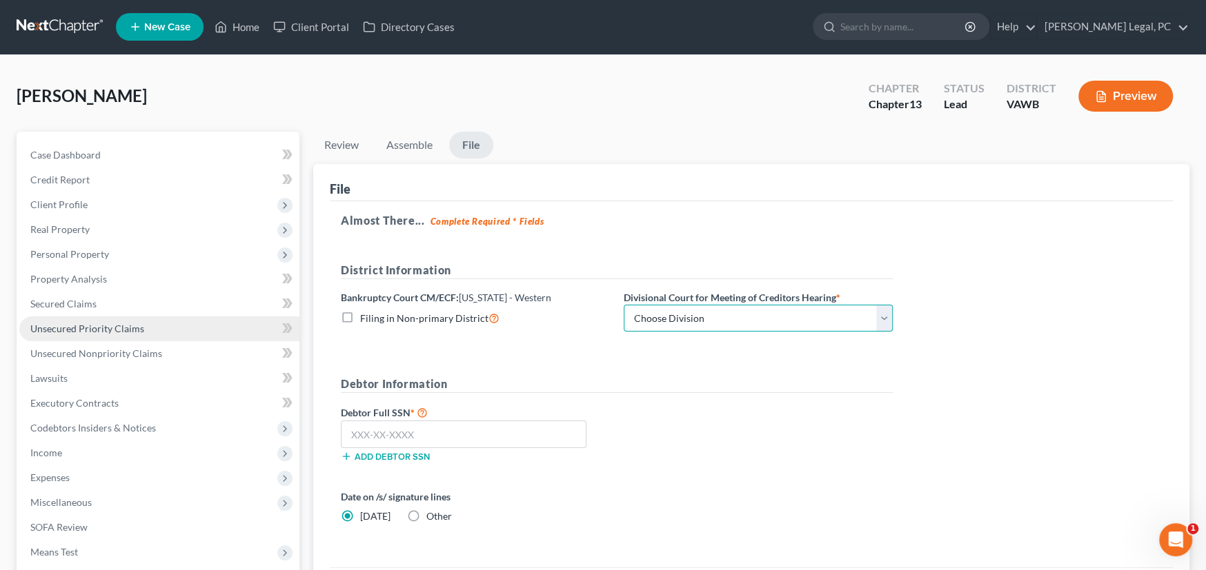
scroll to position [0, 0]
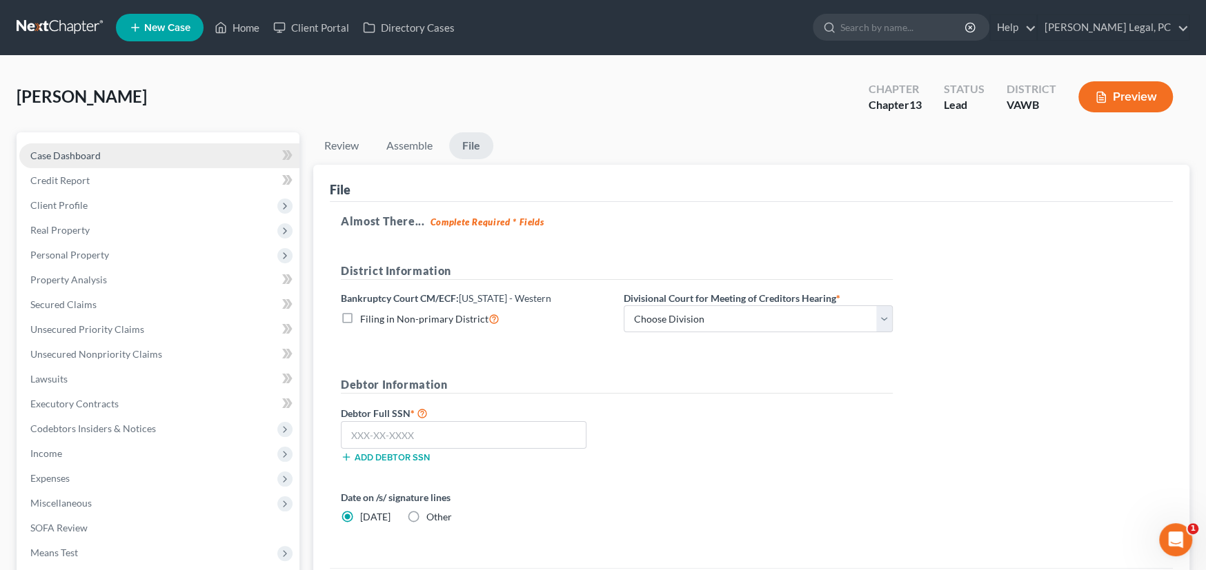
click at [72, 152] on span "Case Dashboard" at bounding box center [65, 156] width 70 height 12
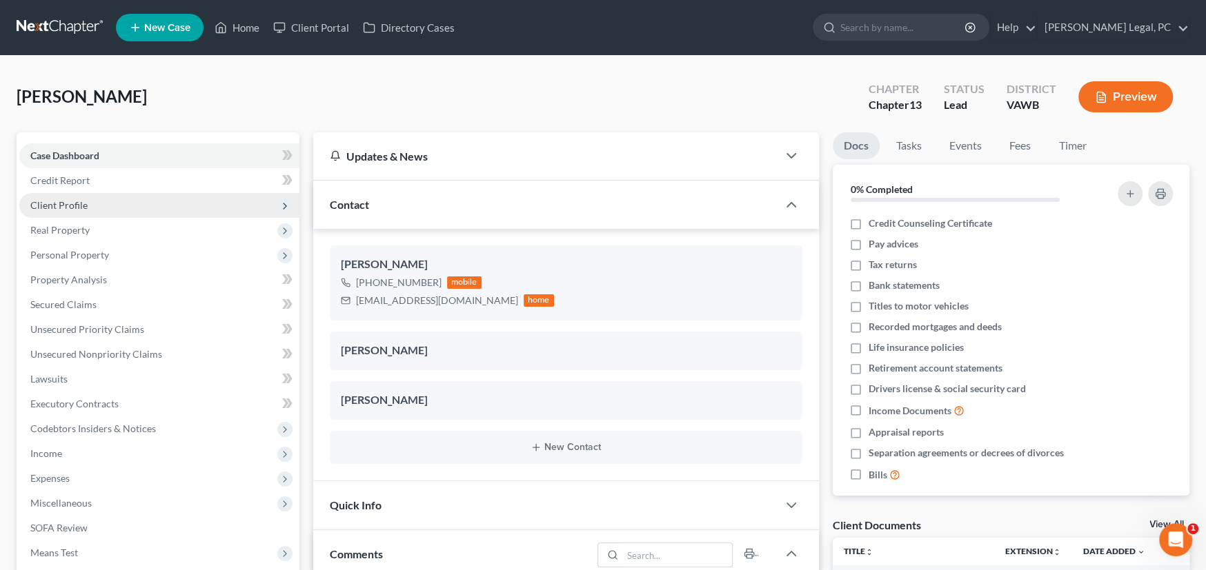
click at [77, 201] on span "Client Profile" at bounding box center [58, 205] width 57 height 12
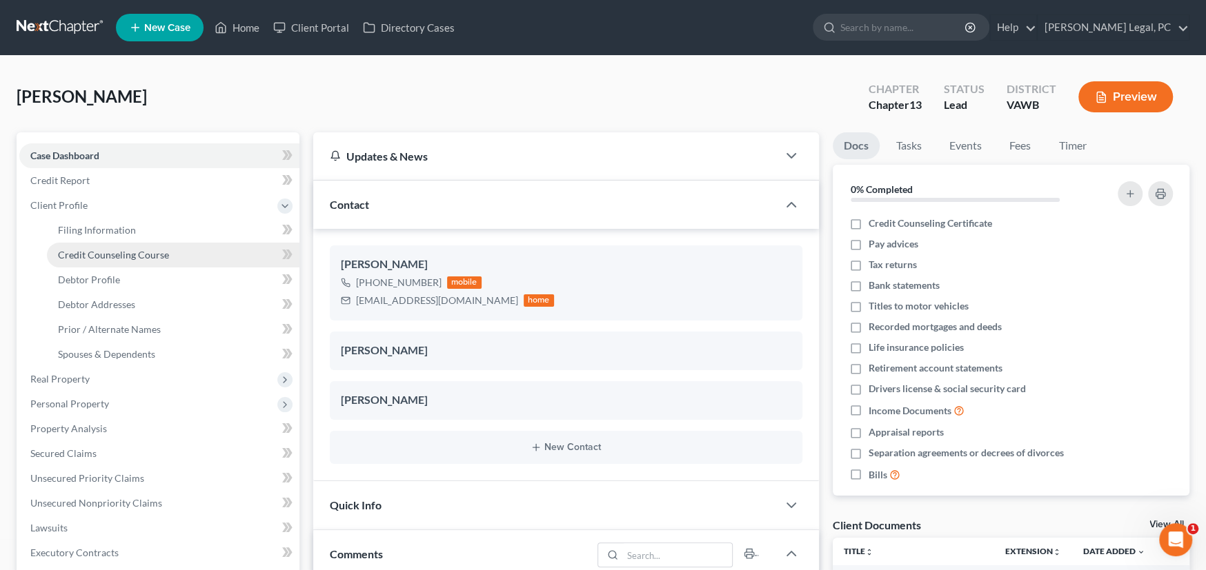
click at [82, 251] on span "Credit Counseling Course" at bounding box center [113, 255] width 111 height 12
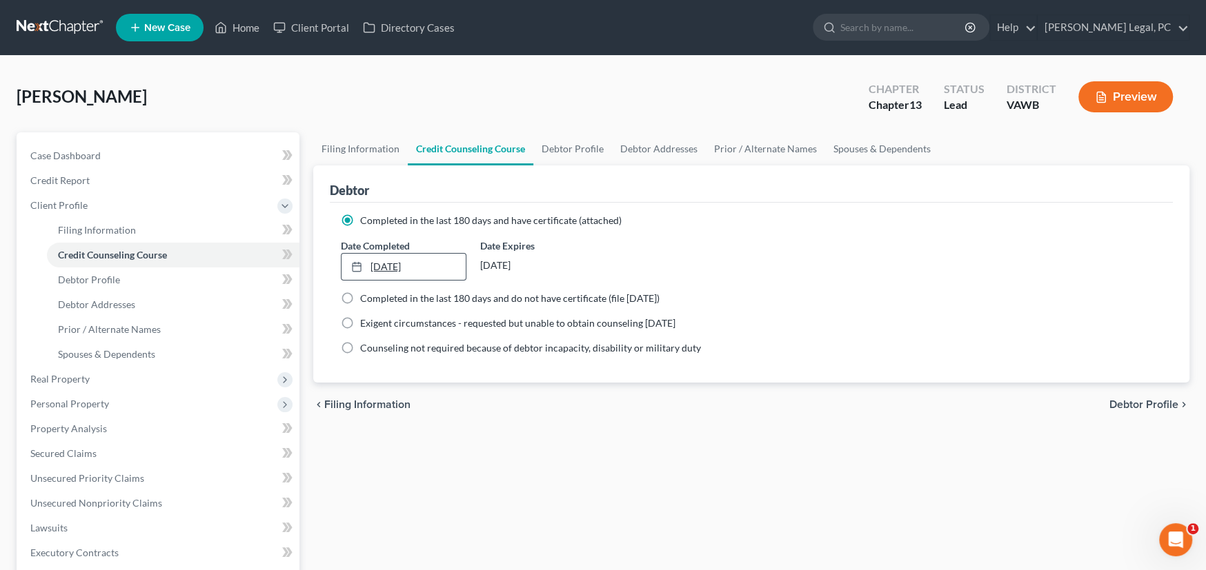
click at [430, 263] on link "[DATE]" at bounding box center [403, 267] width 124 height 26
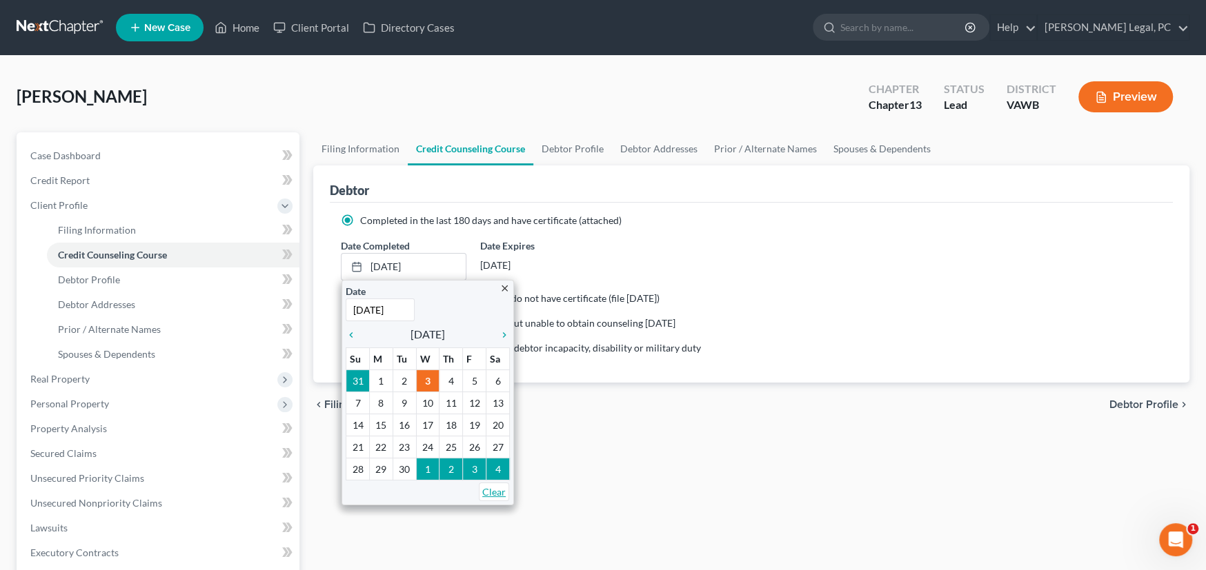
click at [499, 493] on link "Clear" at bounding box center [494, 492] width 30 height 19
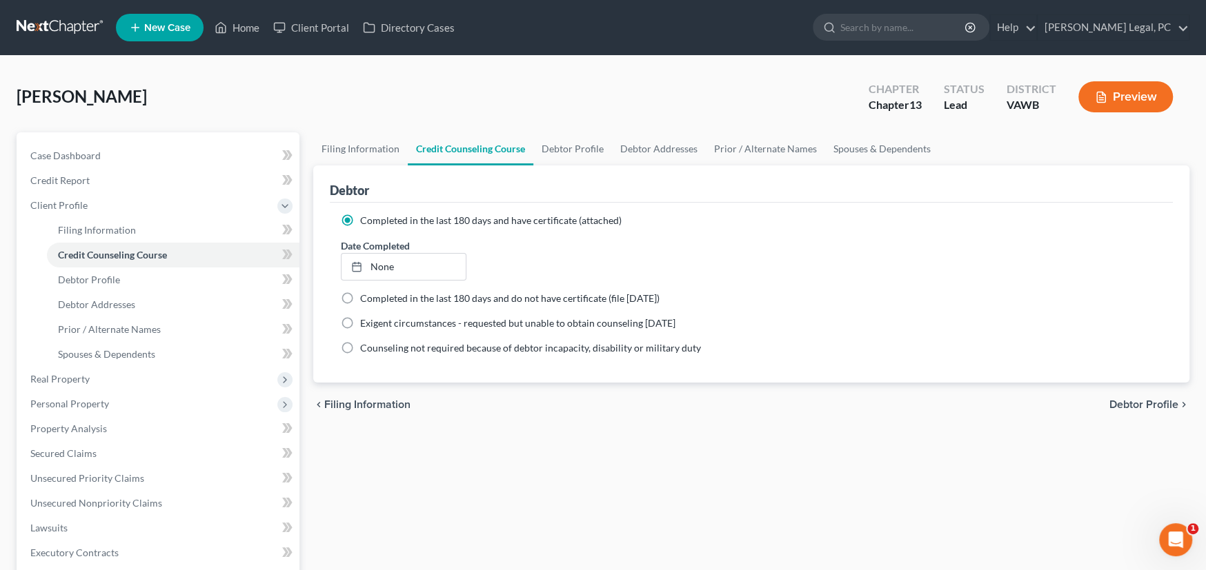
click at [555, 457] on div "Filing Information Credit Counseling Course Debtor Profile Debtor Addresses Pri…" at bounding box center [751, 493] width 890 height 722
click at [74, 152] on span "Case Dashboard" at bounding box center [65, 156] width 70 height 12
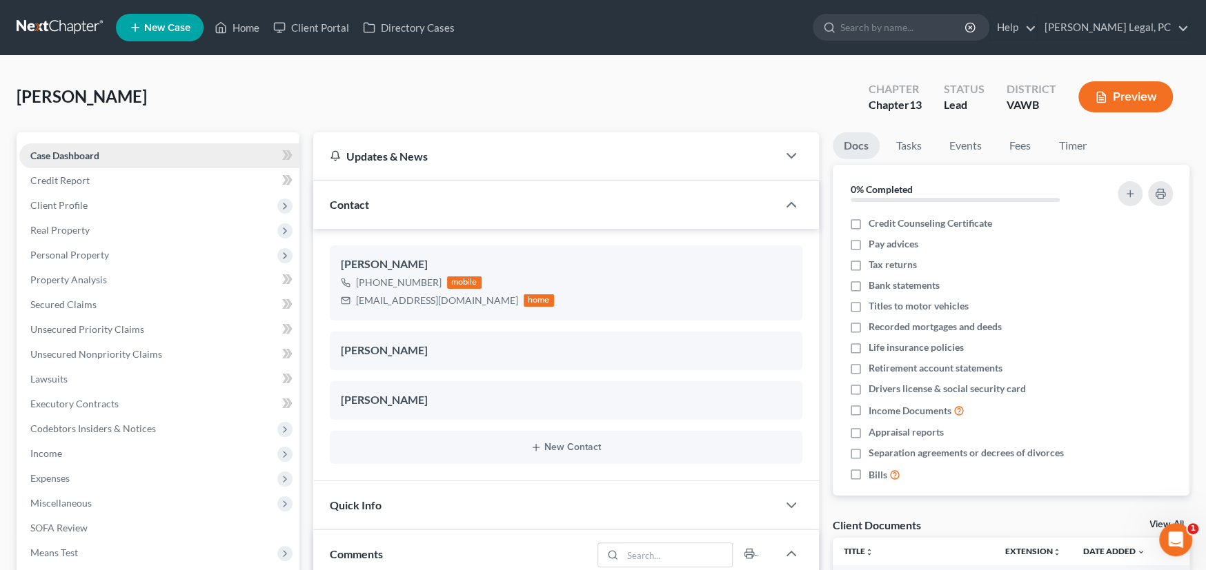
scroll to position [1099, 0]
